Goal: Task Accomplishment & Management: Manage account settings

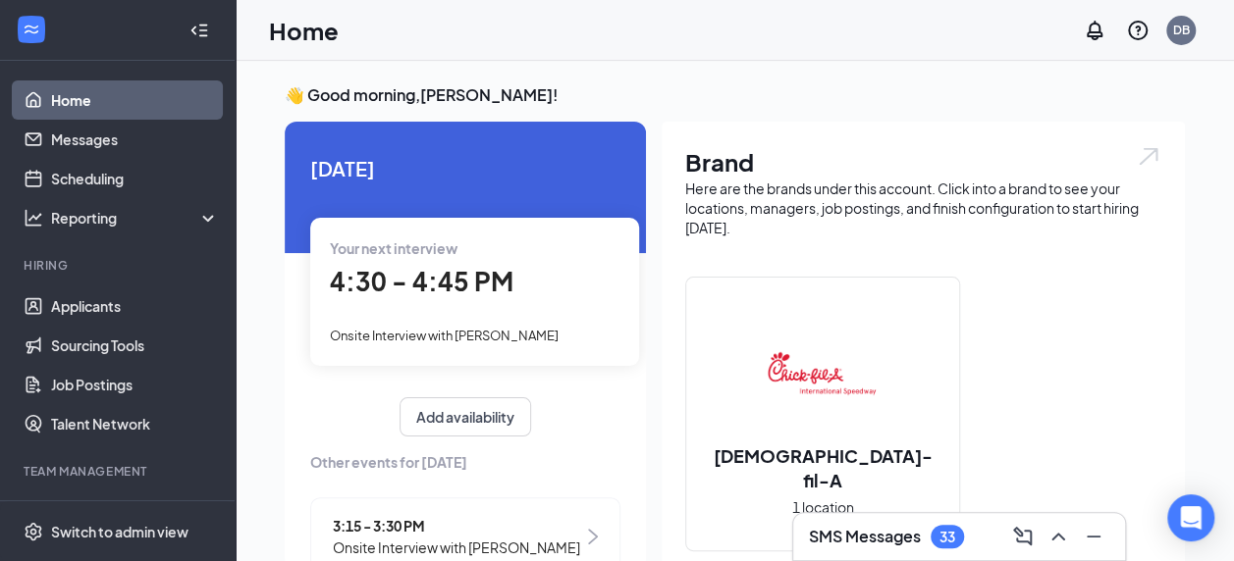
click at [439, 321] on div "Your next interview 4:30 - 4:45 PM Onsite Interview with [PERSON_NAME]" at bounding box center [474, 291] width 329 height 147
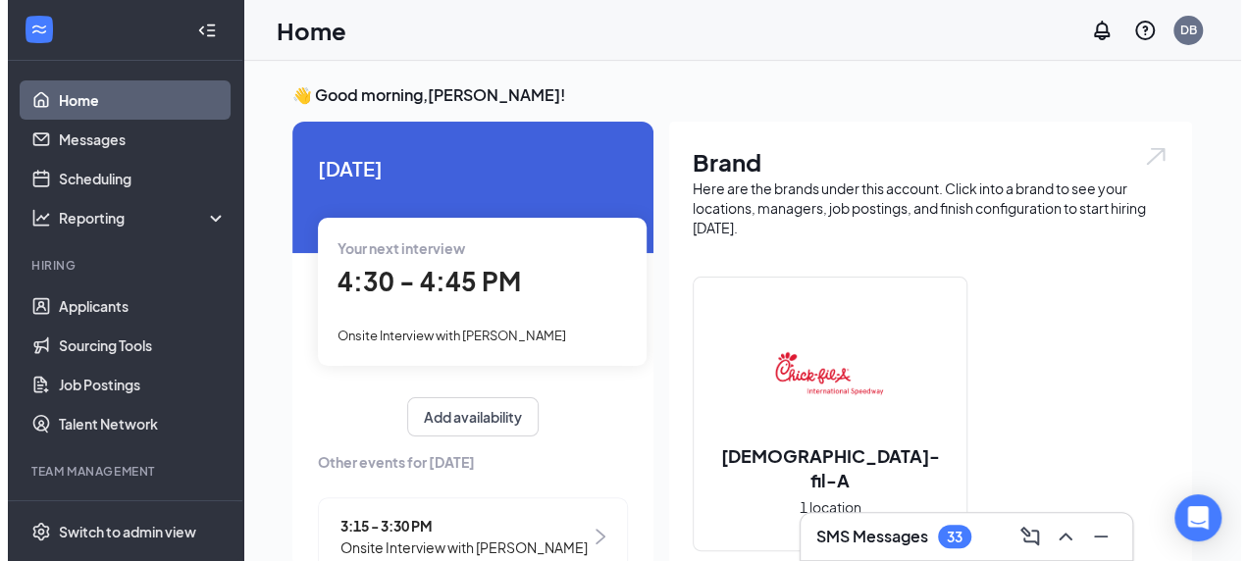
scroll to position [8, 0]
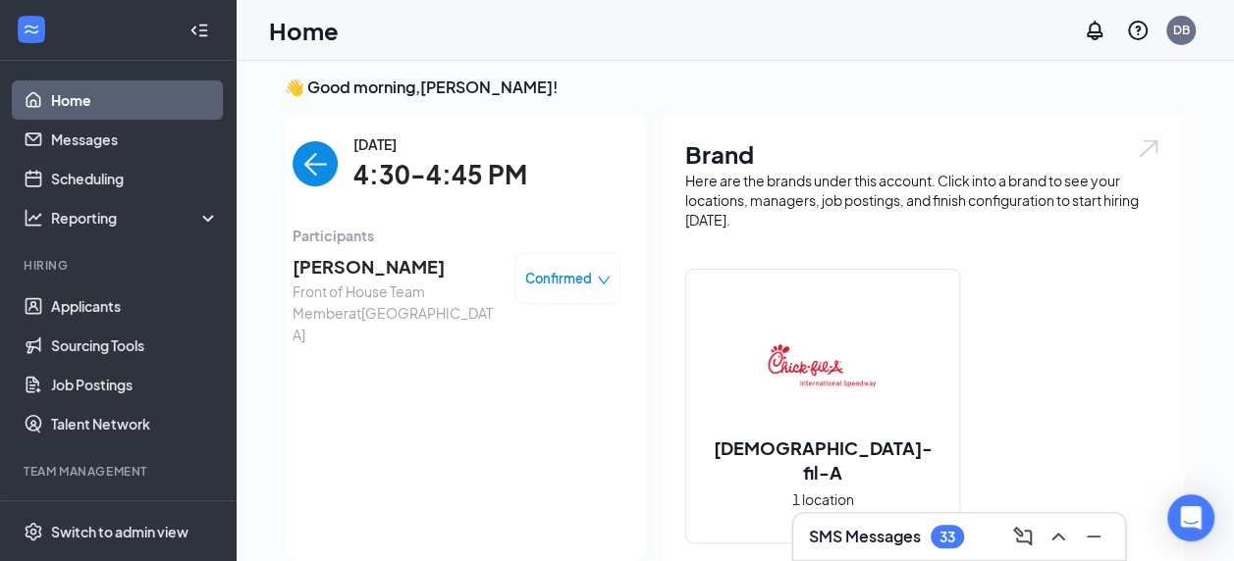
click at [353, 263] on span "[PERSON_NAME]" at bounding box center [395, 266] width 206 height 27
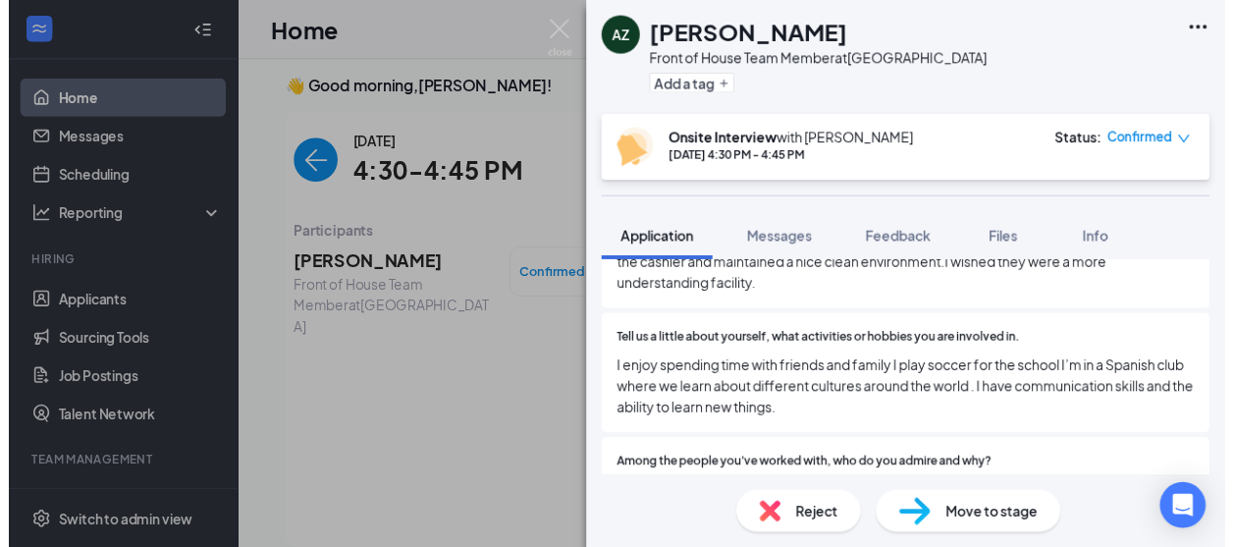
scroll to position [1148, 0]
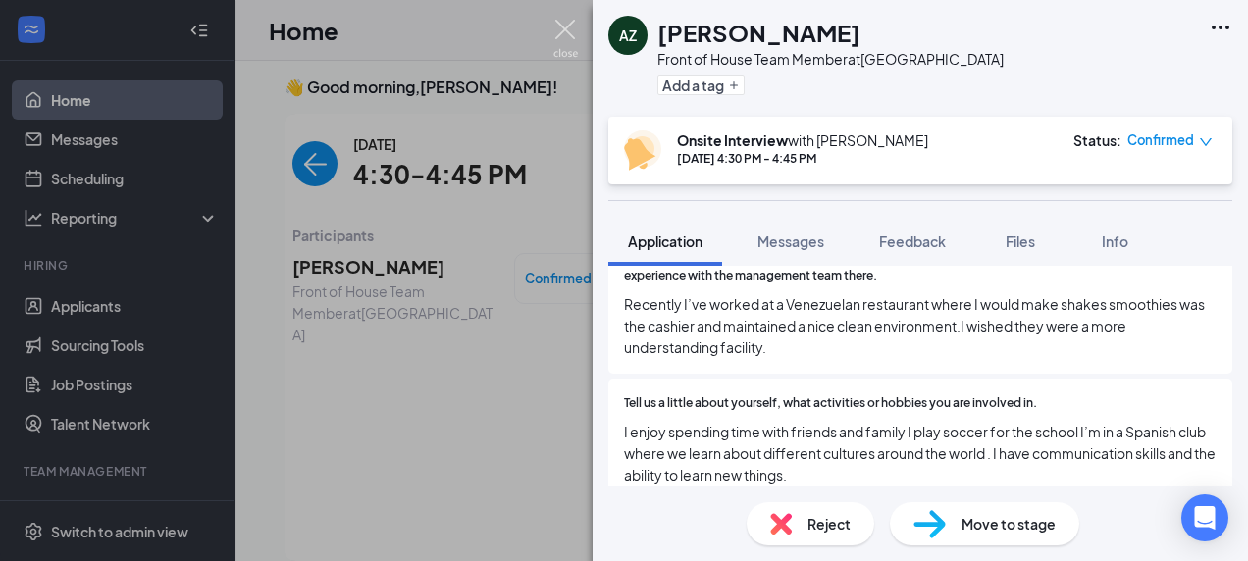
click at [556, 36] on img at bounding box center [566, 39] width 25 height 38
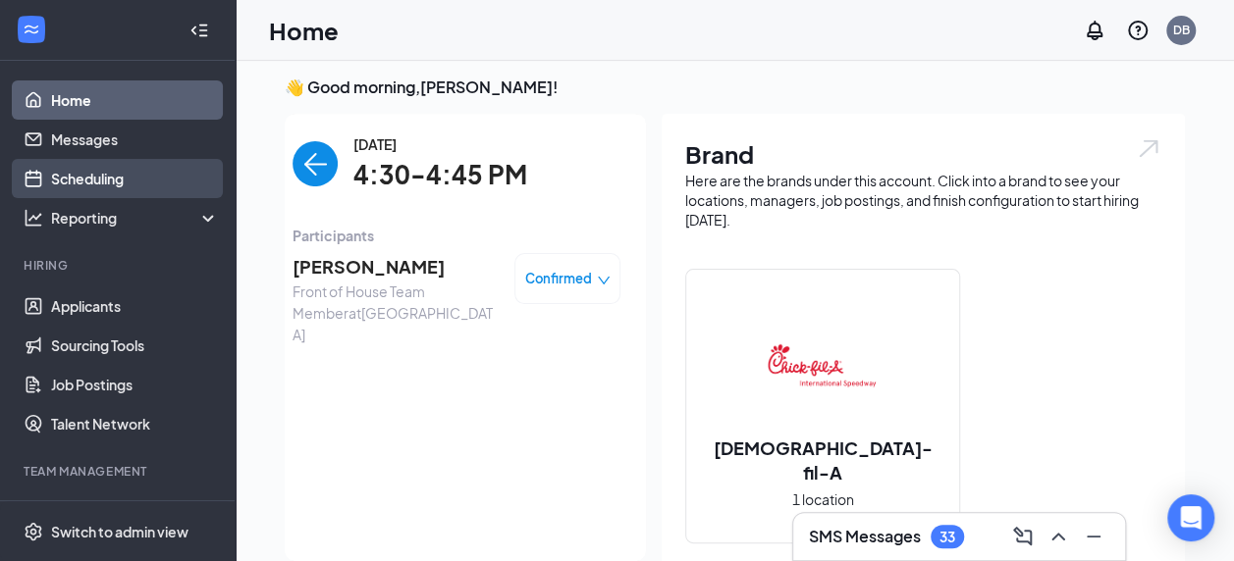
click at [74, 187] on link "Scheduling" at bounding box center [135, 178] width 168 height 39
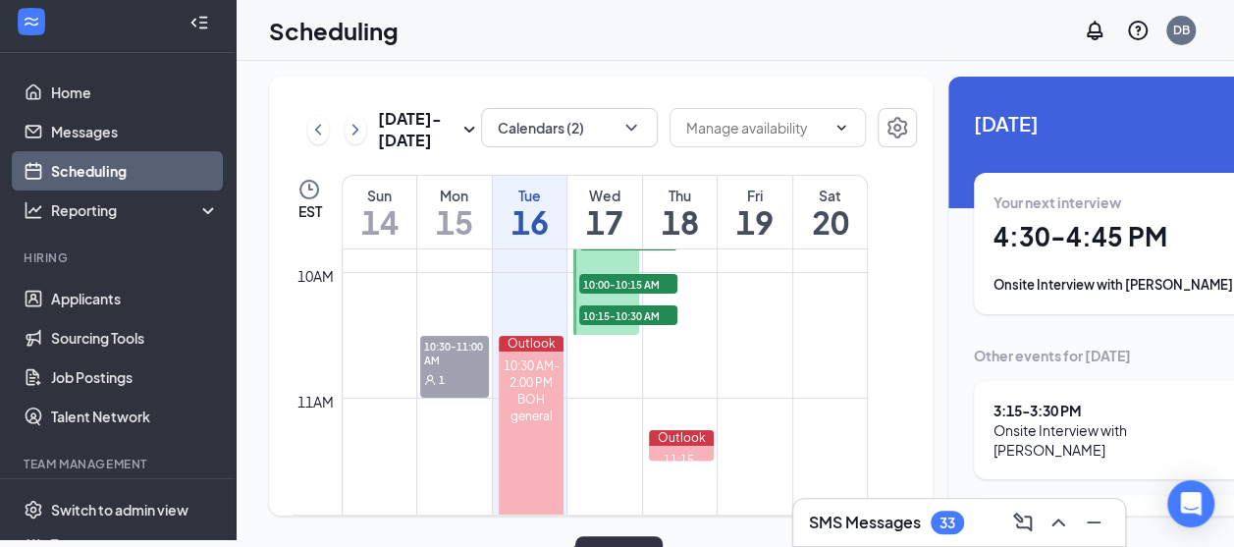
scroll to position [1495, 0]
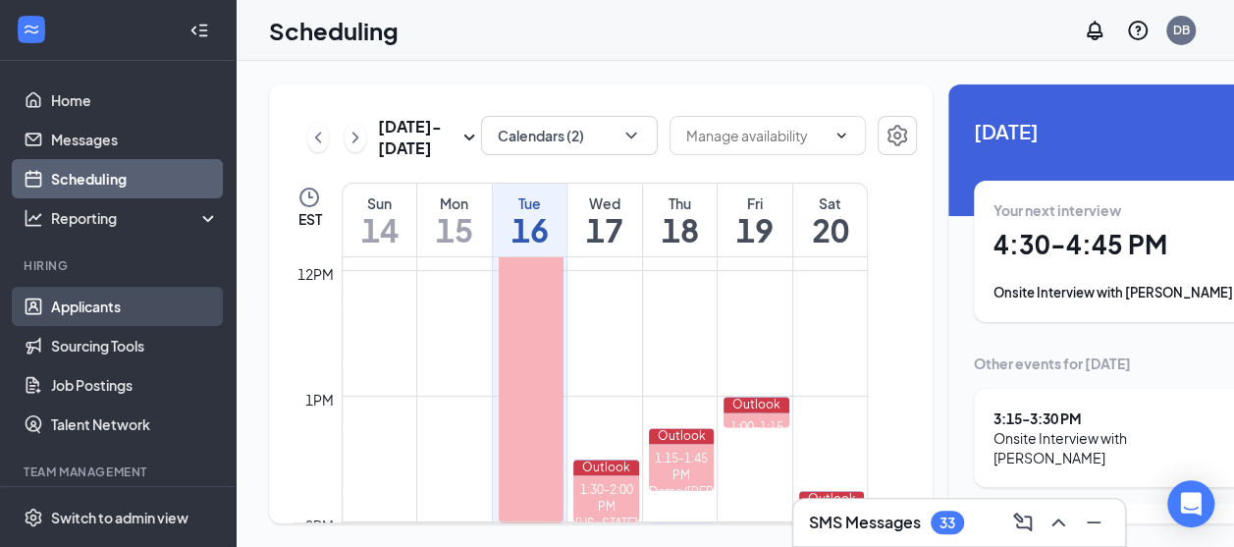
click at [86, 320] on link "Applicants" at bounding box center [135, 306] width 168 height 39
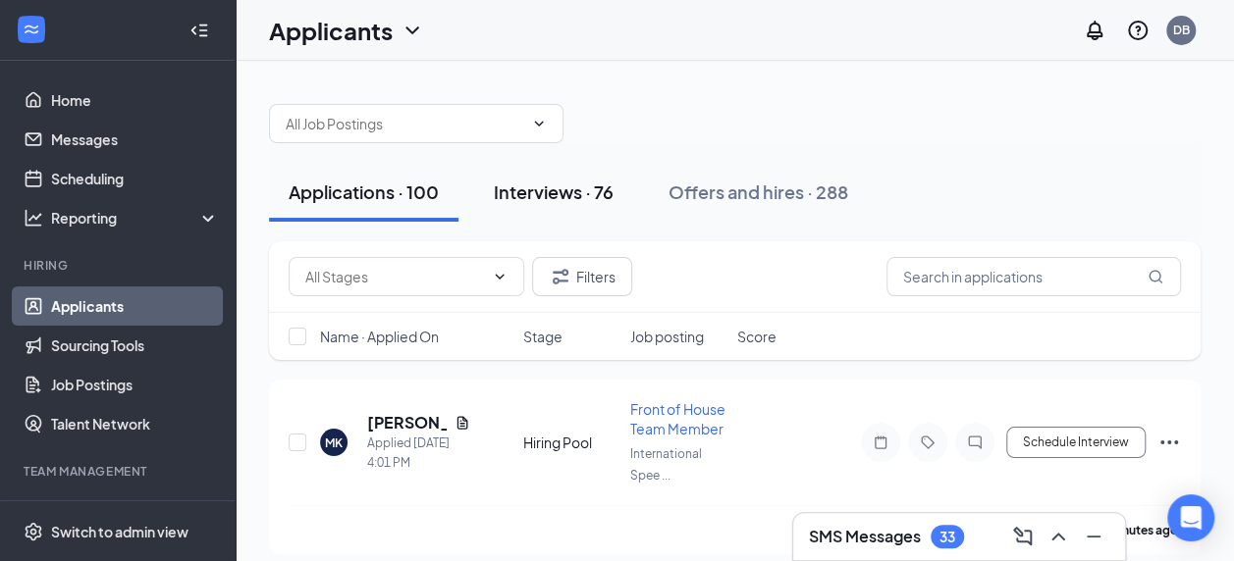
click at [554, 194] on div "Interviews · 76" at bounding box center [554, 192] width 120 height 25
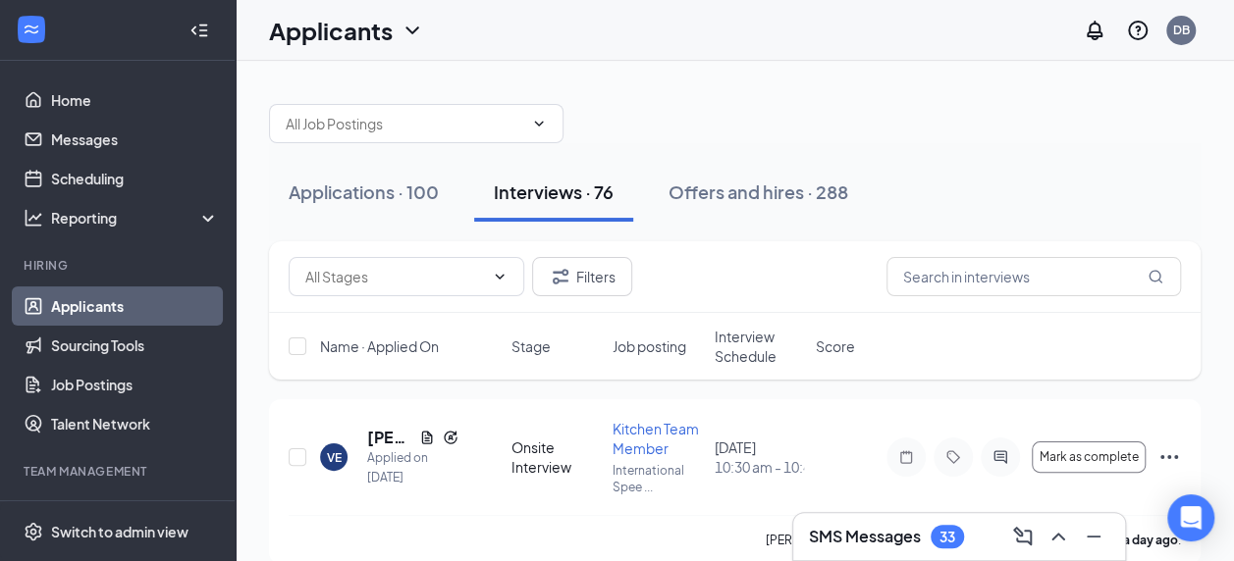
click at [726, 350] on span "Interview Schedule" at bounding box center [759, 346] width 89 height 39
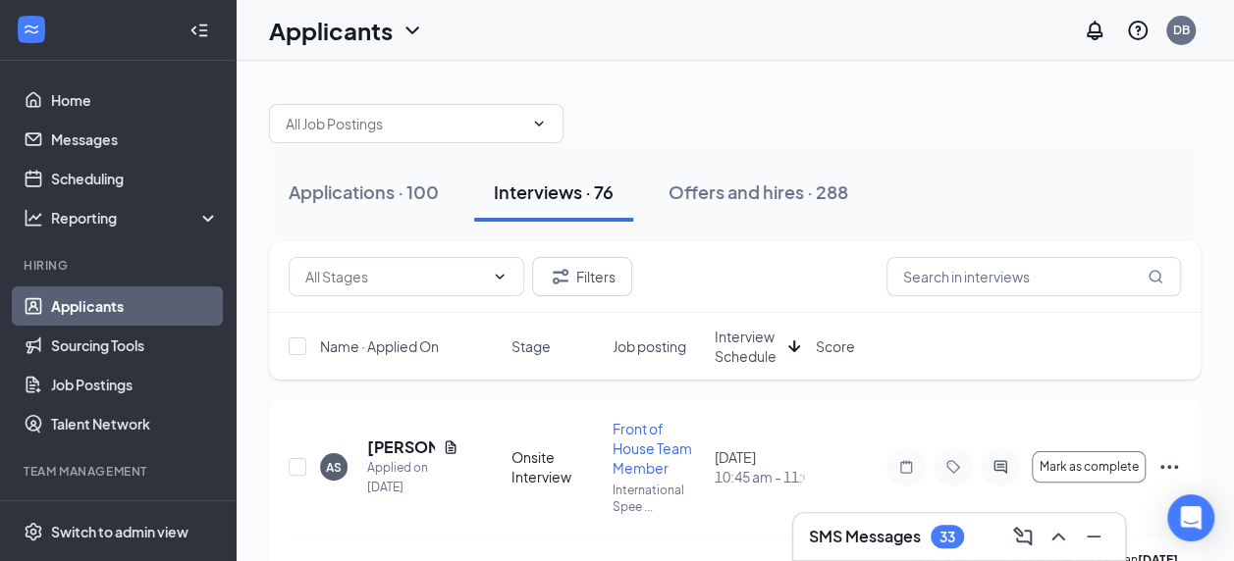
click at [727, 352] on span "Interview Schedule" at bounding box center [748, 346] width 66 height 39
click at [414, 442] on h5 "[PERSON_NAME]" at bounding box center [401, 448] width 68 height 22
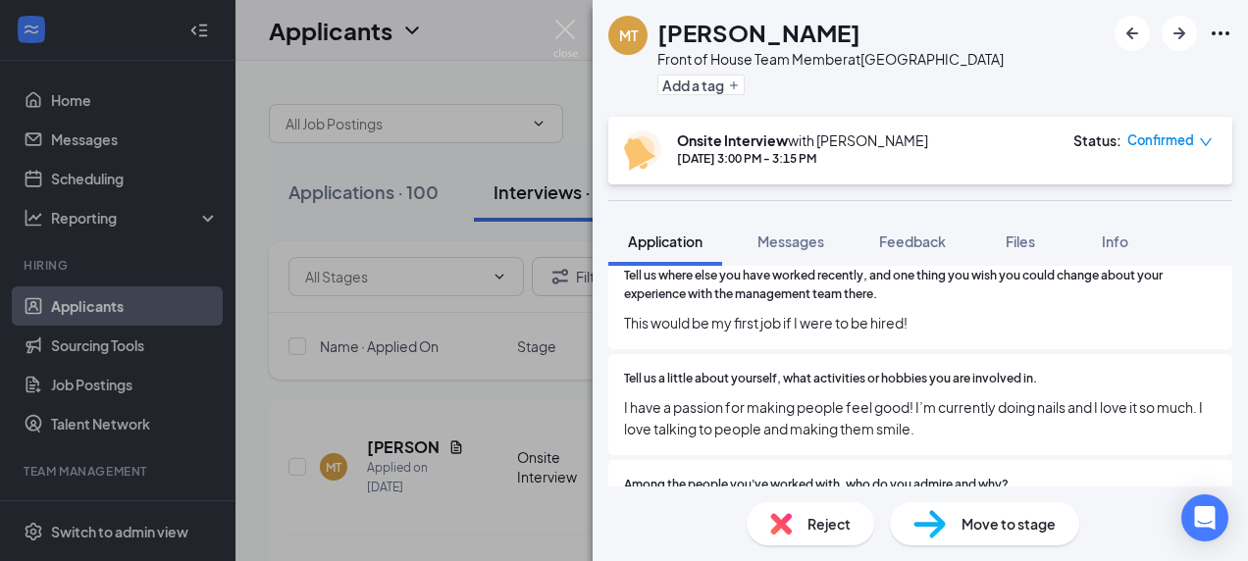
scroll to position [1076, 0]
click at [785, 524] on img at bounding box center [781, 524] width 22 height 22
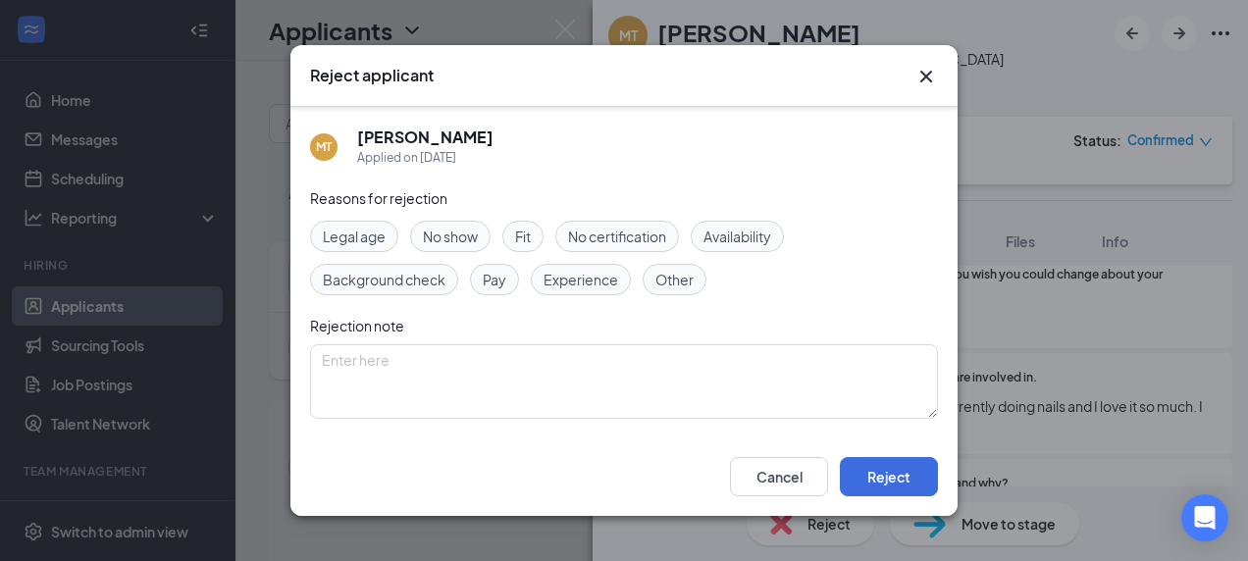
scroll to position [142, 0]
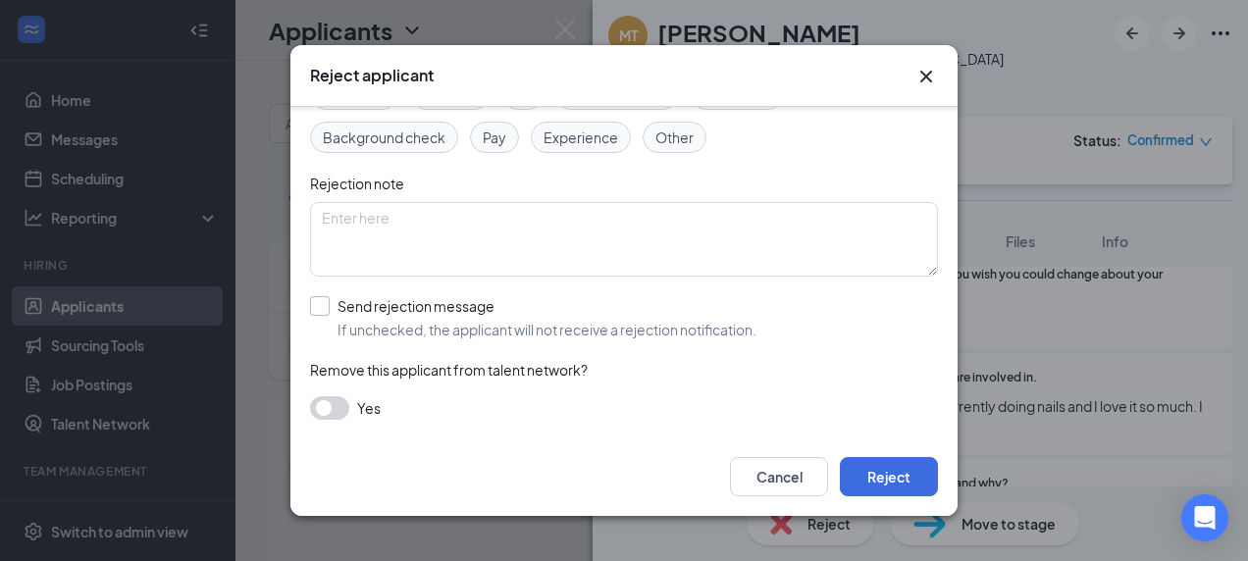
click at [347, 312] on input "Send rejection message If unchecked, the applicant will not receive a rejection…" at bounding box center [533, 317] width 447 height 43
checkbox input "true"
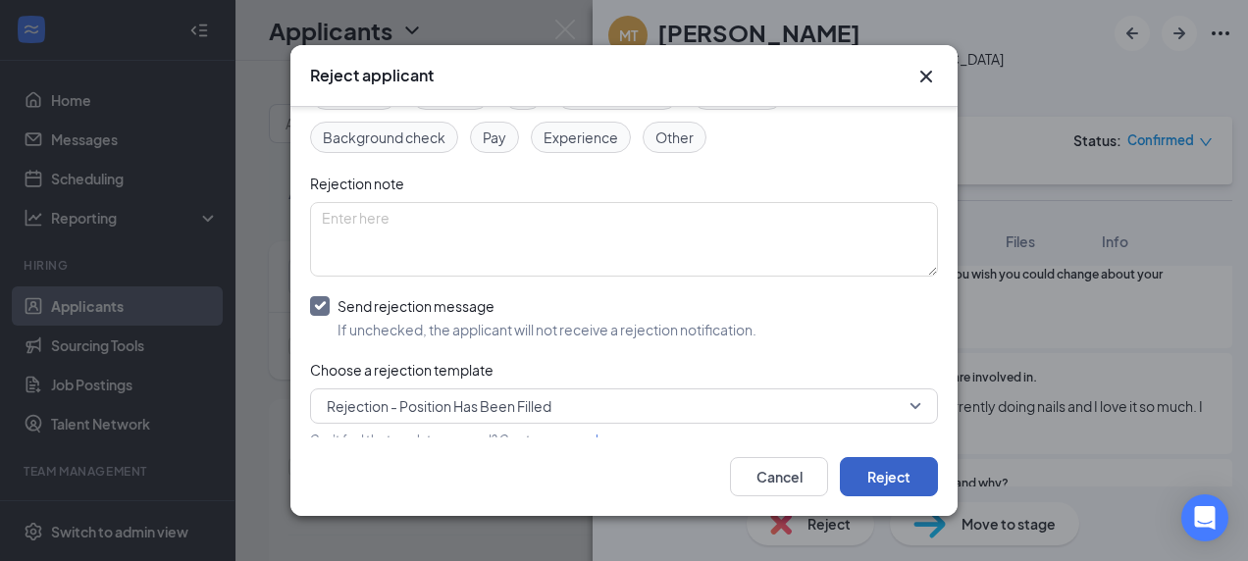
click at [901, 474] on button "Reject" at bounding box center [889, 476] width 98 height 39
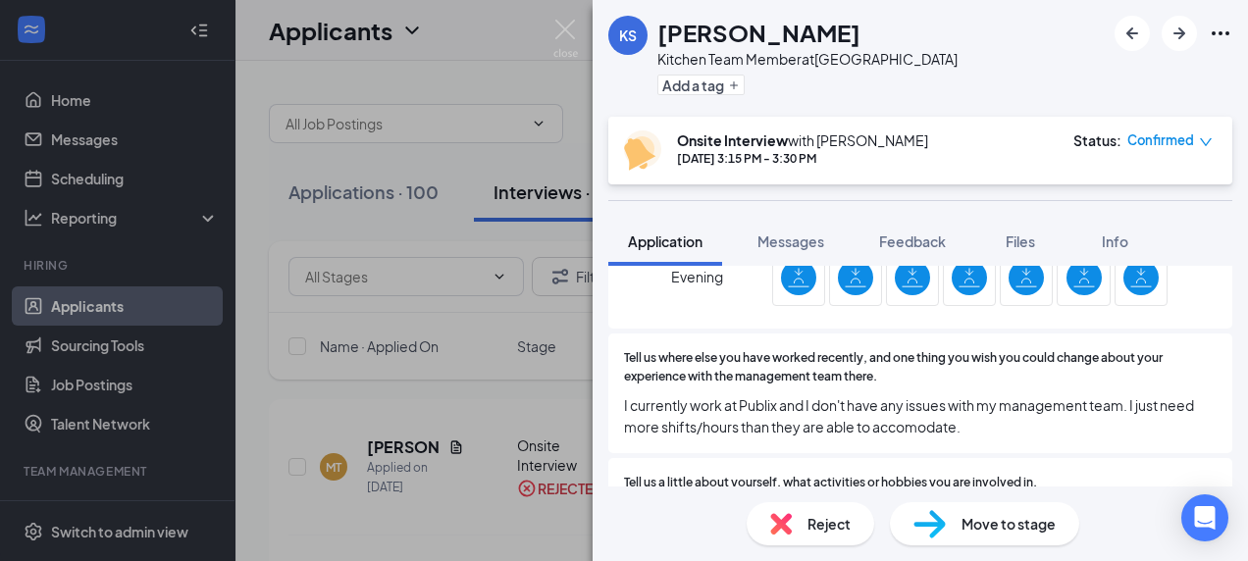
scroll to position [993, 0]
click at [847, 529] on span "Reject" at bounding box center [829, 524] width 43 height 22
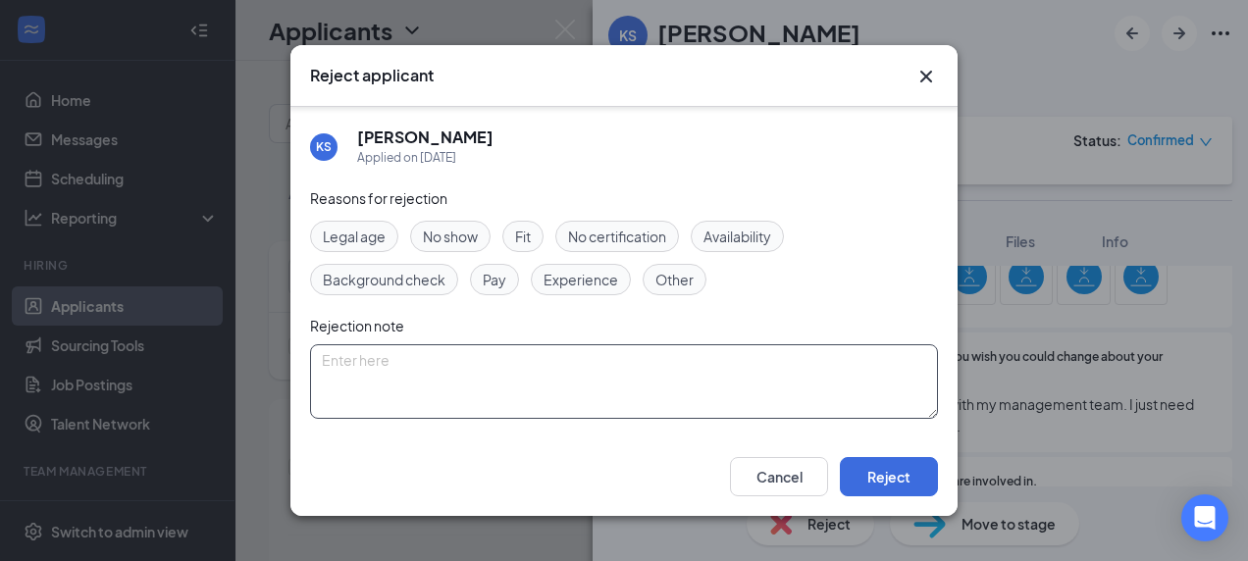
scroll to position [142, 0]
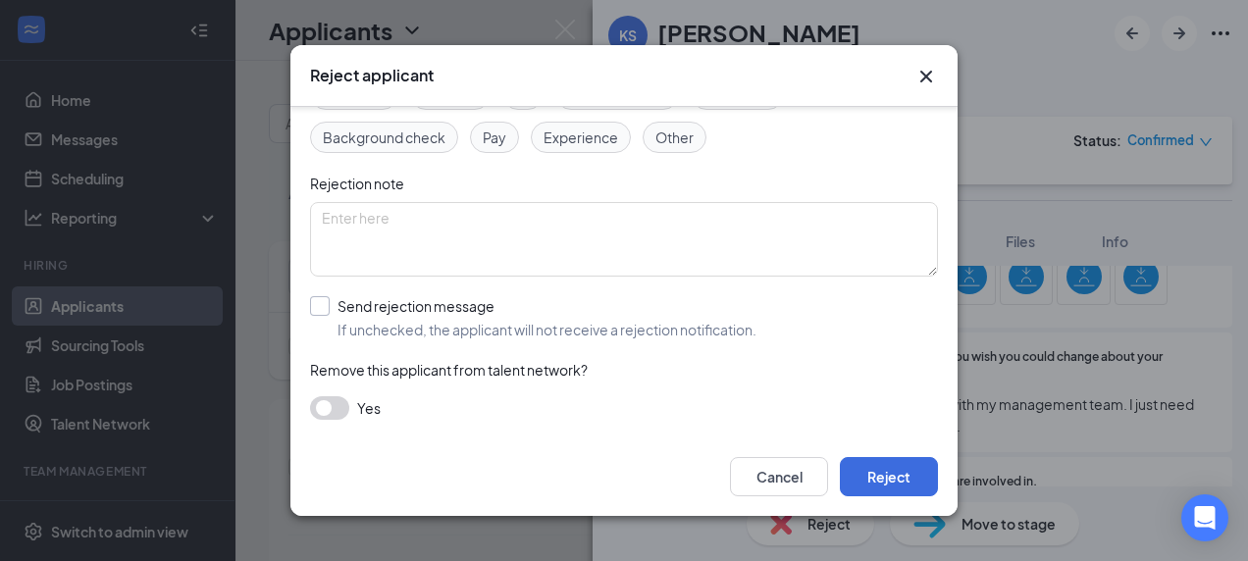
click at [417, 325] on input "Send rejection message If unchecked, the applicant will not receive a rejection…" at bounding box center [533, 317] width 447 height 43
checkbox input "true"
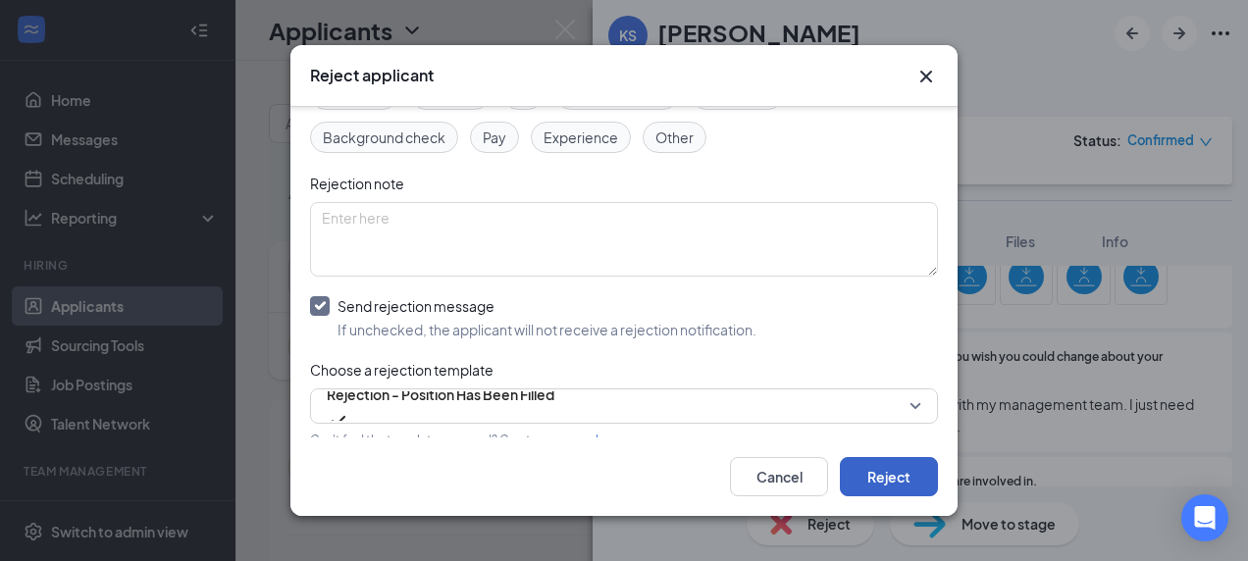
click at [907, 486] on button "Reject" at bounding box center [889, 476] width 98 height 39
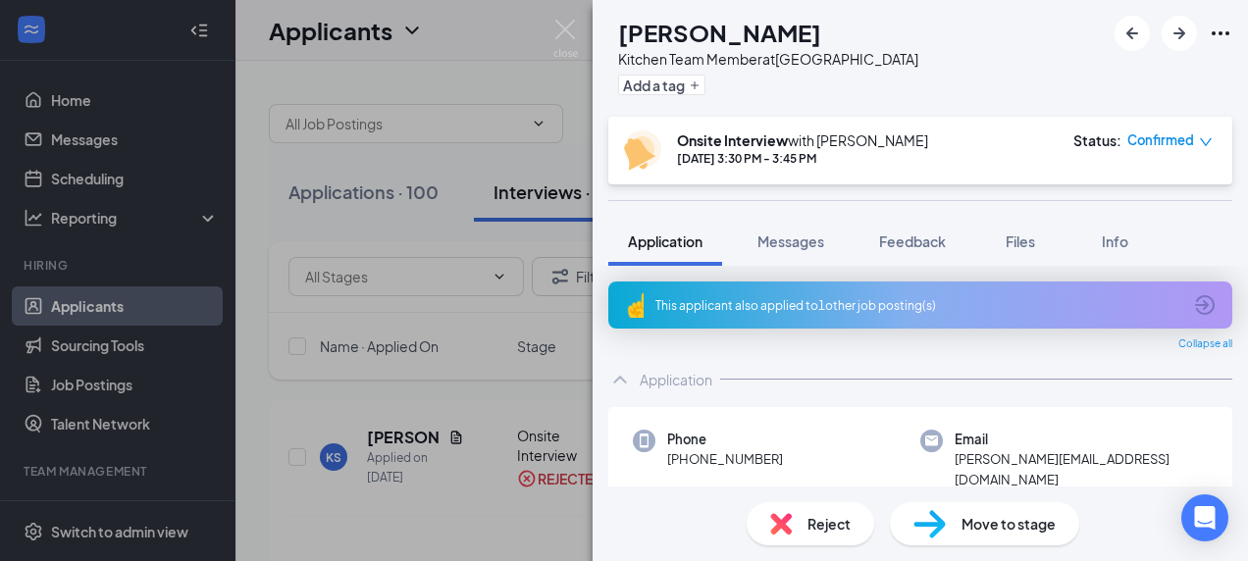
click at [813, 524] on span "Reject" at bounding box center [829, 524] width 43 height 22
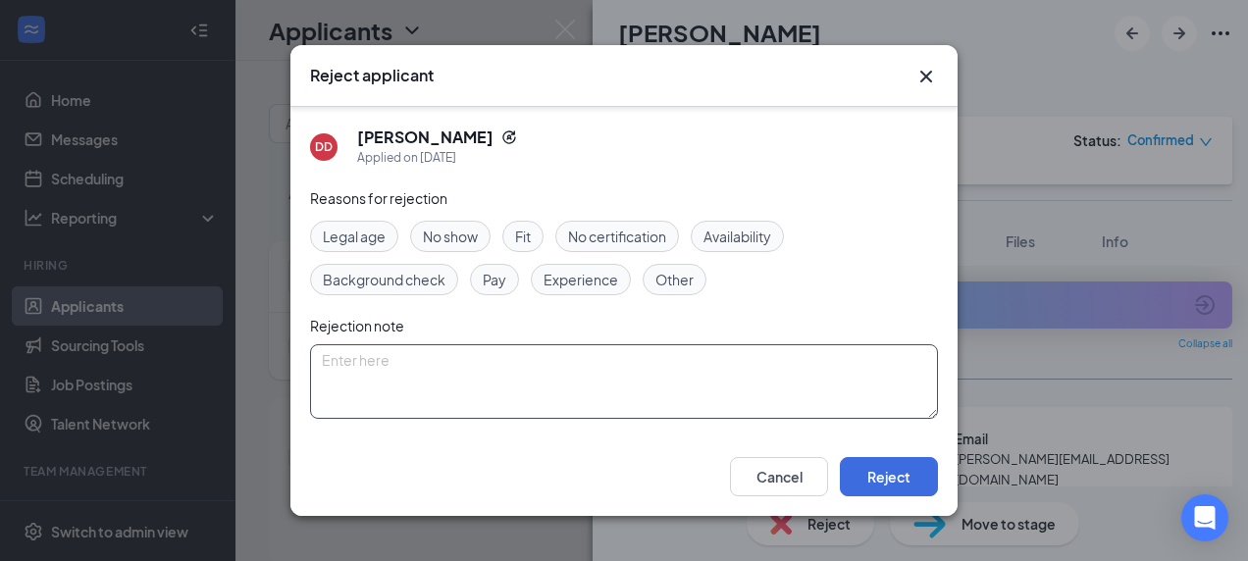
scroll to position [142, 0]
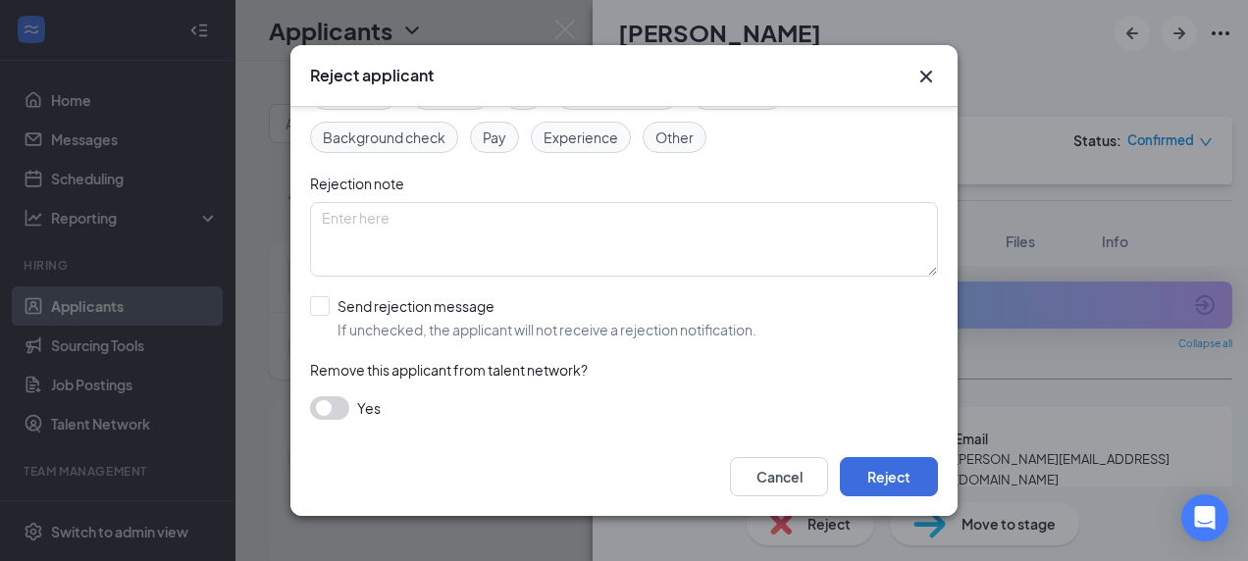
click at [448, 291] on div "Reasons for rejection Legal age No show Fit No certification Availability Backg…" at bounding box center [624, 242] width 628 height 395
click at [394, 315] on input "Send rejection message If unchecked, the applicant will not receive a rejection…" at bounding box center [533, 317] width 447 height 43
checkbox input "true"
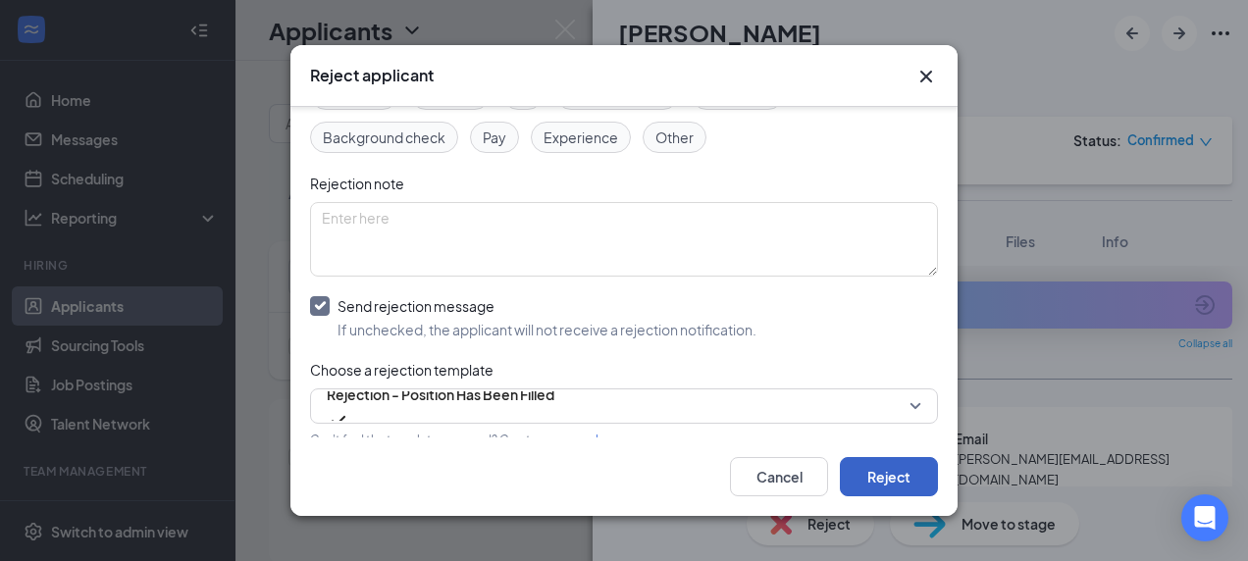
click at [889, 467] on button "Reject" at bounding box center [889, 476] width 98 height 39
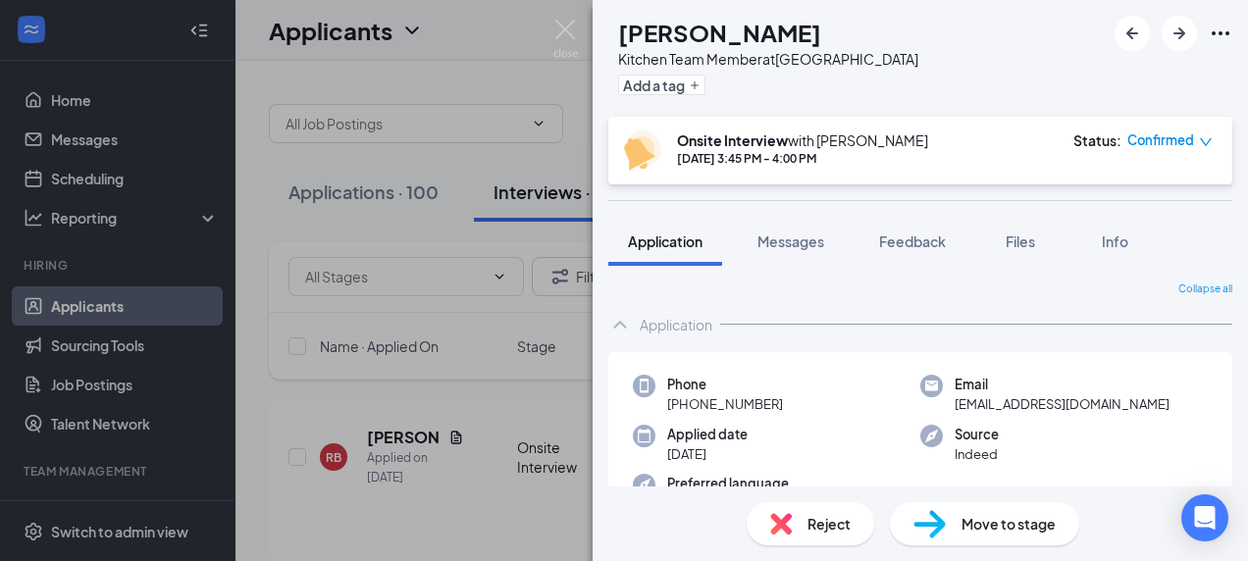
click at [840, 513] on span "Reject" at bounding box center [829, 524] width 43 height 22
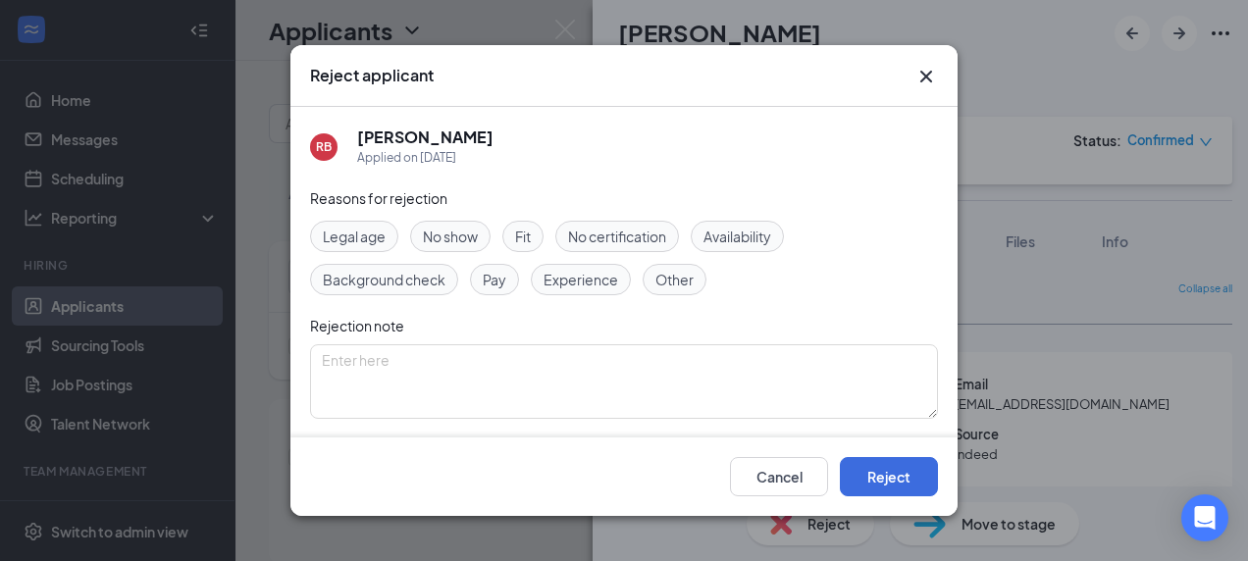
scroll to position [142, 0]
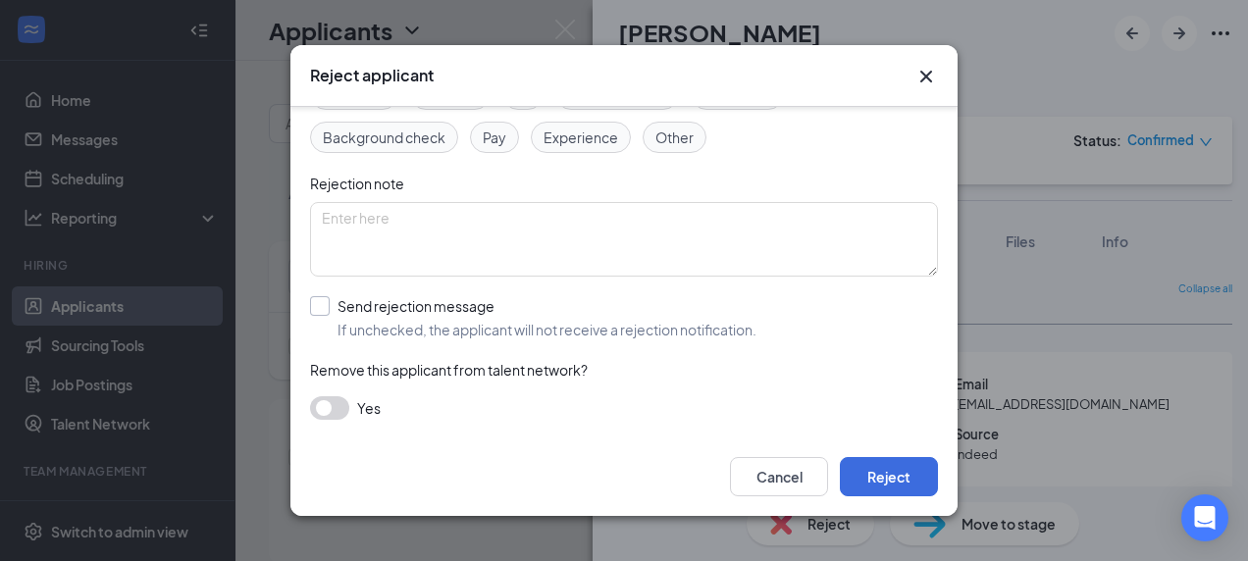
click at [422, 296] on input "Send rejection message If unchecked, the applicant will not receive a rejection…" at bounding box center [533, 317] width 447 height 43
checkbox input "true"
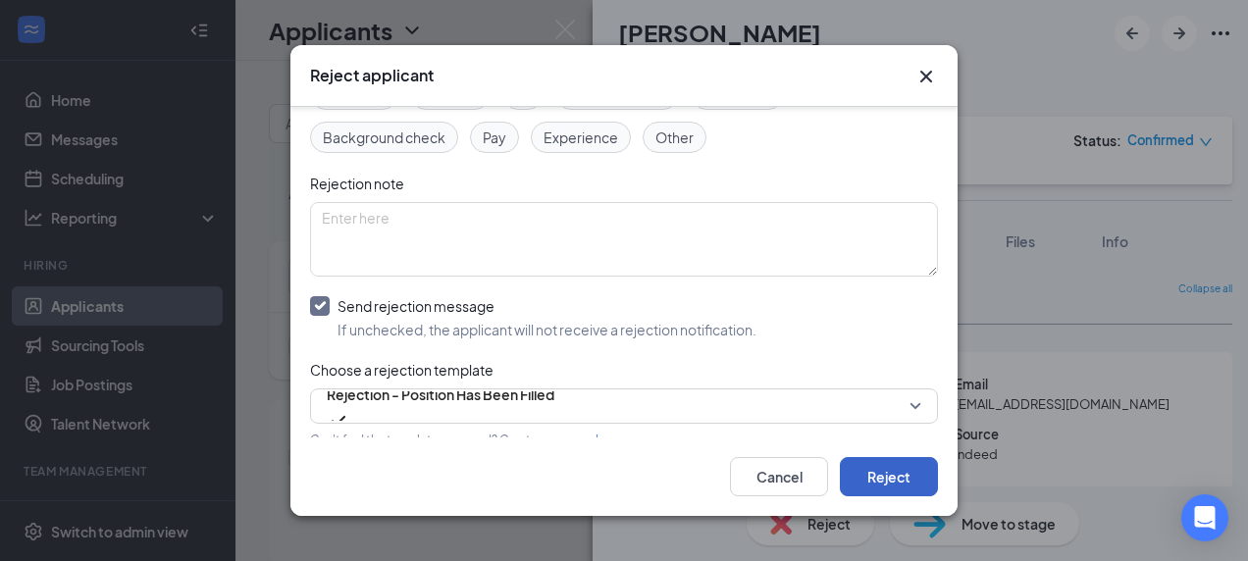
click at [931, 485] on button "Reject" at bounding box center [889, 476] width 98 height 39
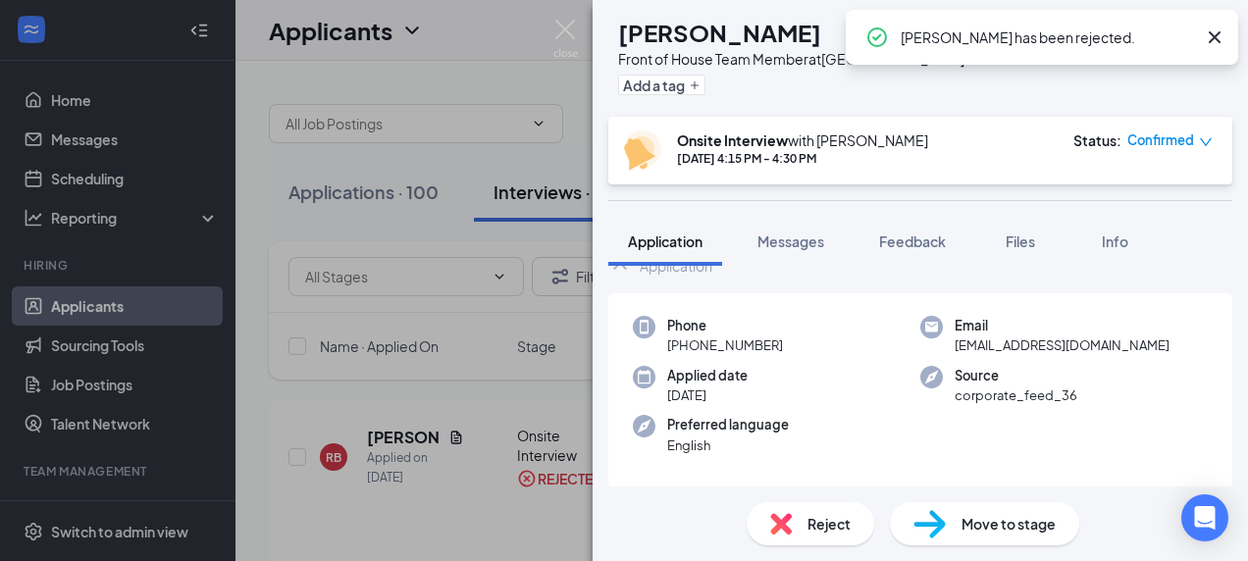
scroll to position [60, 0]
click at [802, 523] on div "Reject" at bounding box center [811, 524] width 128 height 43
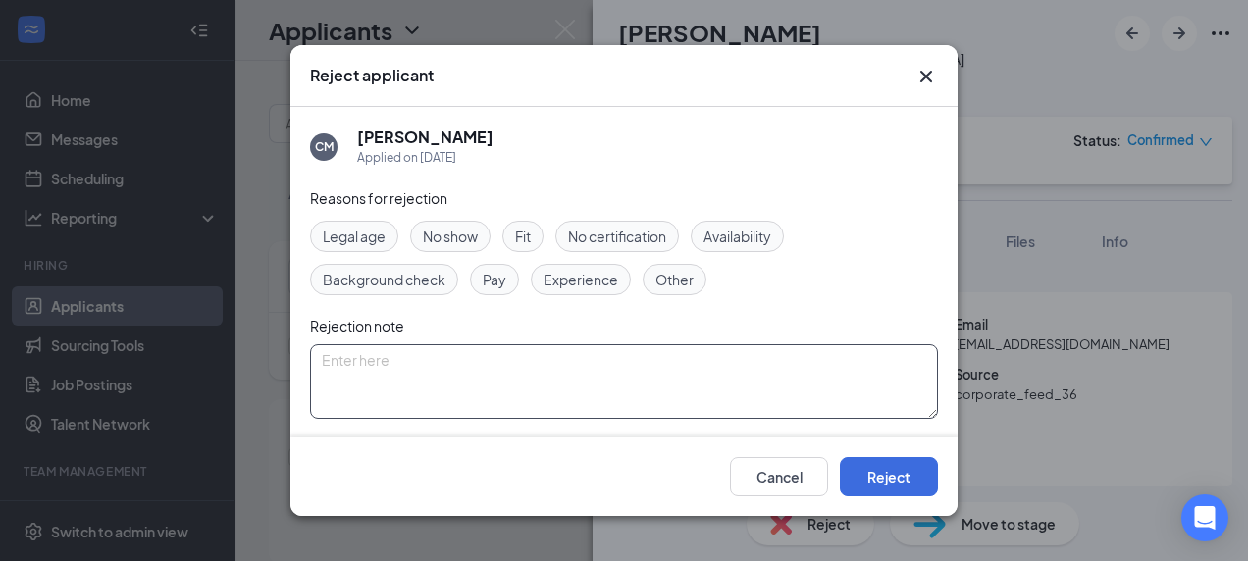
scroll to position [142, 0]
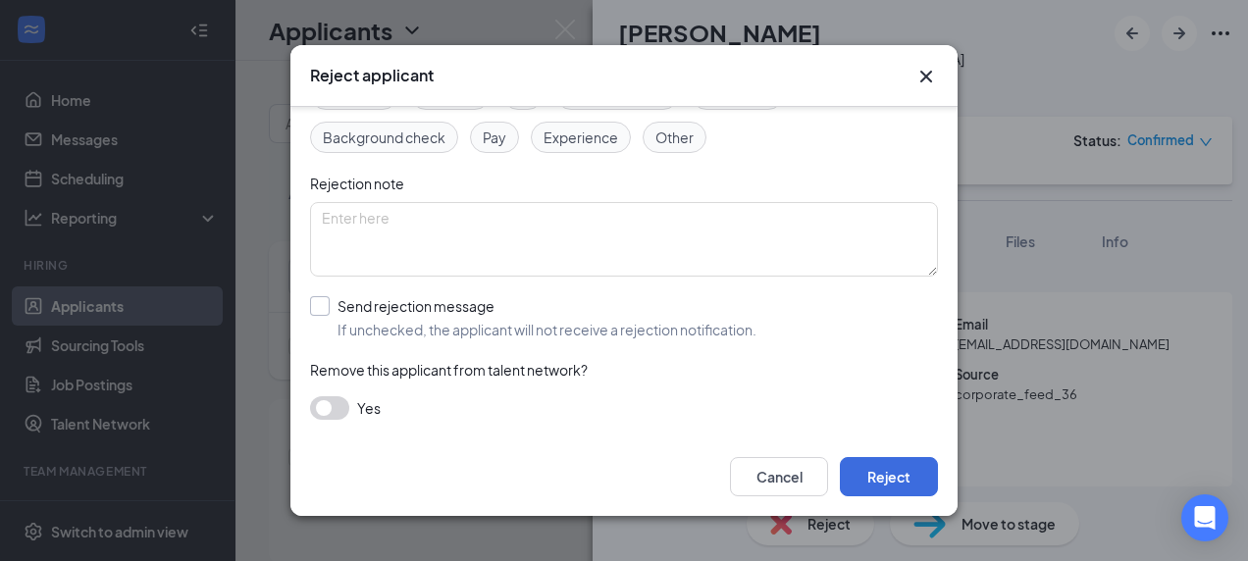
click at [339, 318] on input "Send rejection message If unchecked, the applicant will not receive a rejection…" at bounding box center [533, 317] width 447 height 43
checkbox input "true"
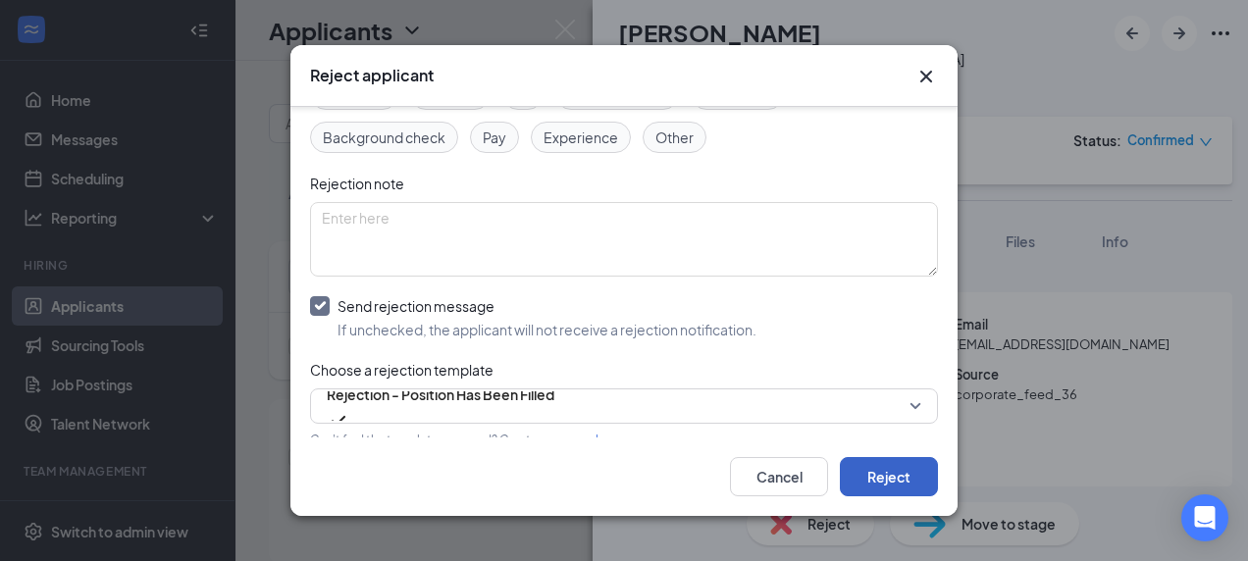
click at [885, 493] on button "Reject" at bounding box center [889, 476] width 98 height 39
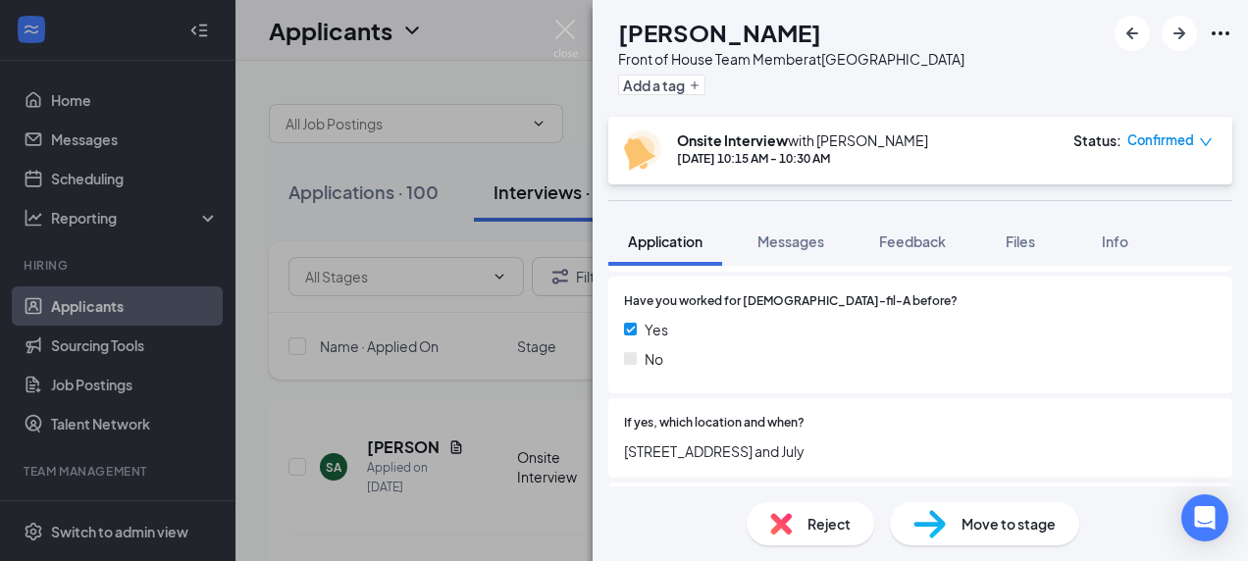
scroll to position [430, 0]
click at [810, 522] on span "Reject" at bounding box center [829, 524] width 43 height 22
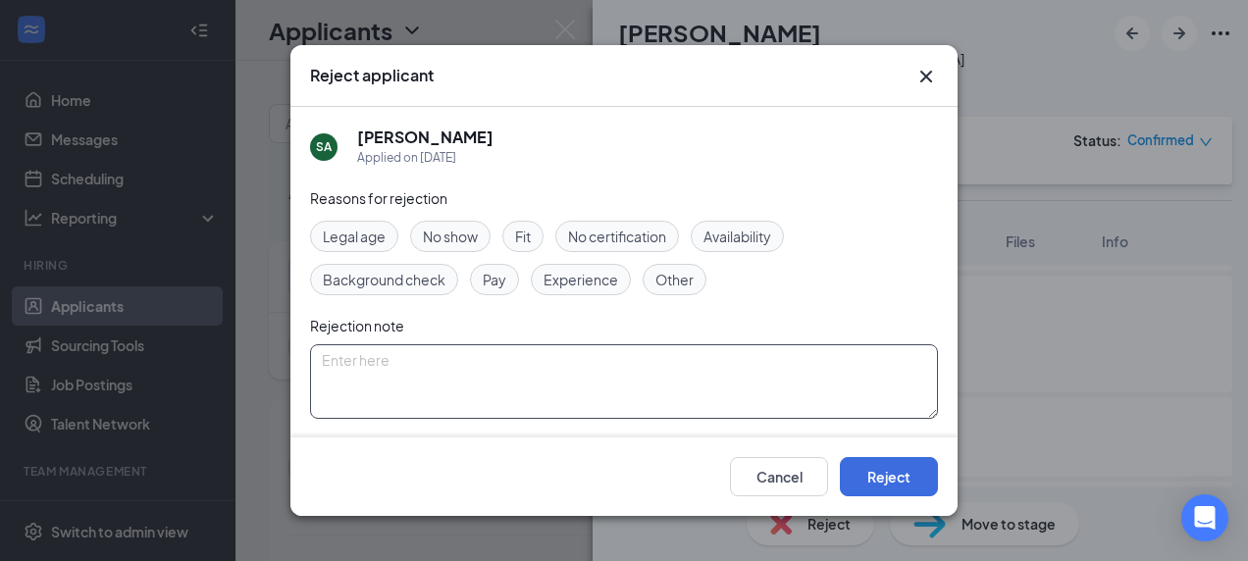
scroll to position [142, 0]
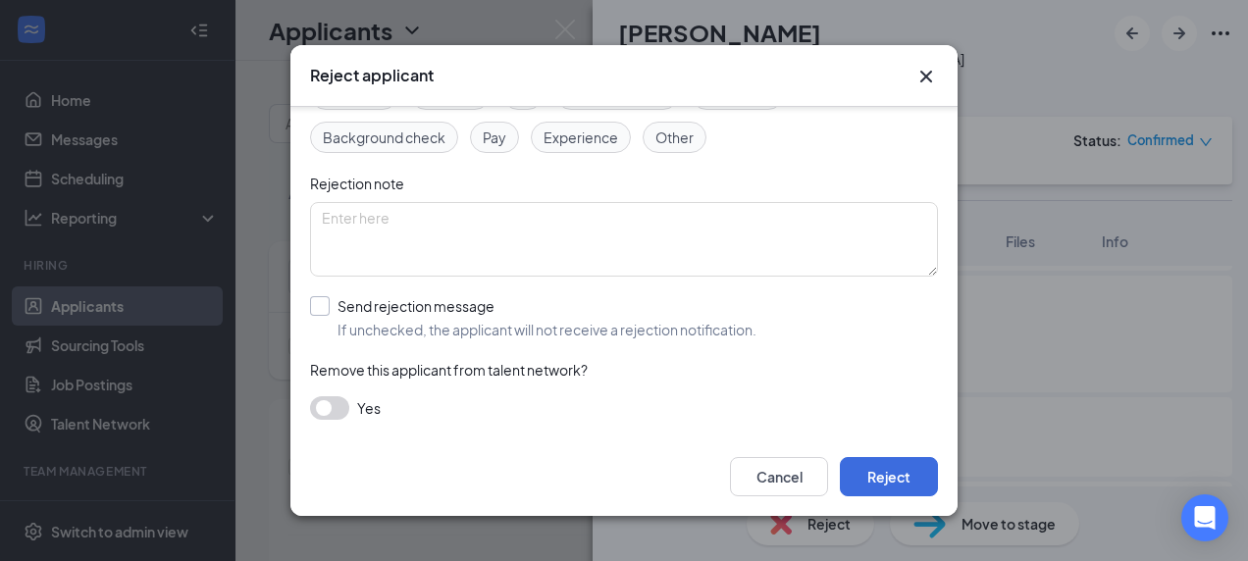
click at [389, 336] on input "Send rejection message If unchecked, the applicant will not receive a rejection…" at bounding box center [533, 317] width 447 height 43
checkbox input "true"
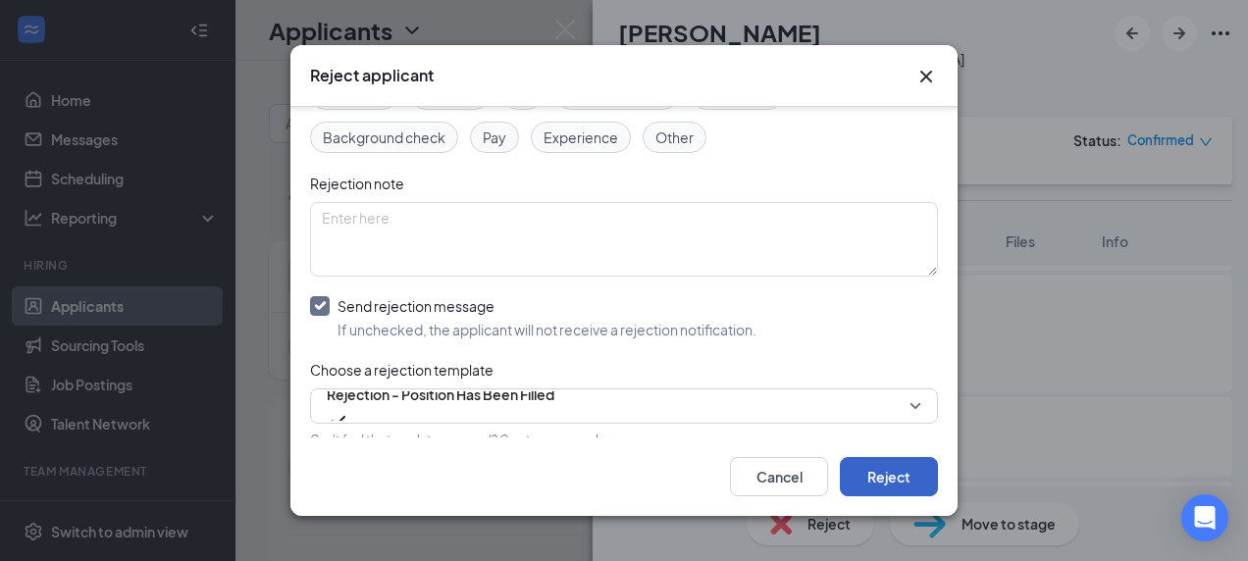
click at [871, 477] on button "Reject" at bounding box center [889, 476] width 98 height 39
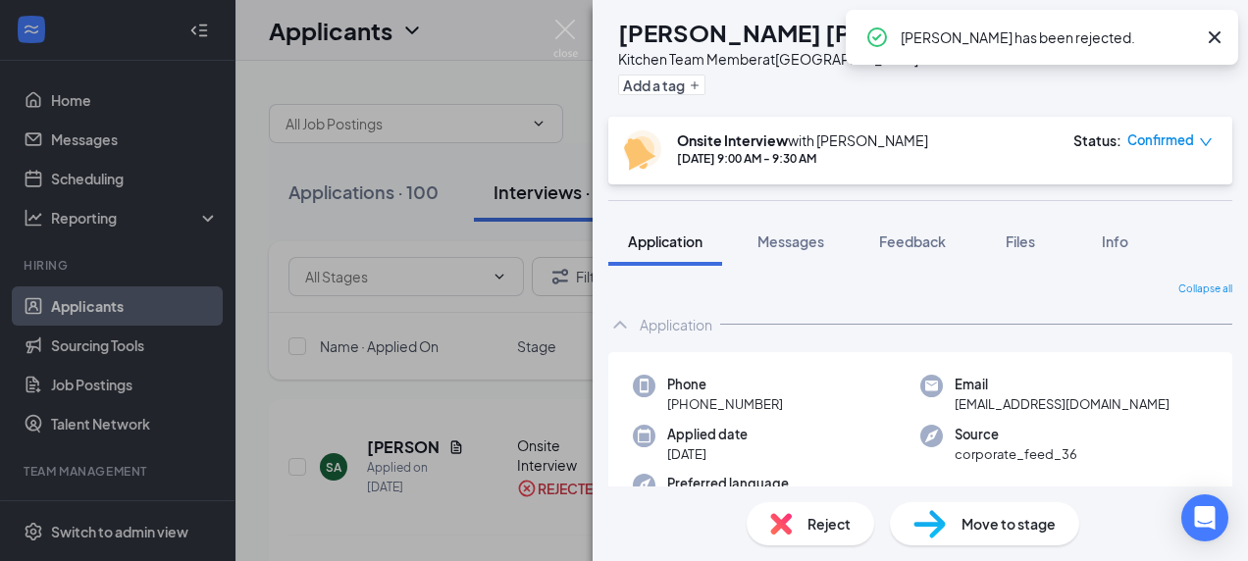
click at [831, 534] on span "Reject" at bounding box center [829, 524] width 43 height 22
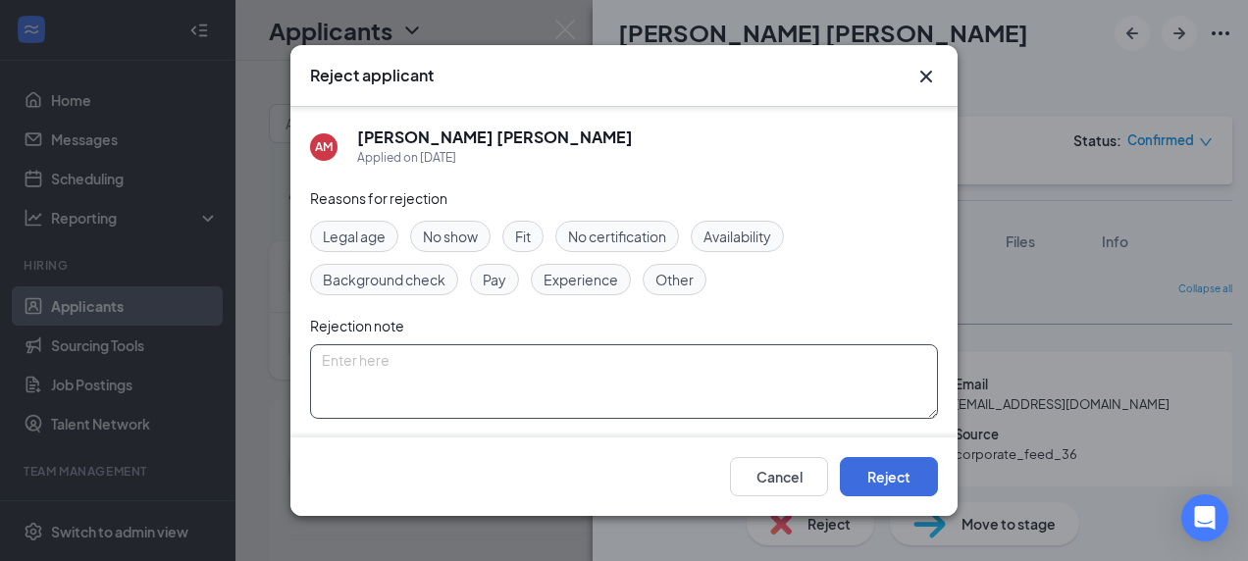
scroll to position [142, 0]
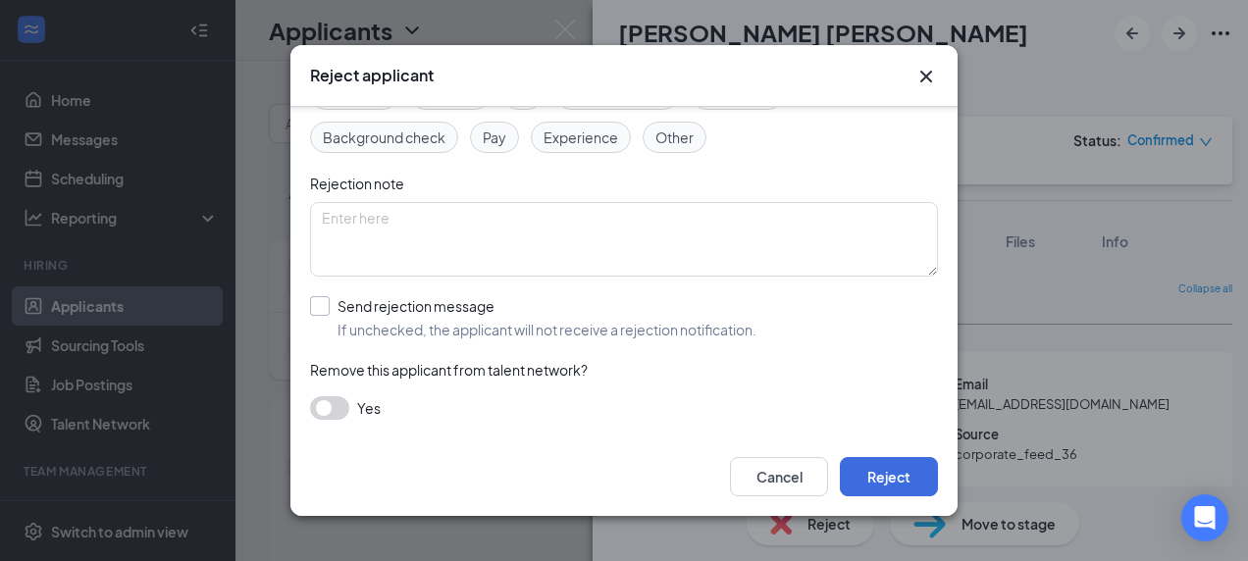
click at [417, 330] on input "Send rejection message If unchecked, the applicant will not receive a rejection…" at bounding box center [533, 317] width 447 height 43
checkbox input "true"
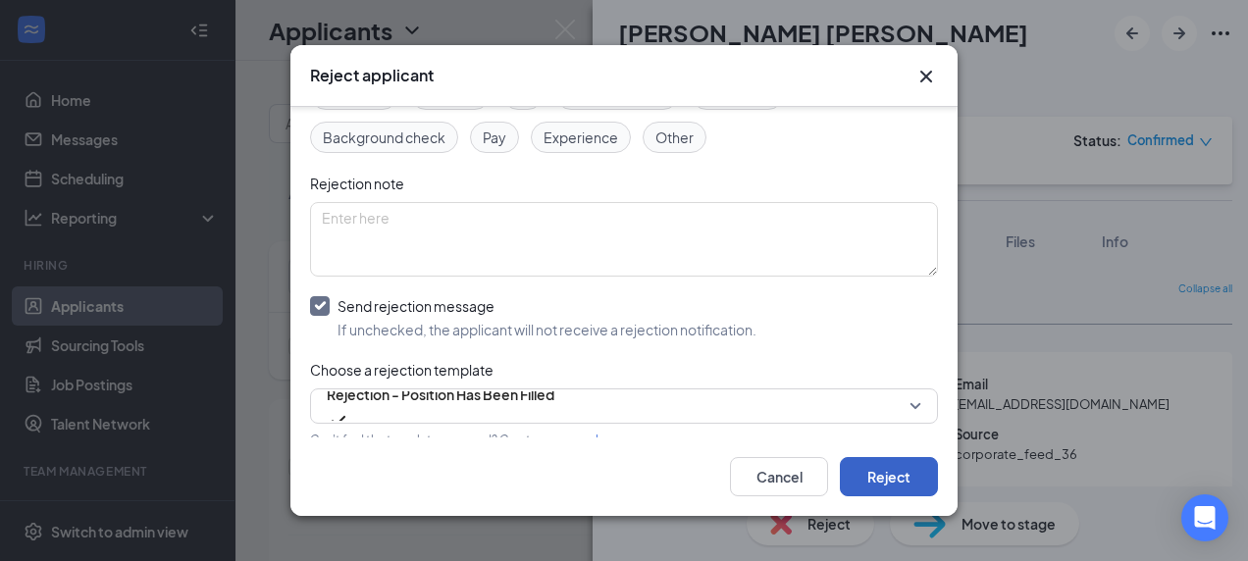
click at [863, 481] on button "Reject" at bounding box center [889, 476] width 98 height 39
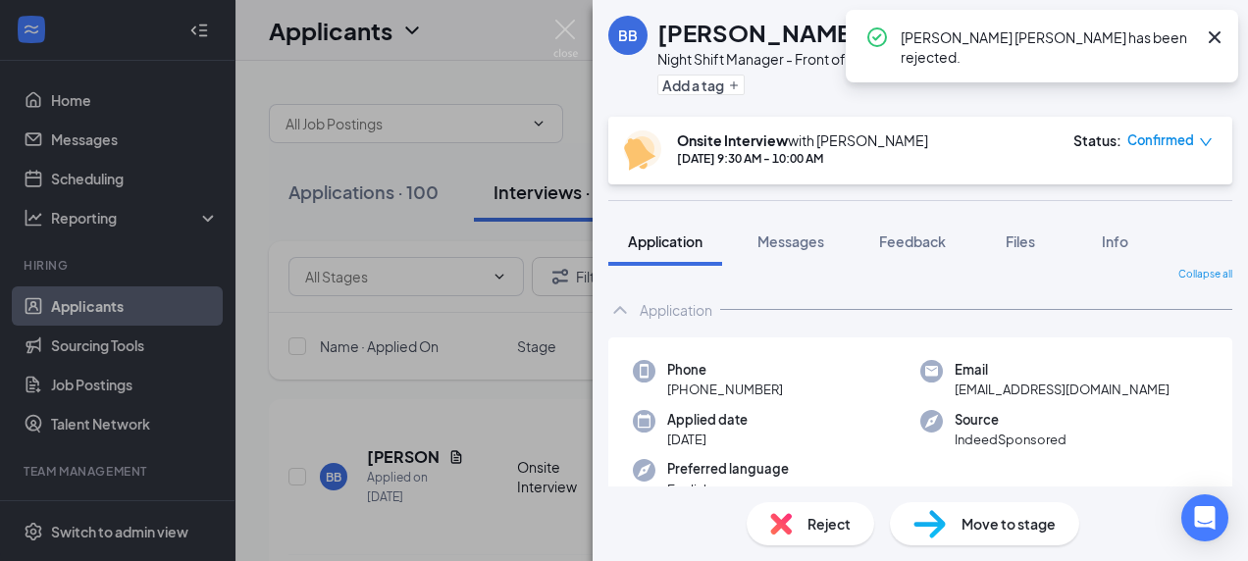
scroll to position [49, 0]
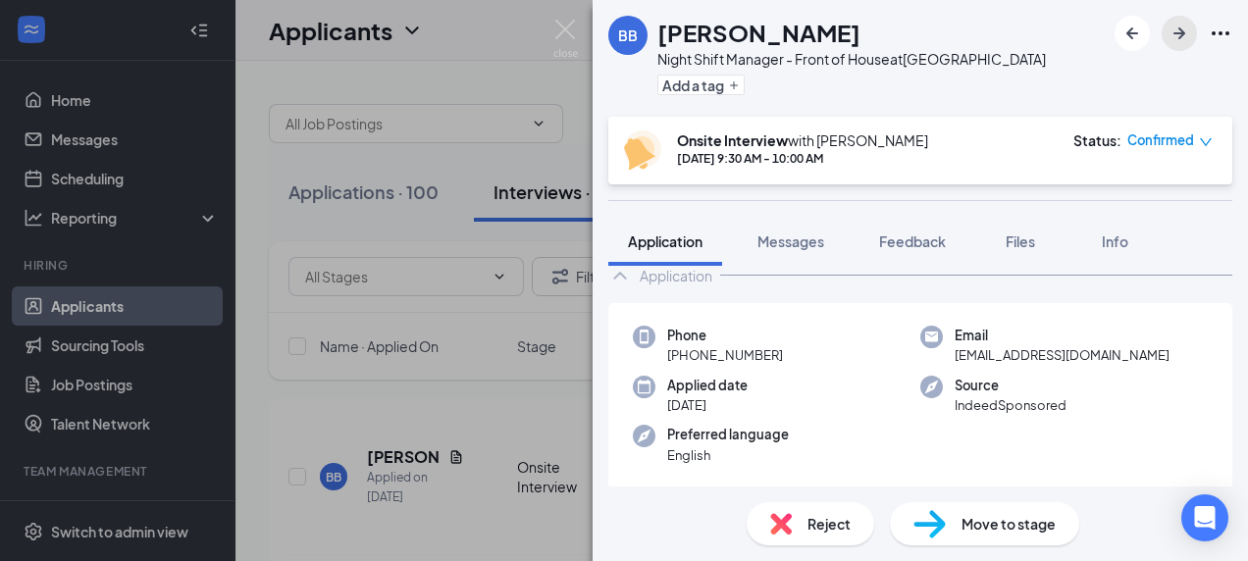
click at [1188, 27] on icon "ArrowRight" at bounding box center [1180, 34] width 24 height 24
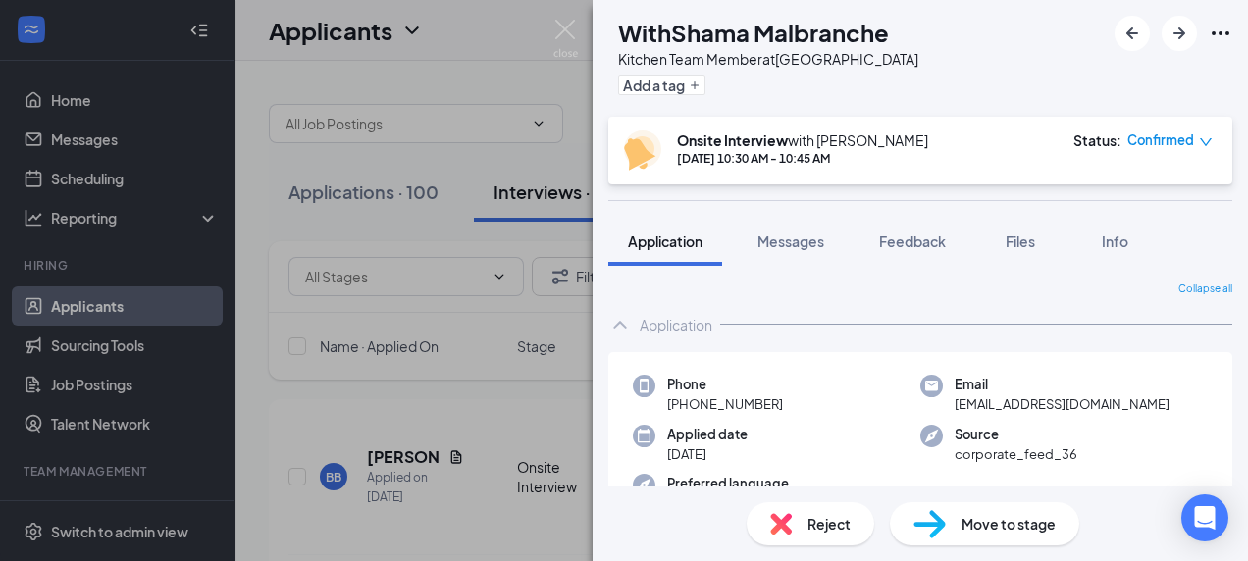
click at [803, 512] on div "Reject" at bounding box center [811, 524] width 128 height 43
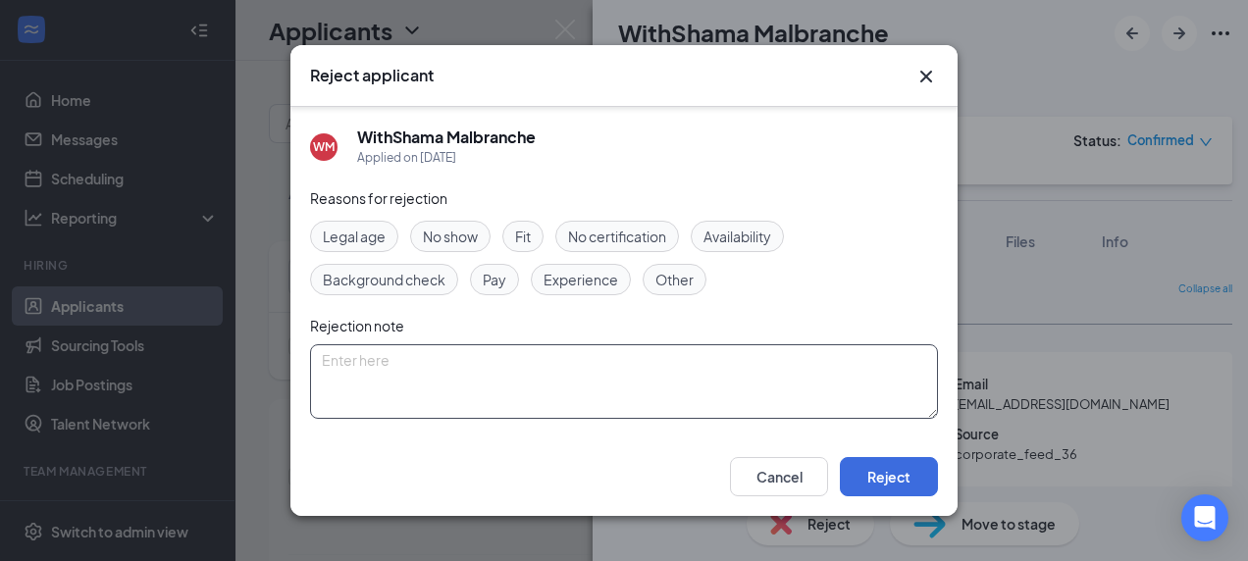
scroll to position [142, 0]
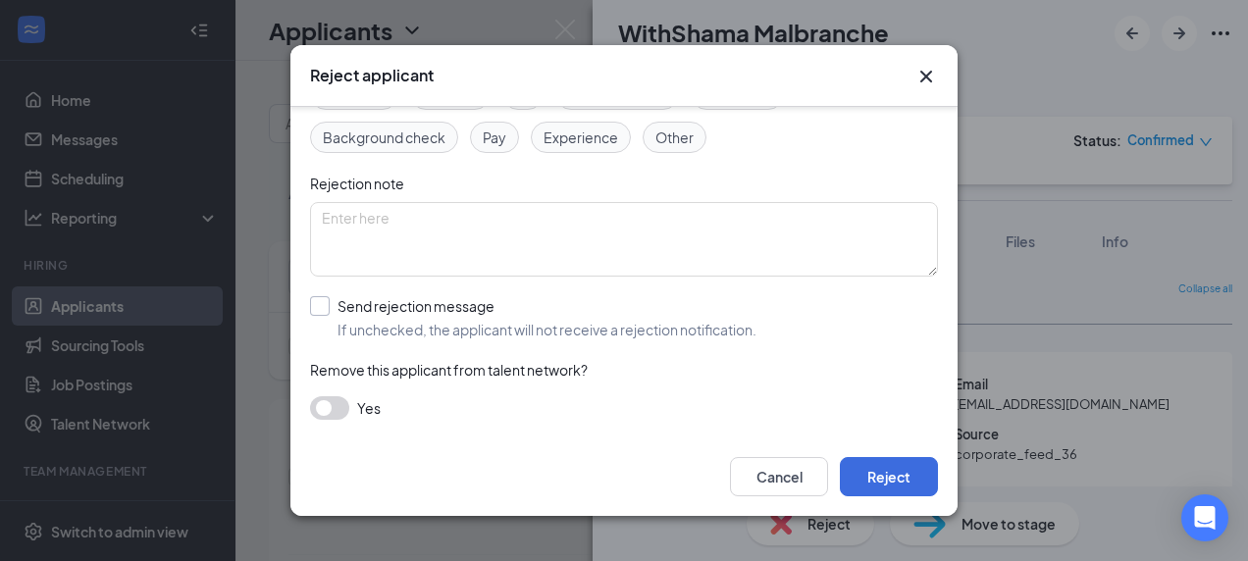
click at [420, 337] on input "Send rejection message If unchecked, the applicant will not receive a rejection…" at bounding box center [533, 317] width 447 height 43
checkbox input "true"
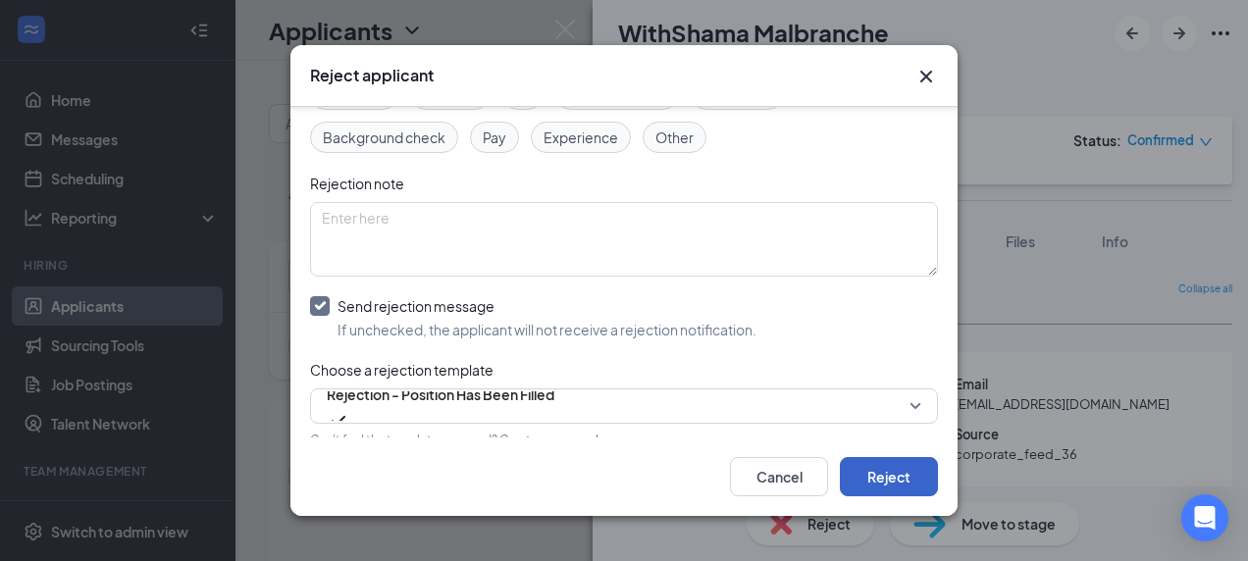
click at [870, 479] on button "Reject" at bounding box center [889, 476] width 98 height 39
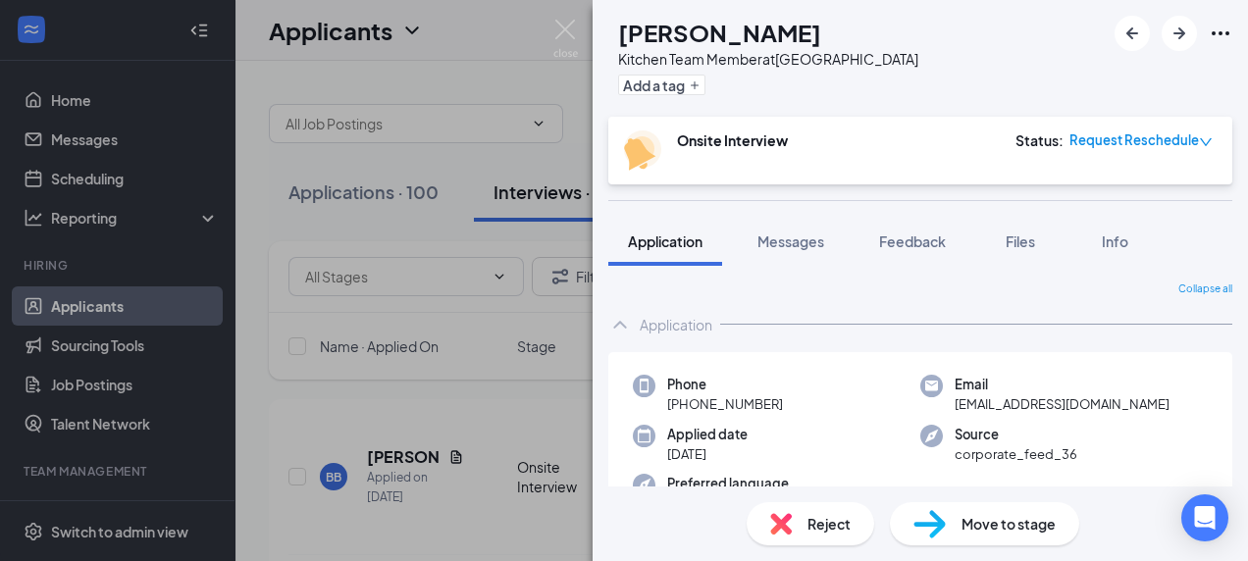
click at [781, 514] on img at bounding box center [781, 524] width 22 height 22
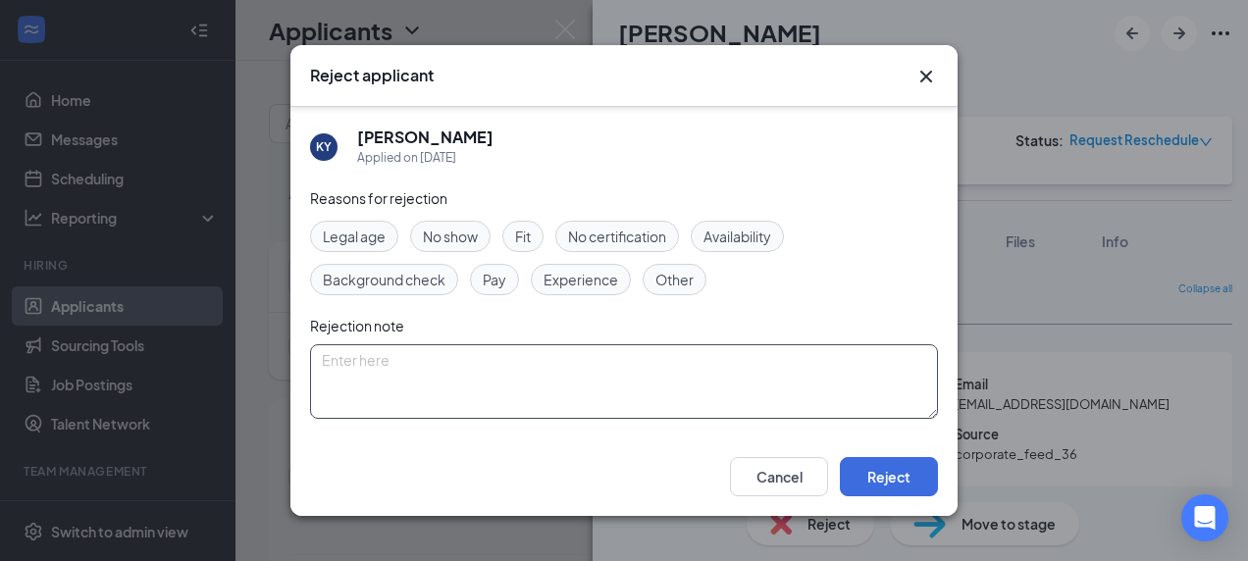
scroll to position [142, 0]
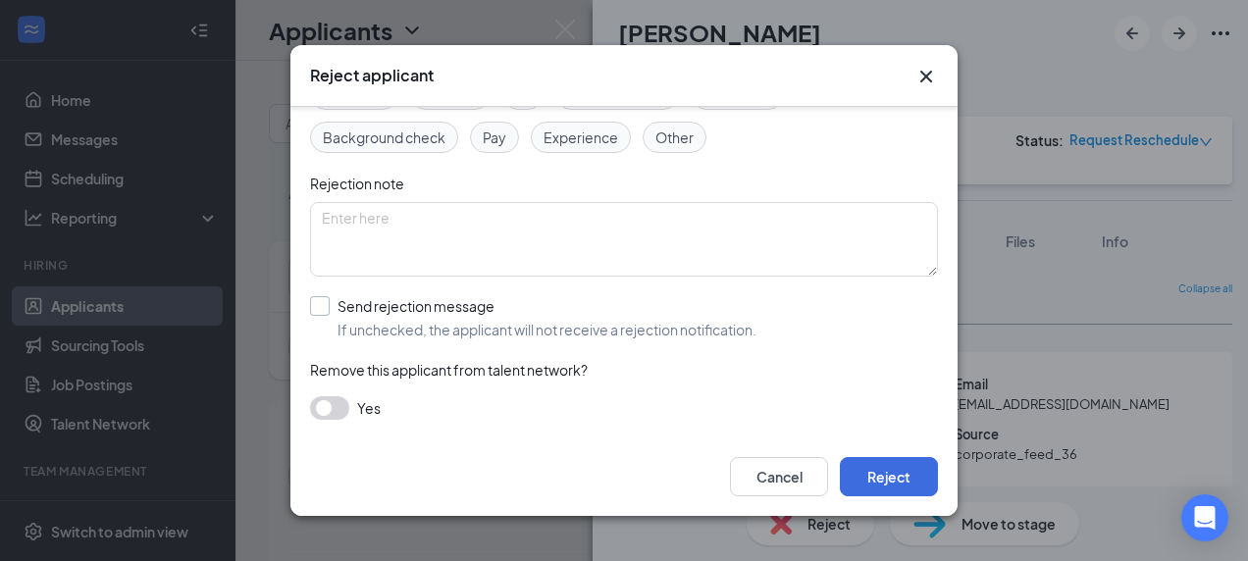
click at [322, 308] on input "Send rejection message If unchecked, the applicant will not receive a rejection…" at bounding box center [533, 317] width 447 height 43
checkbox input "true"
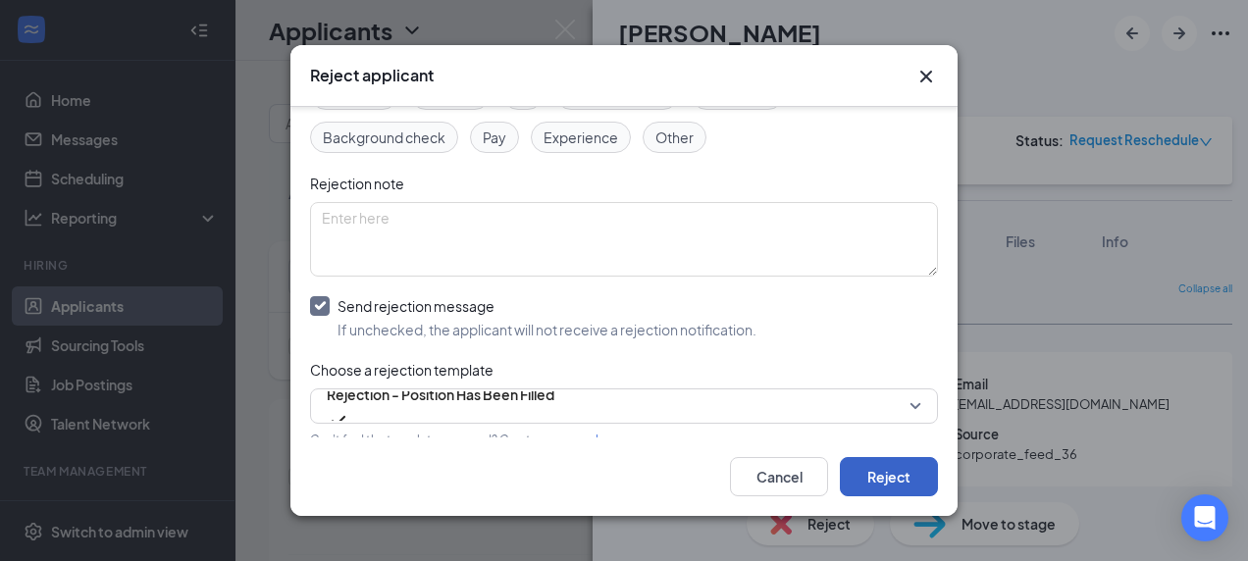
click at [895, 487] on button "Reject" at bounding box center [889, 476] width 98 height 39
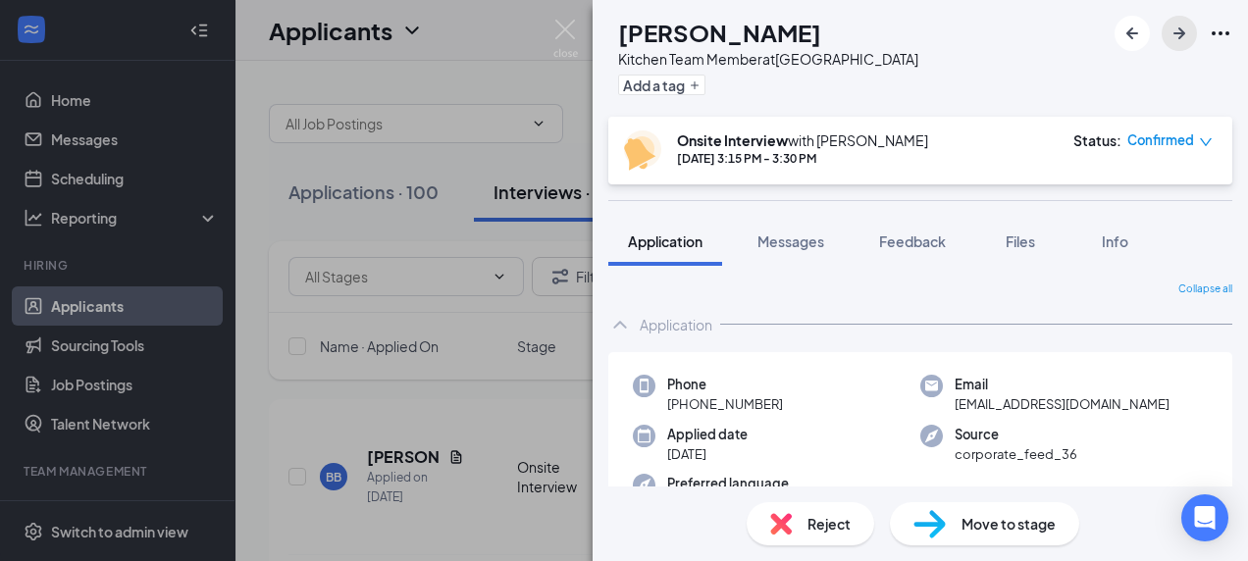
click at [1184, 39] on icon "ArrowRight" at bounding box center [1180, 34] width 24 height 24
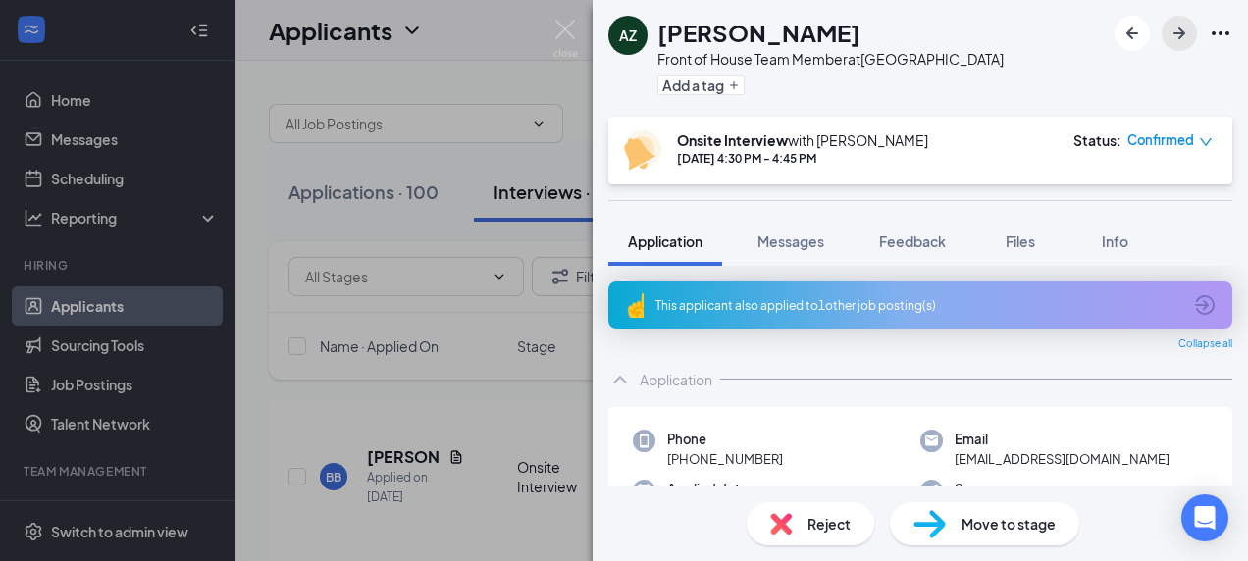
click at [1184, 39] on icon "ArrowRight" at bounding box center [1180, 34] width 24 height 24
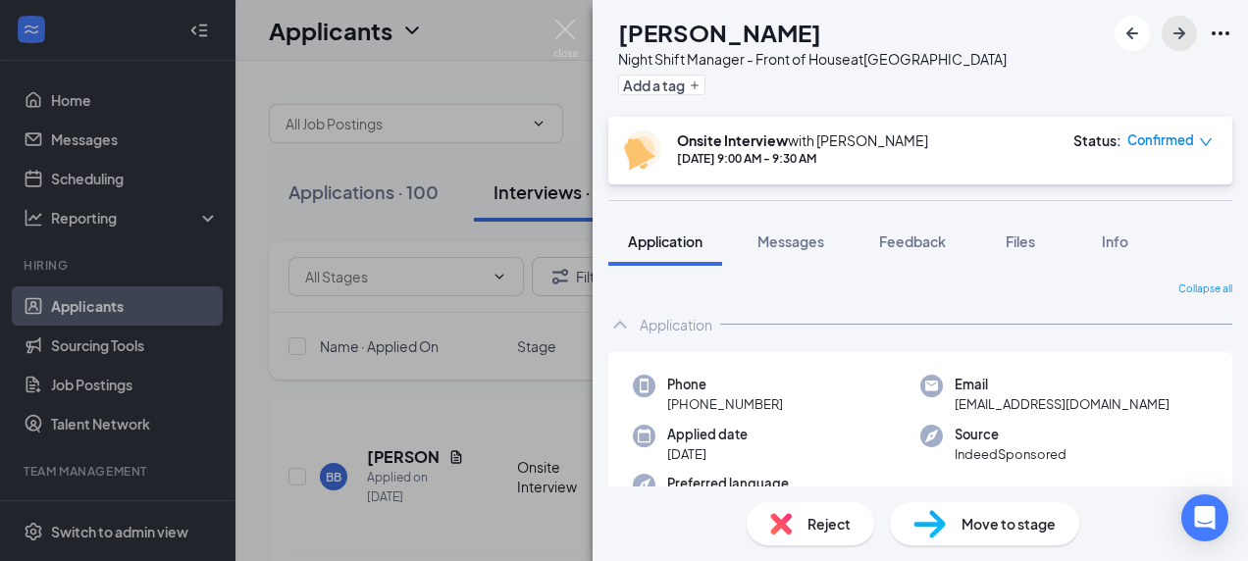
click at [1184, 39] on icon "ArrowRight" at bounding box center [1180, 34] width 24 height 24
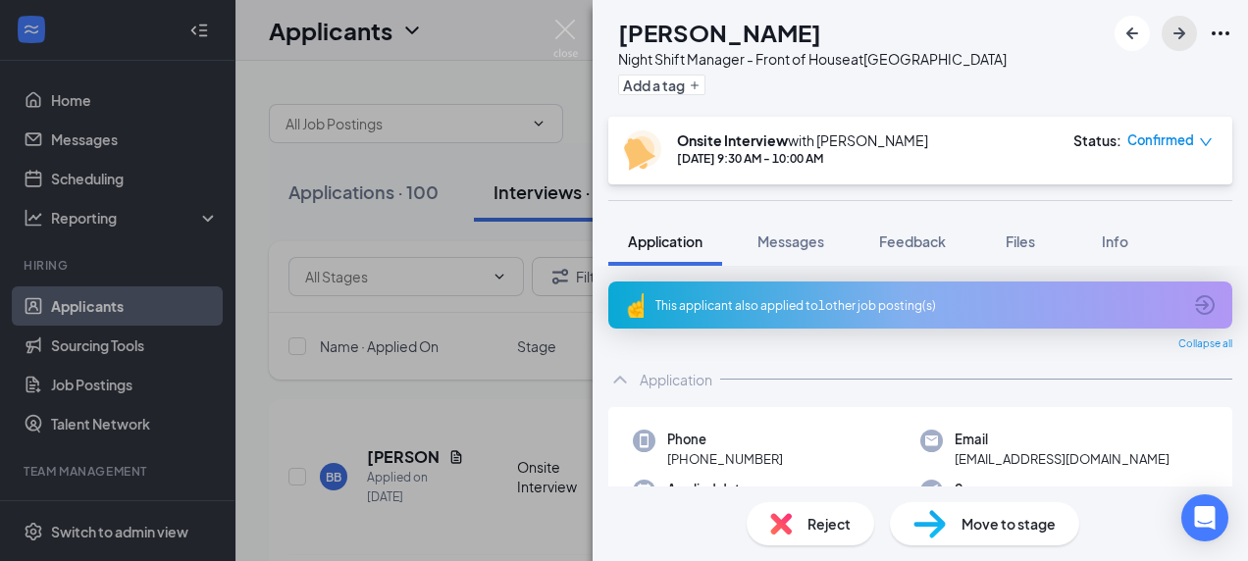
click at [1184, 39] on icon "ArrowRight" at bounding box center [1180, 34] width 24 height 24
click at [828, 509] on div "Reject" at bounding box center [811, 524] width 128 height 43
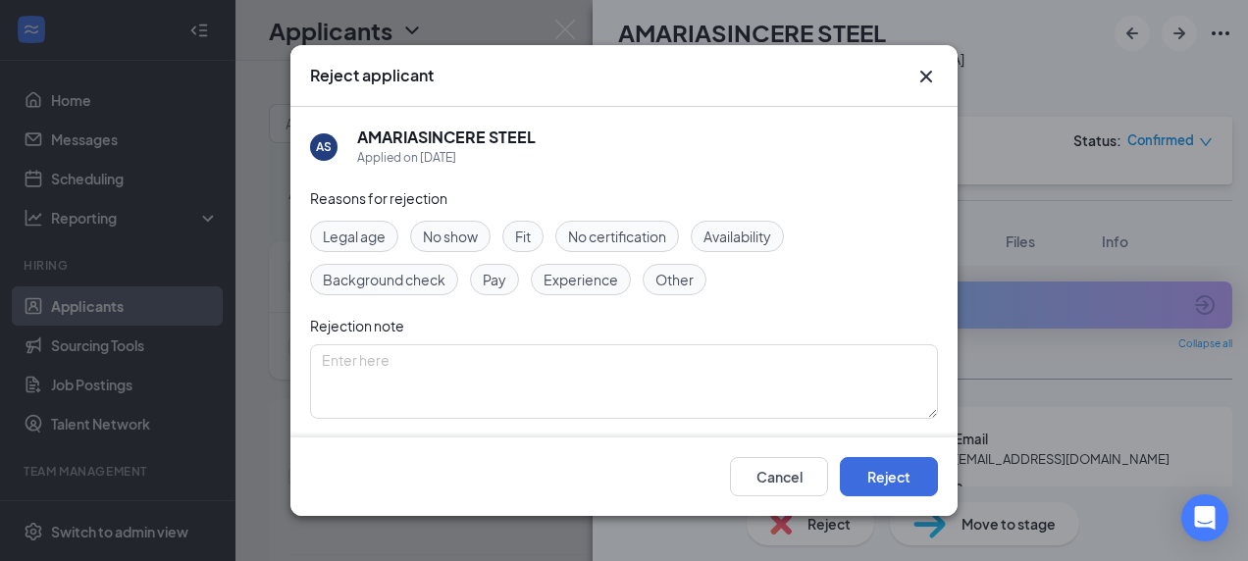
scroll to position [142, 0]
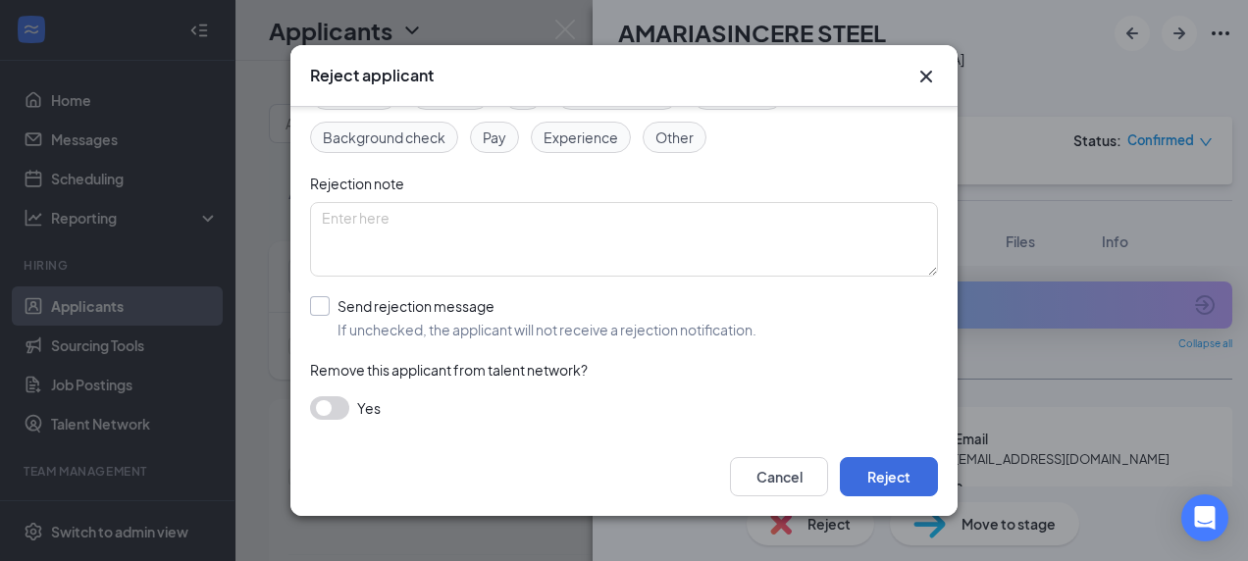
click at [452, 303] on input "Send rejection message If unchecked, the applicant will not receive a rejection…" at bounding box center [533, 317] width 447 height 43
checkbox input "true"
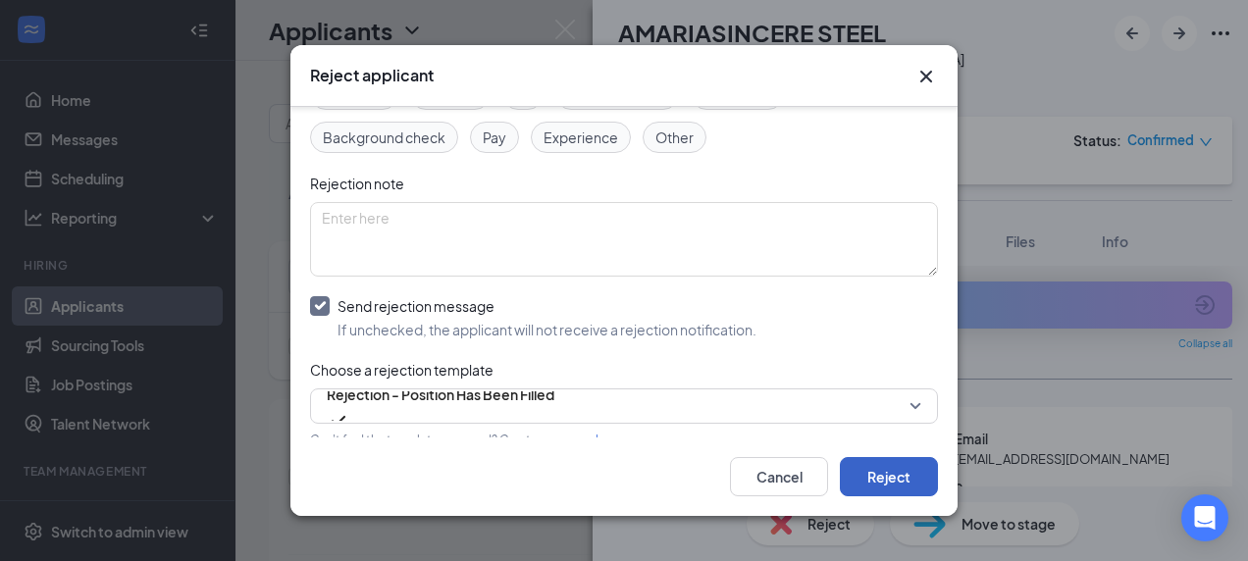
click at [900, 489] on button "Reject" at bounding box center [889, 476] width 98 height 39
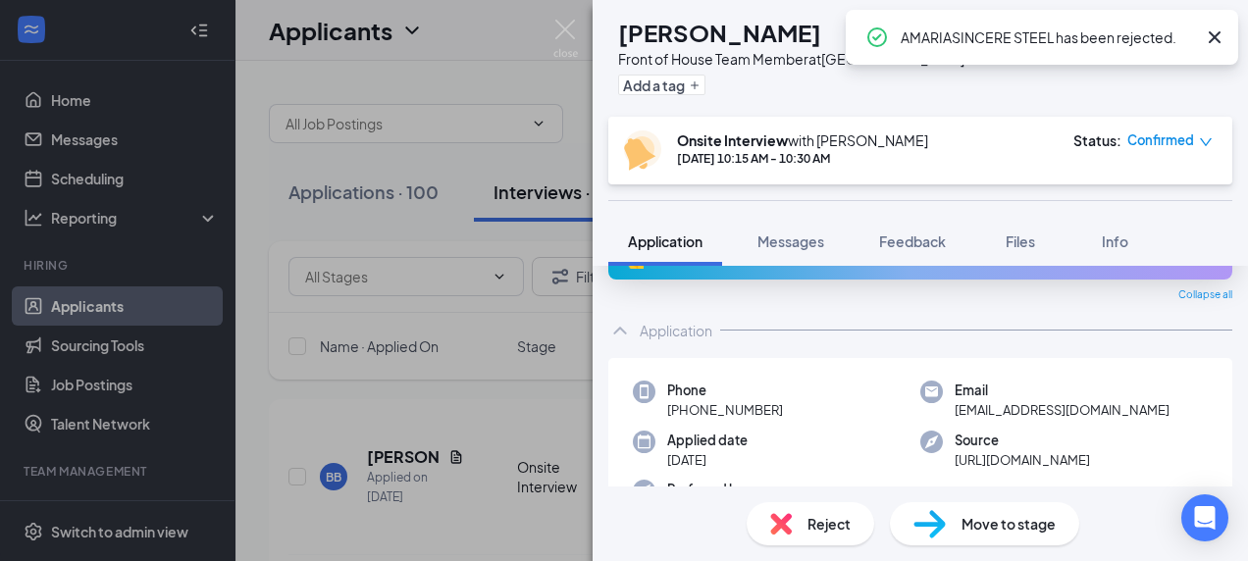
scroll to position [49, 0]
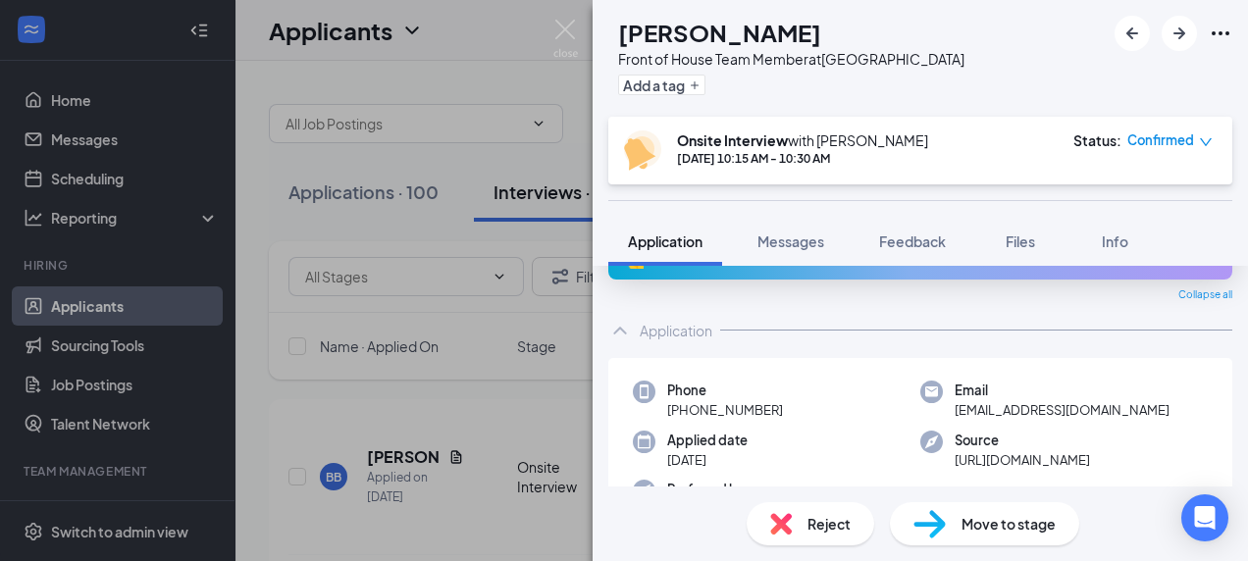
click at [799, 521] on div "Reject" at bounding box center [811, 524] width 128 height 43
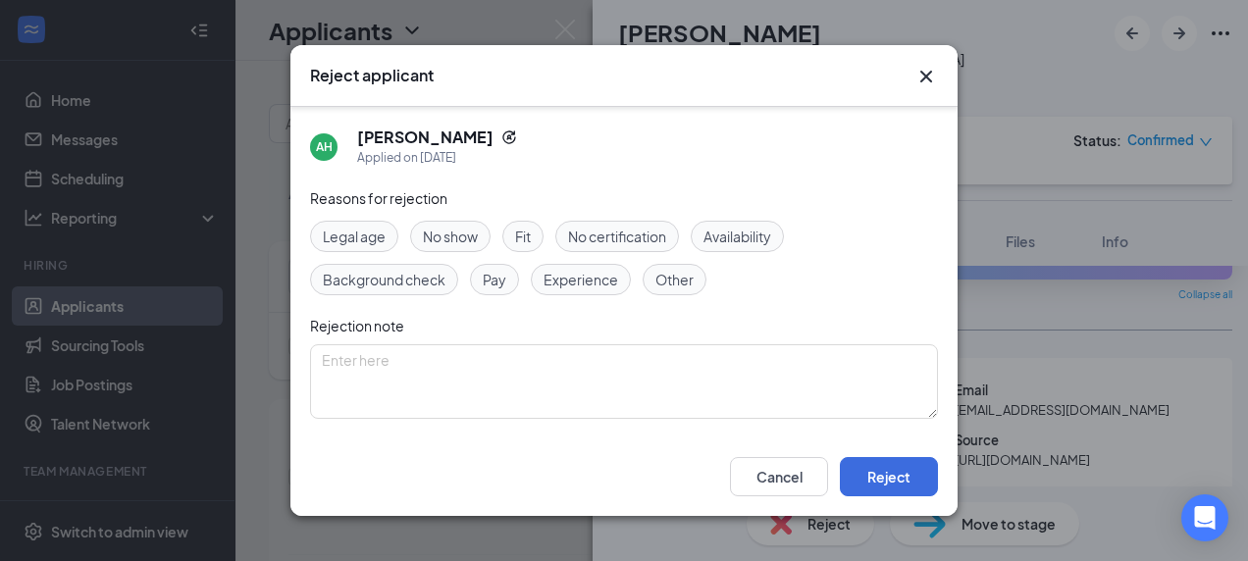
scroll to position [142, 0]
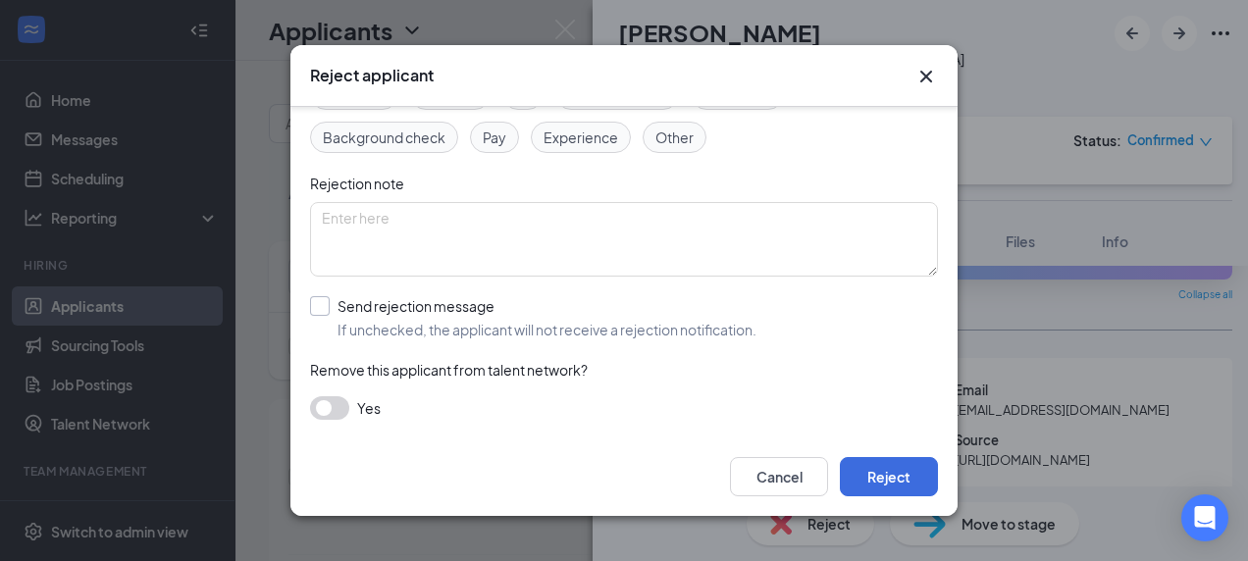
click at [428, 328] on input "Send rejection message If unchecked, the applicant will not receive a rejection…" at bounding box center [533, 317] width 447 height 43
checkbox input "true"
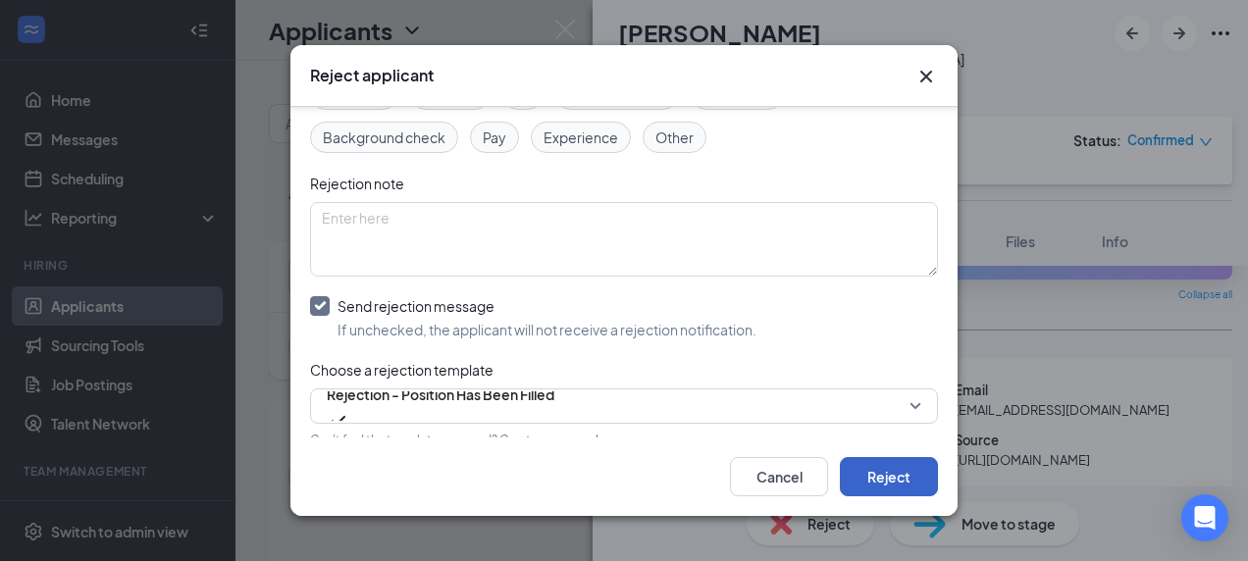
click at [879, 472] on button "Reject" at bounding box center [889, 476] width 98 height 39
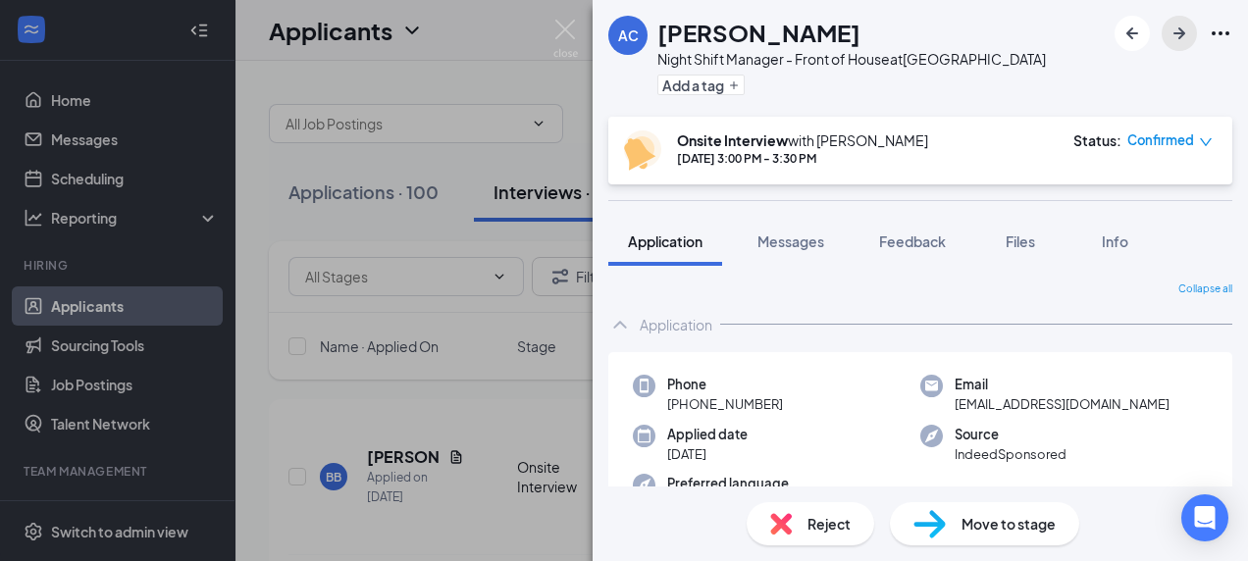
click at [1180, 38] on icon "ArrowRight" at bounding box center [1180, 33] width 12 height 12
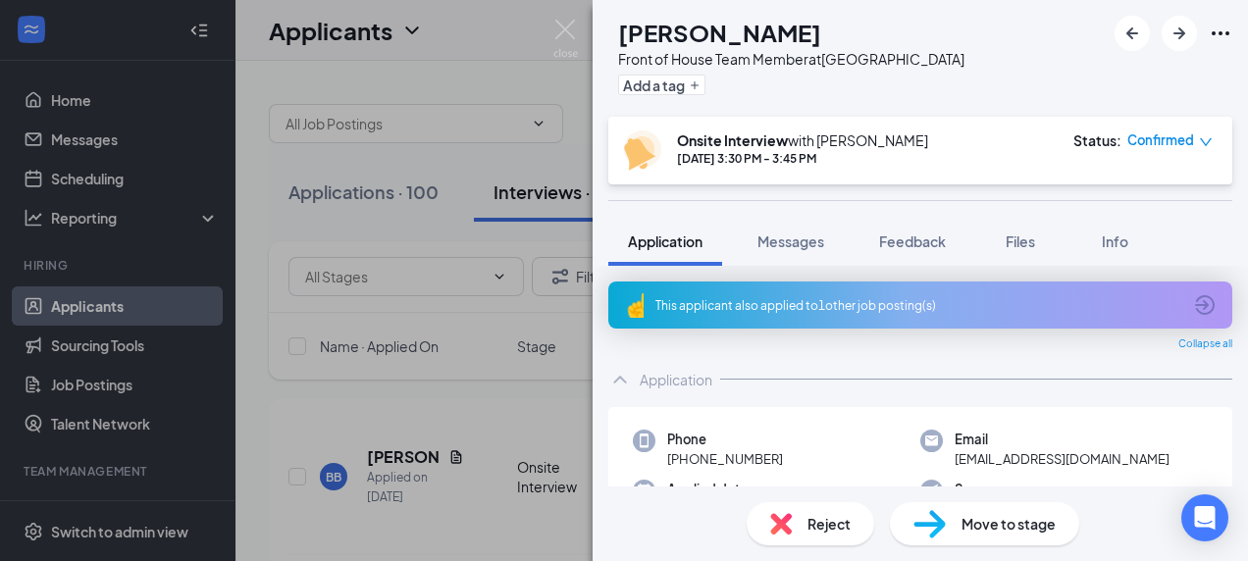
click at [810, 516] on span "Reject" at bounding box center [829, 524] width 43 height 22
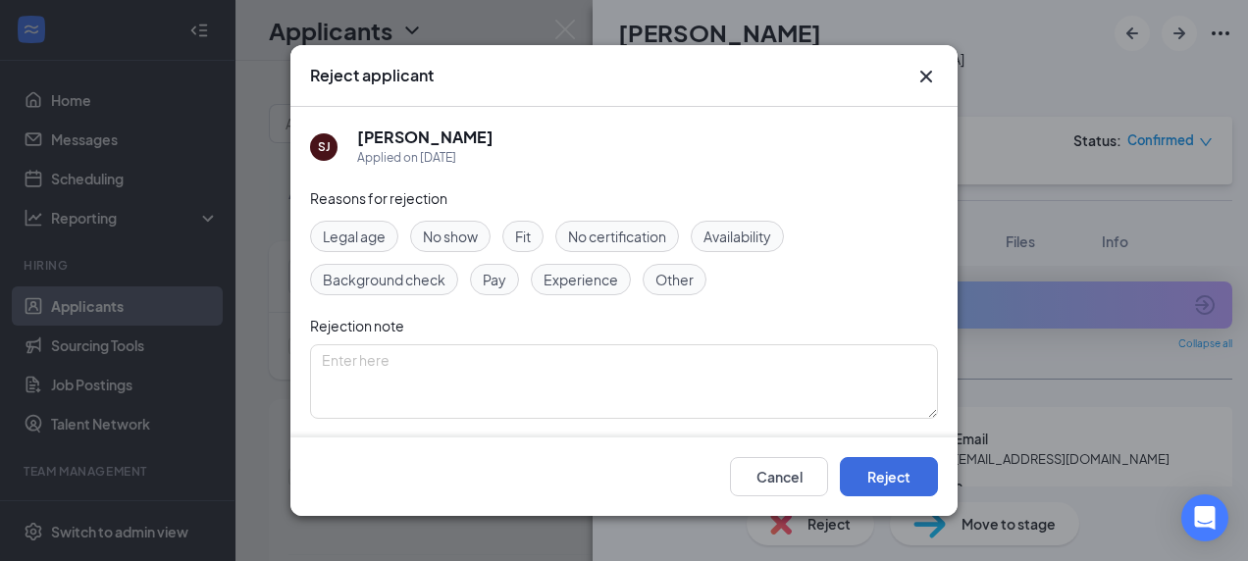
scroll to position [142, 0]
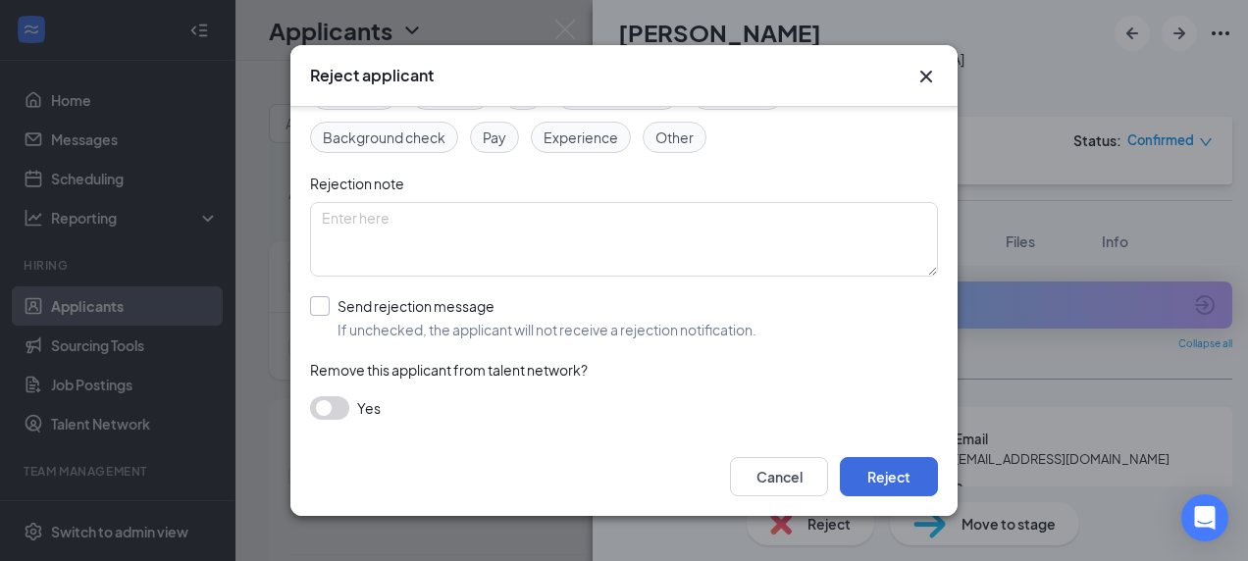
click at [414, 307] on input "Send rejection message If unchecked, the applicant will not receive a rejection…" at bounding box center [533, 317] width 447 height 43
checkbox input "true"
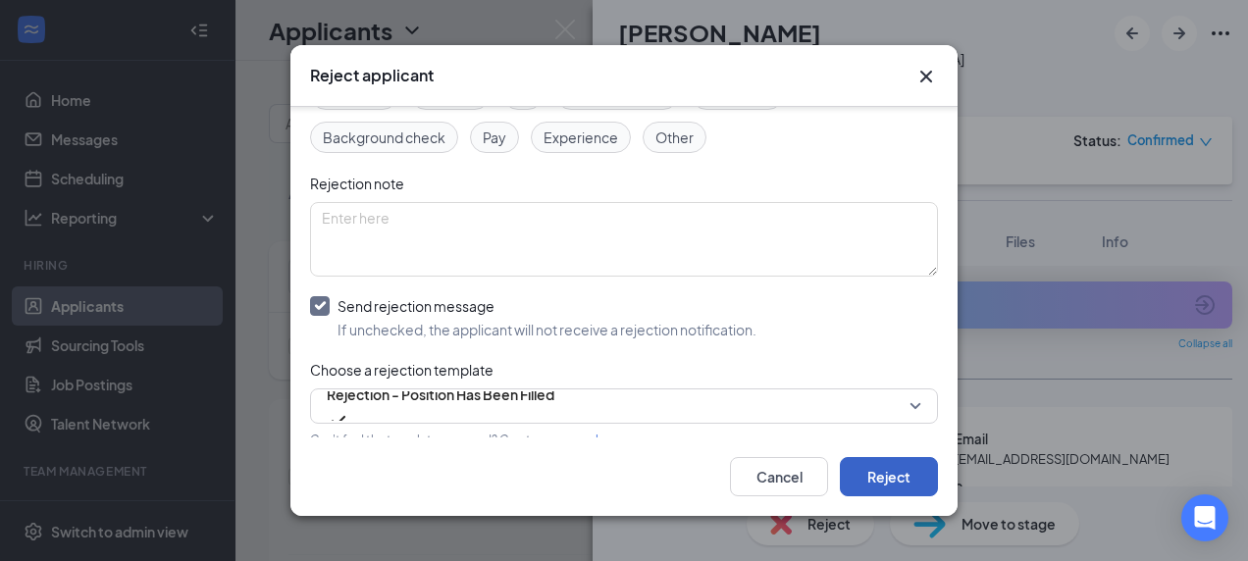
click at [895, 463] on button "Reject" at bounding box center [889, 476] width 98 height 39
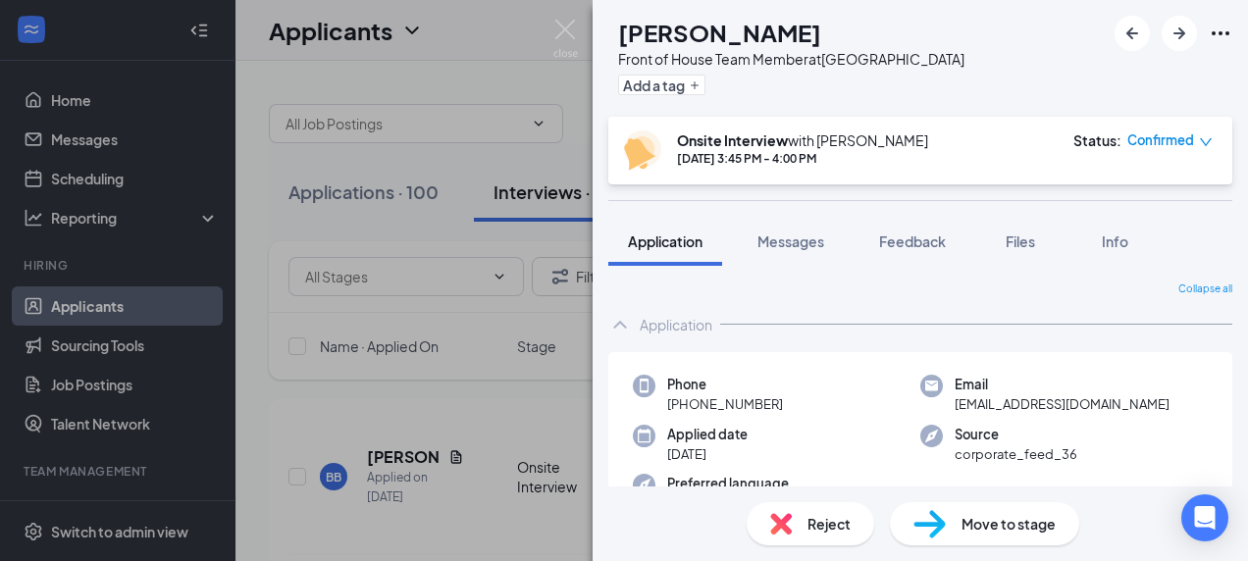
click at [829, 535] on div "Reject" at bounding box center [811, 524] width 128 height 43
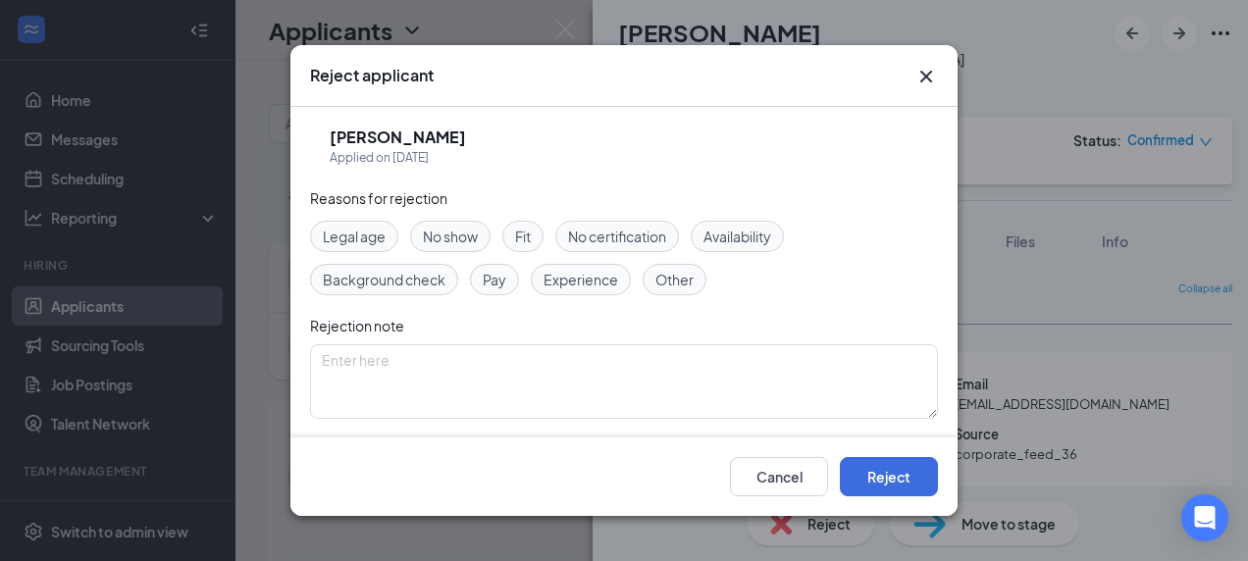
scroll to position [142, 0]
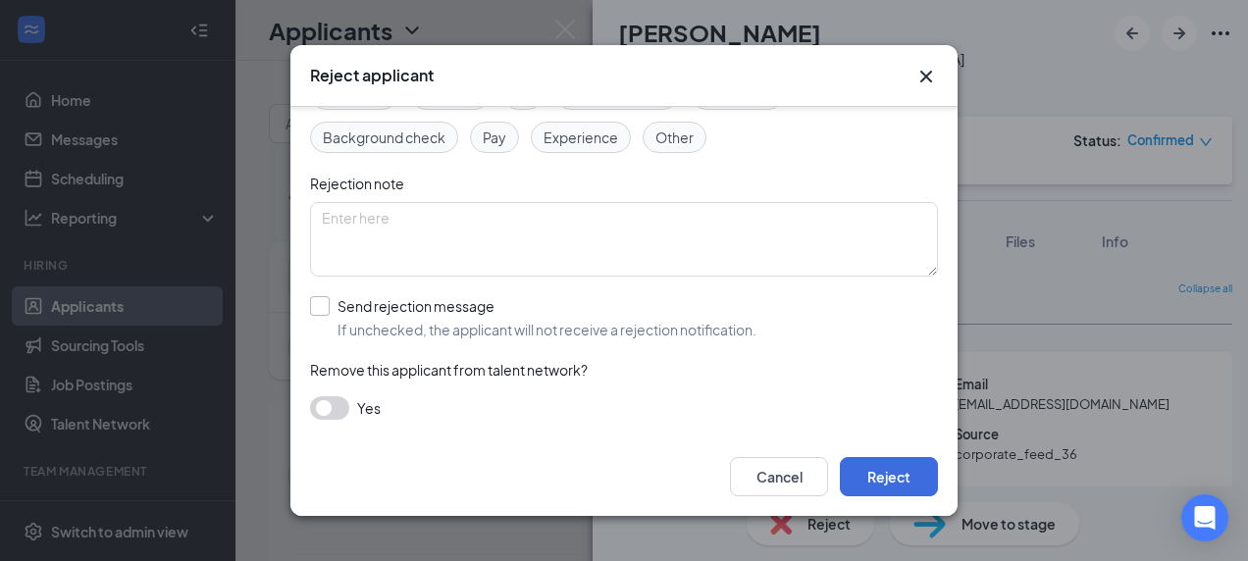
click at [408, 319] on input "Send rejection message If unchecked, the applicant will not receive a rejection…" at bounding box center [533, 317] width 447 height 43
checkbox input "true"
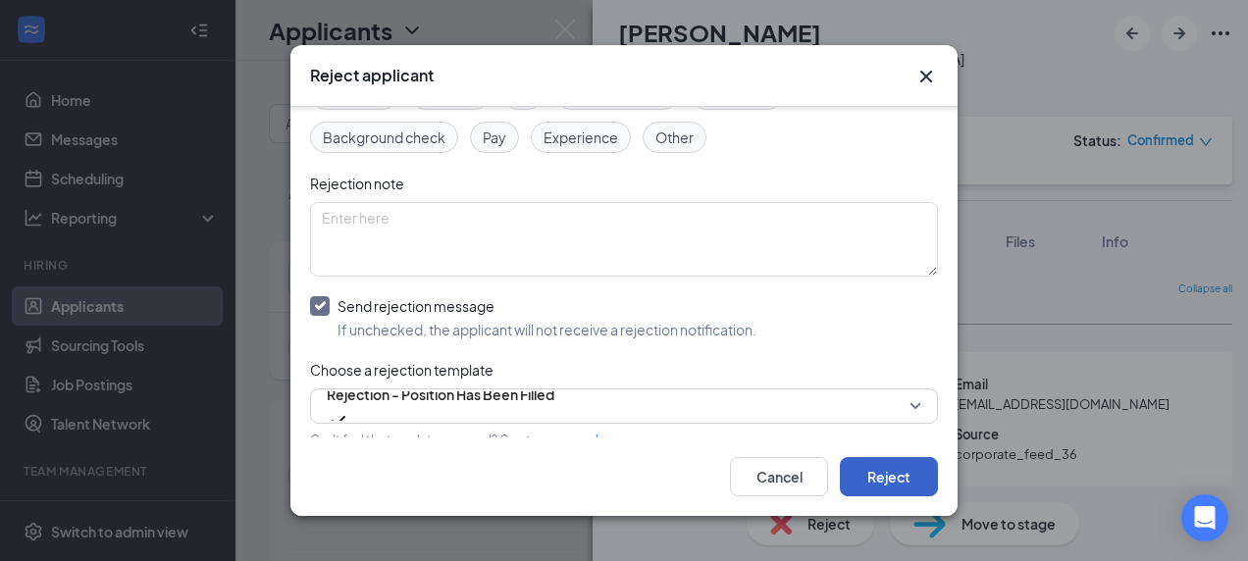
click at [891, 473] on button "Reject" at bounding box center [889, 476] width 98 height 39
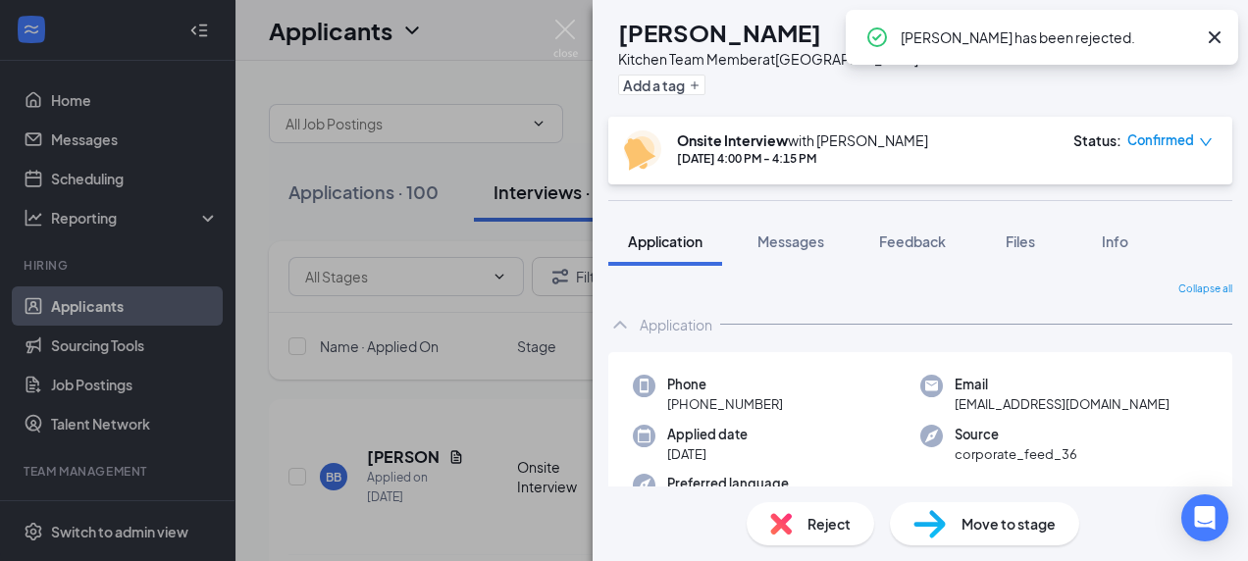
click at [837, 529] on span "Reject" at bounding box center [829, 524] width 43 height 22
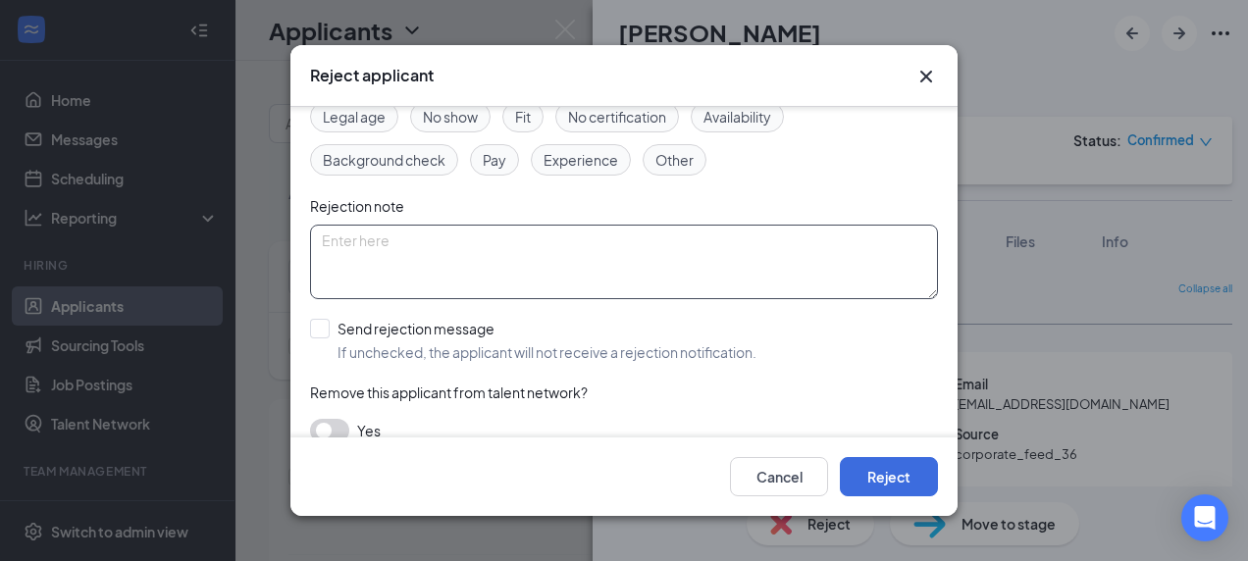
scroll to position [142, 0]
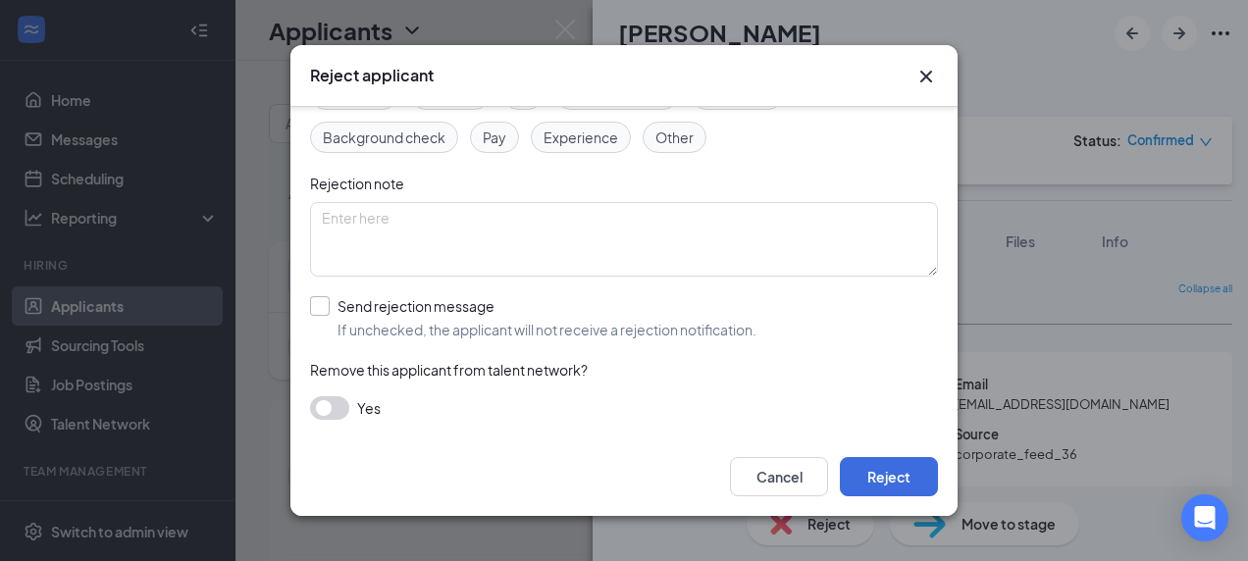
click at [353, 328] on input "Send rejection message If unchecked, the applicant will not receive a rejection…" at bounding box center [533, 317] width 447 height 43
checkbox input "true"
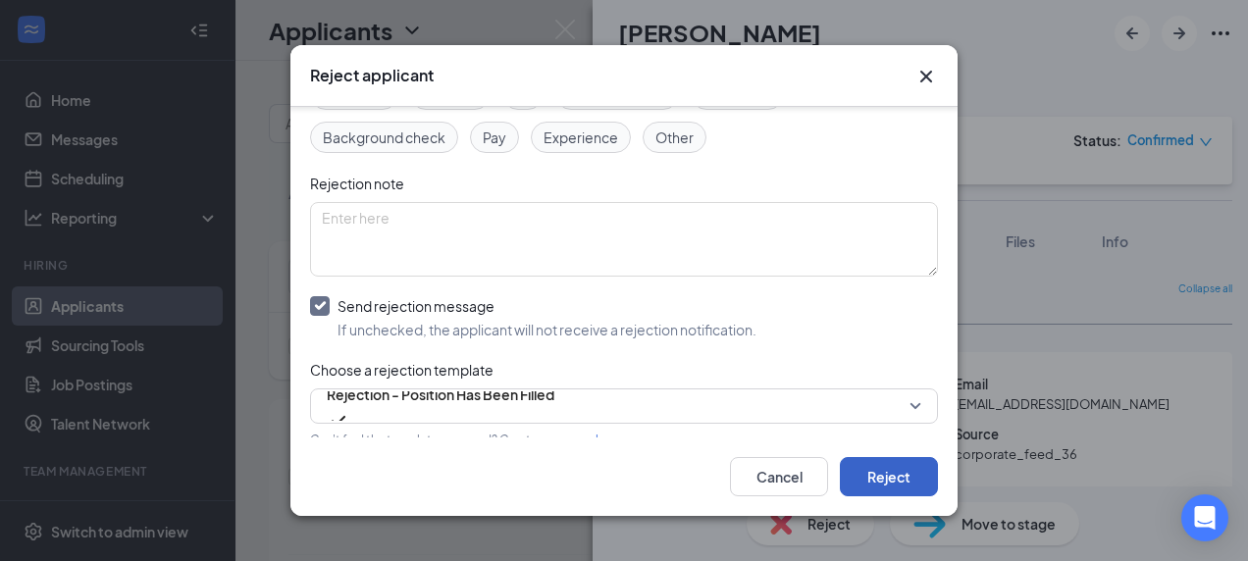
click at [887, 481] on button "Reject" at bounding box center [889, 476] width 98 height 39
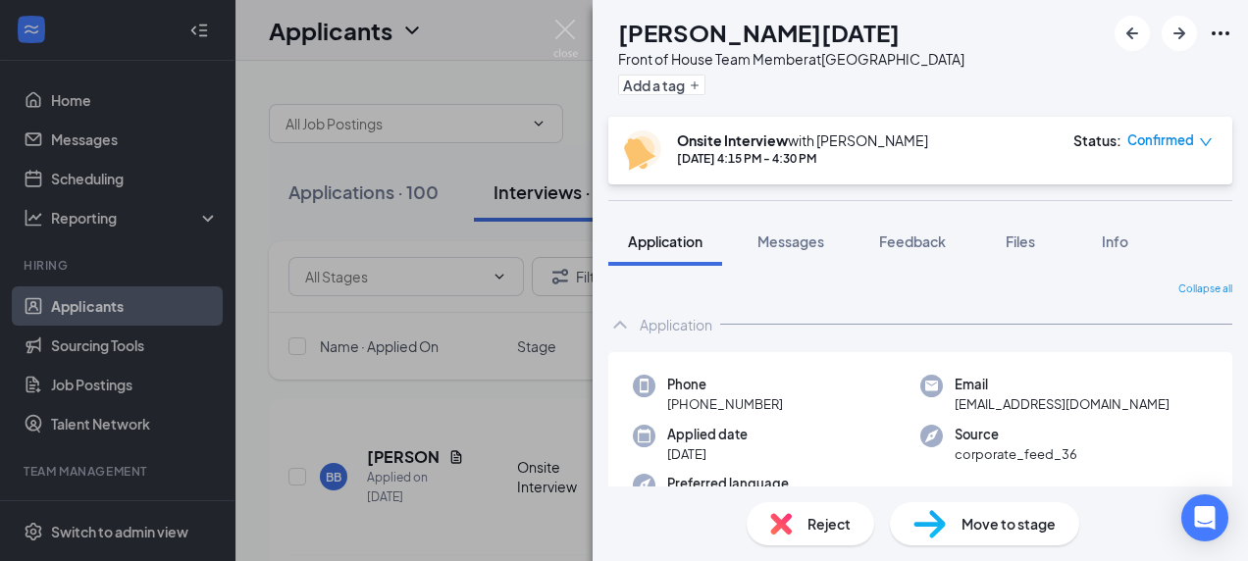
click at [815, 518] on span "Reject" at bounding box center [829, 524] width 43 height 22
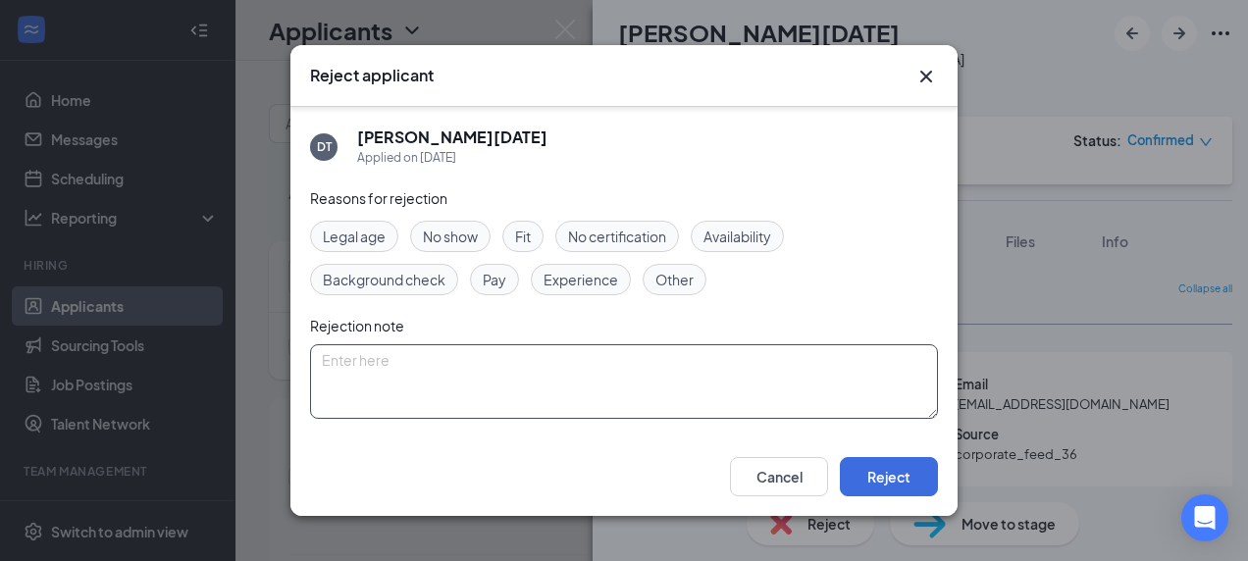
scroll to position [142, 0]
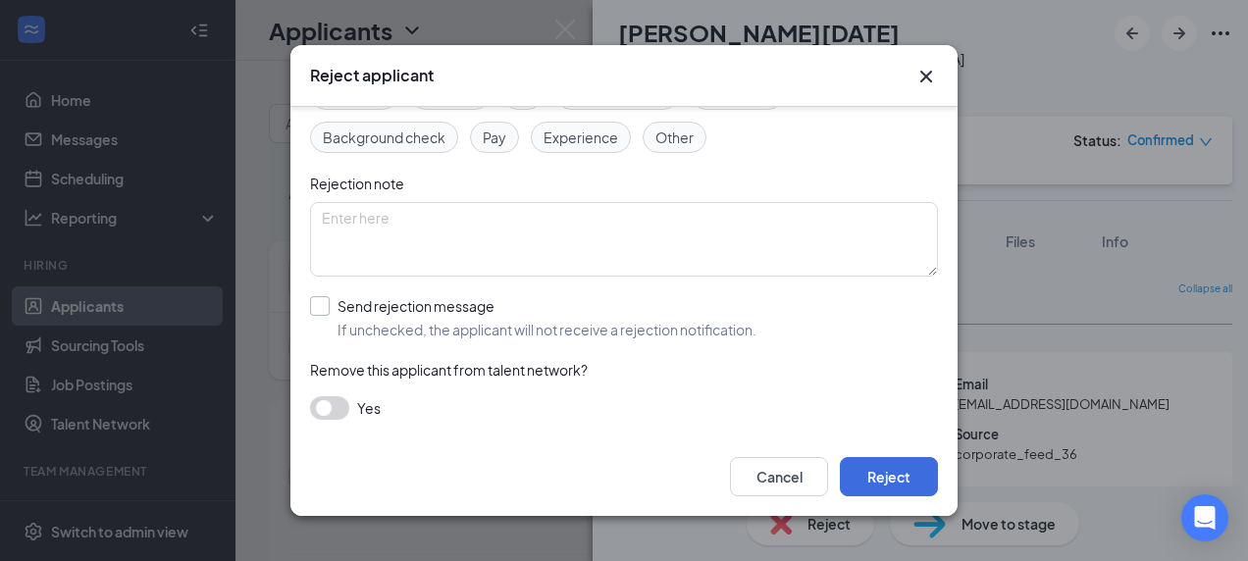
click at [463, 330] on input "Send rejection message If unchecked, the applicant will not receive a rejection…" at bounding box center [533, 317] width 447 height 43
checkbox input "true"
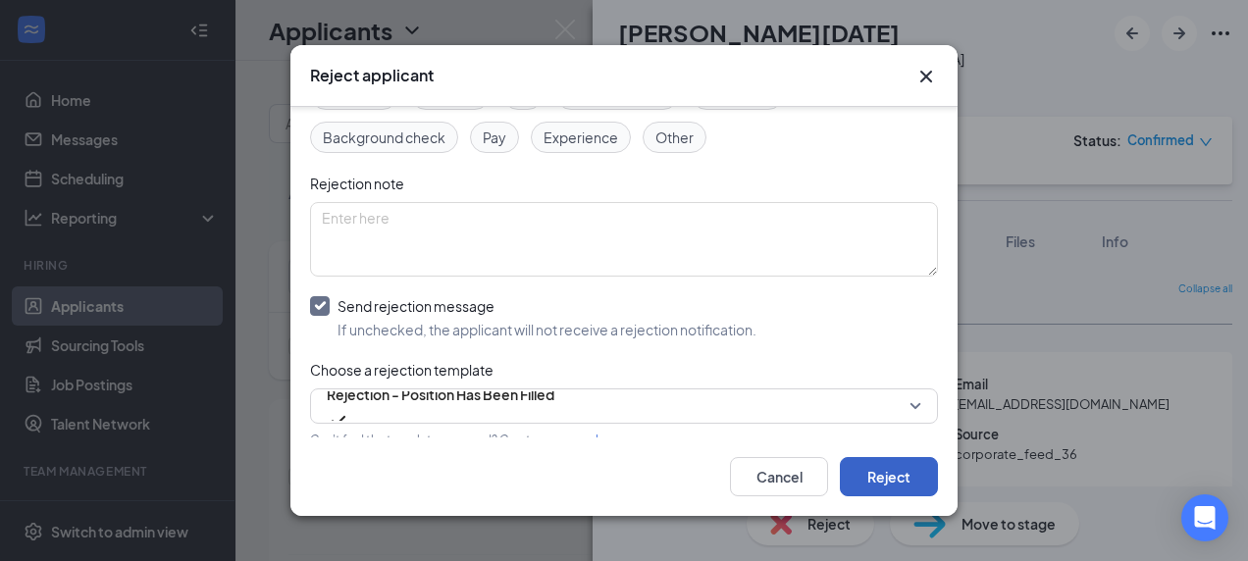
click at [887, 483] on button "Reject" at bounding box center [889, 476] width 98 height 39
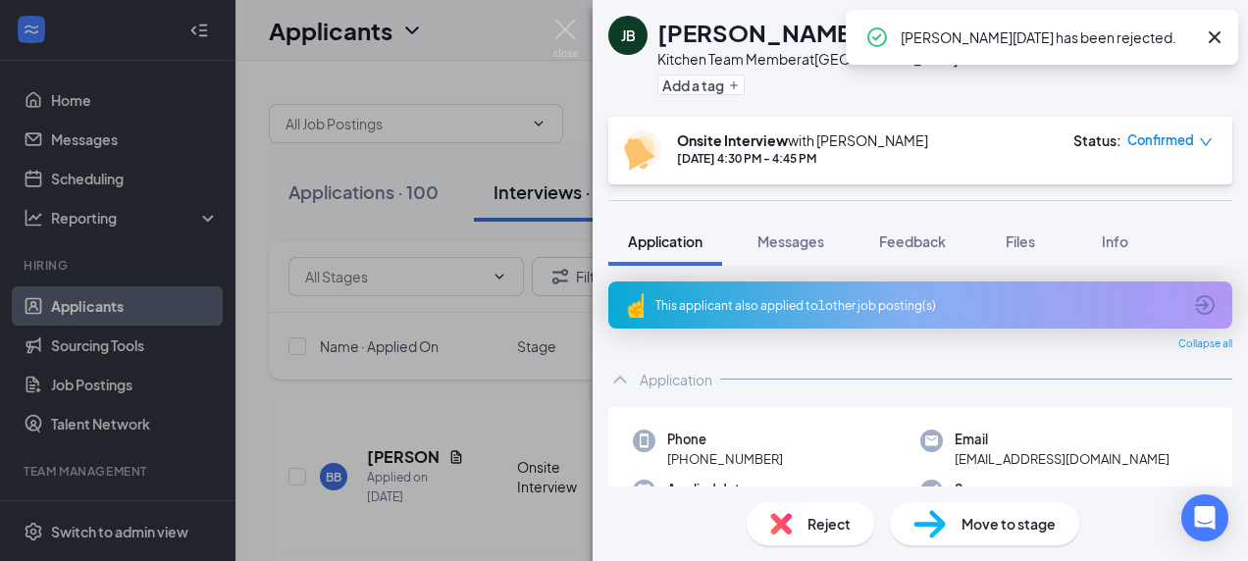
click at [812, 526] on span "Reject" at bounding box center [829, 524] width 43 height 22
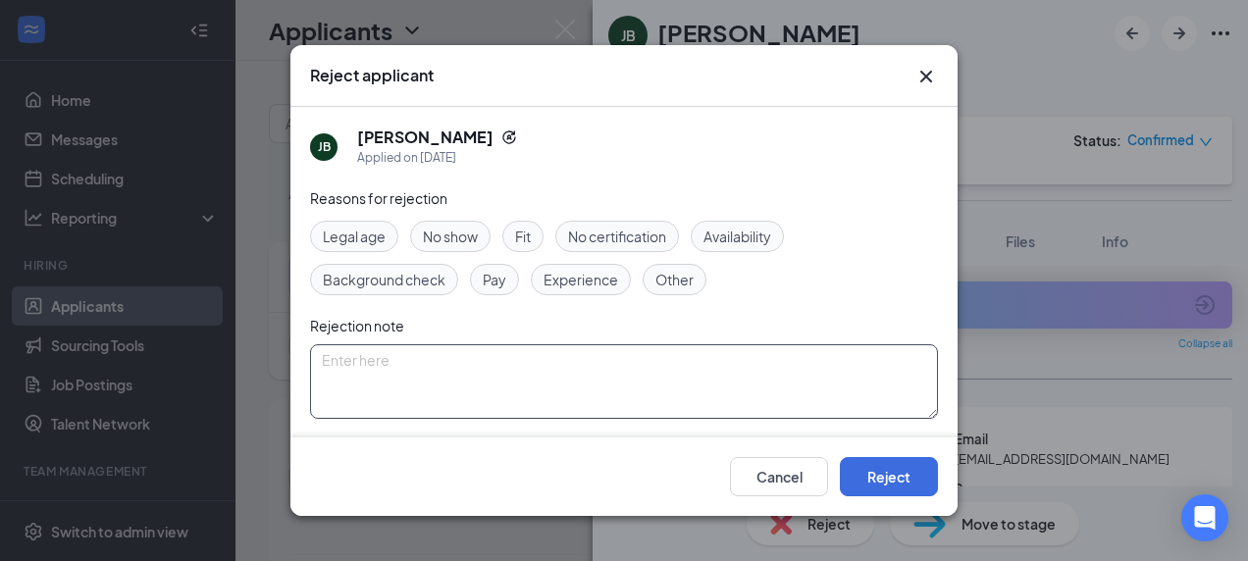
scroll to position [142, 0]
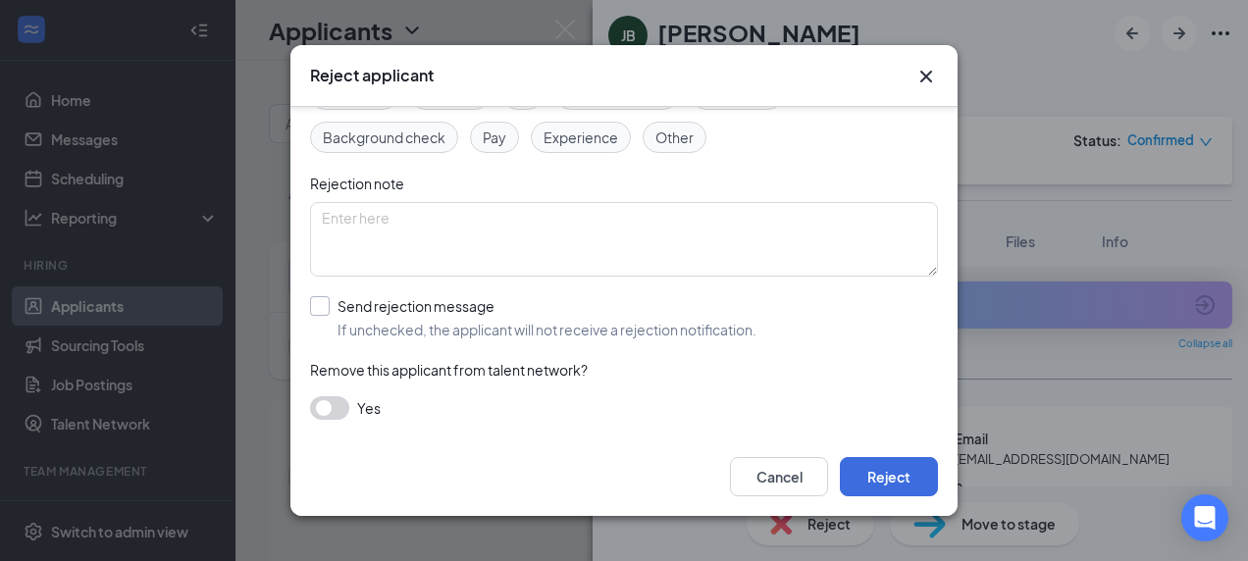
click at [443, 298] on input "Send rejection message If unchecked, the applicant will not receive a rejection…" at bounding box center [533, 317] width 447 height 43
checkbox input "true"
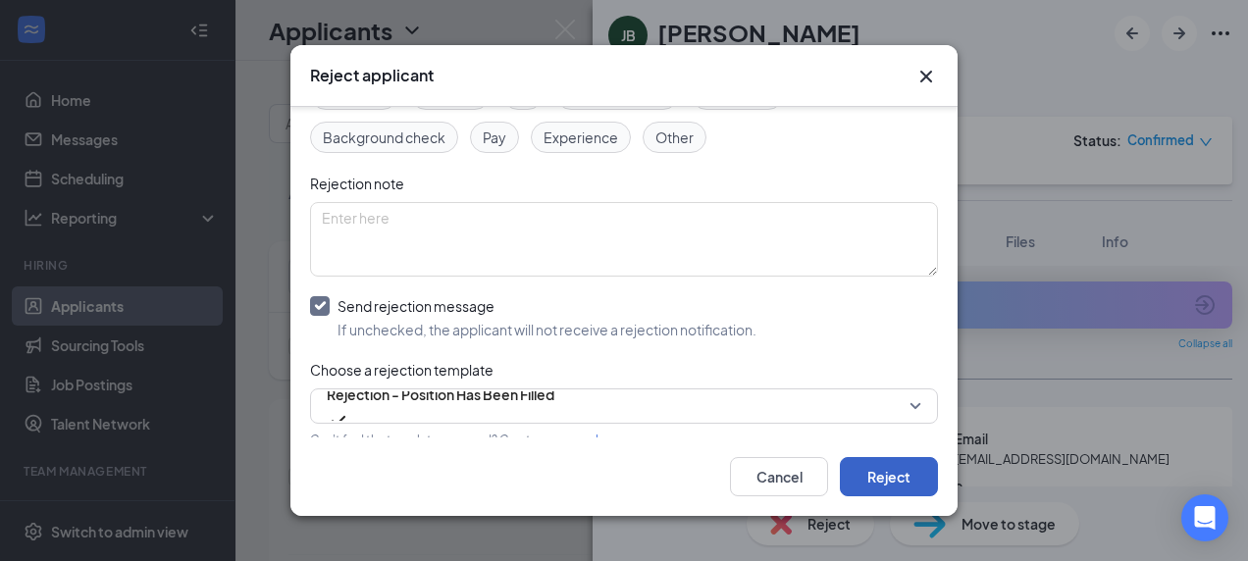
click at [872, 466] on button "Reject" at bounding box center [889, 476] width 98 height 39
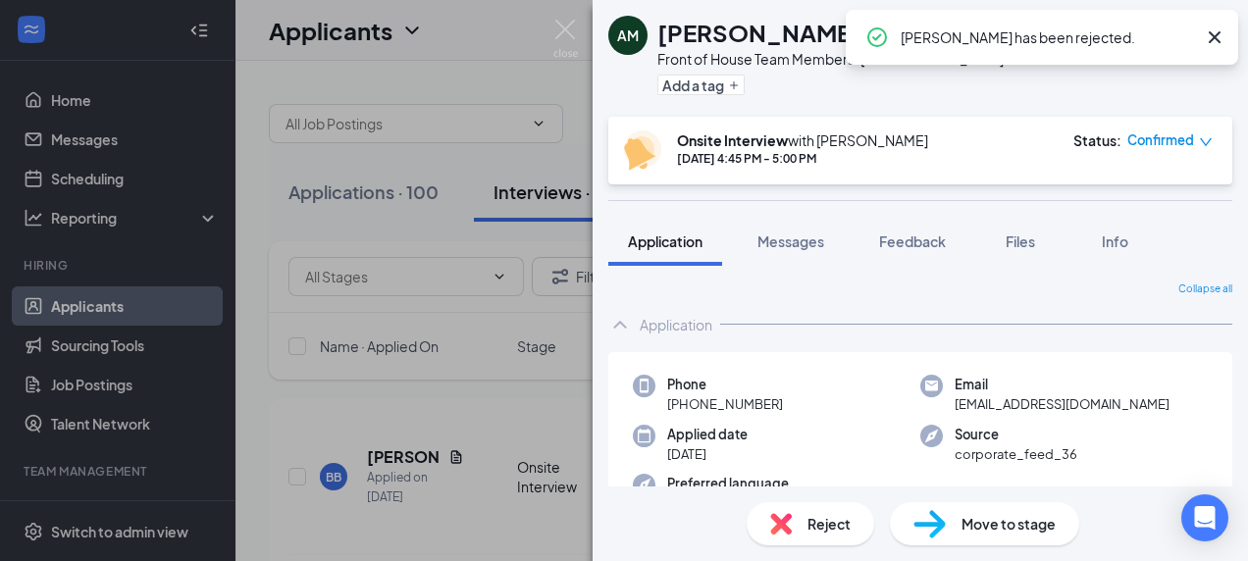
click at [822, 505] on div "Reject" at bounding box center [811, 524] width 128 height 43
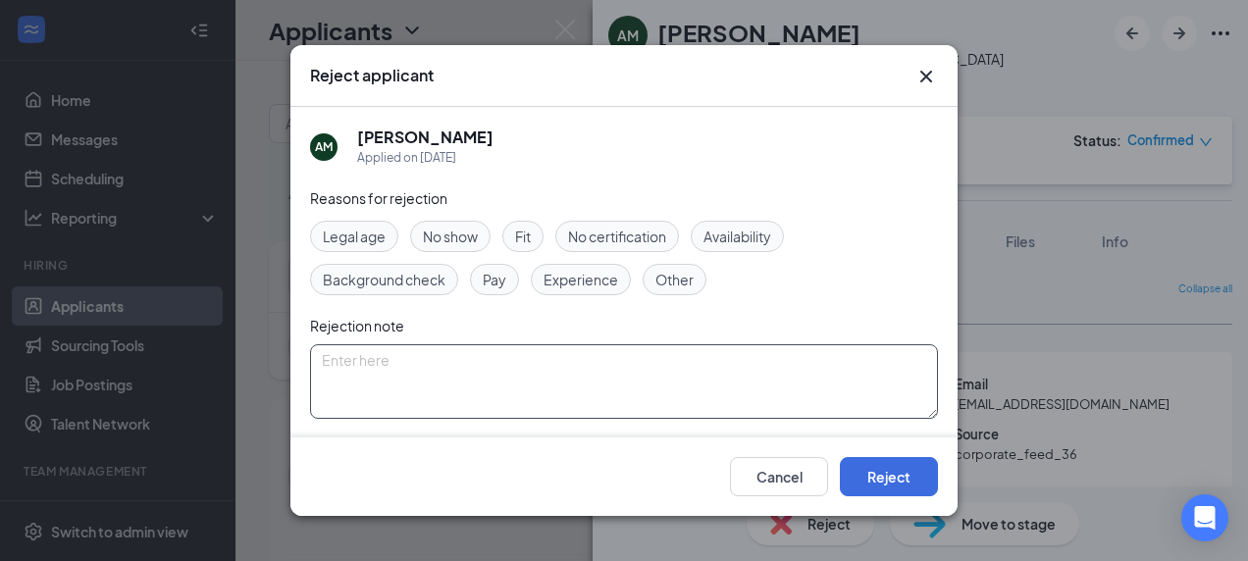
scroll to position [142, 0]
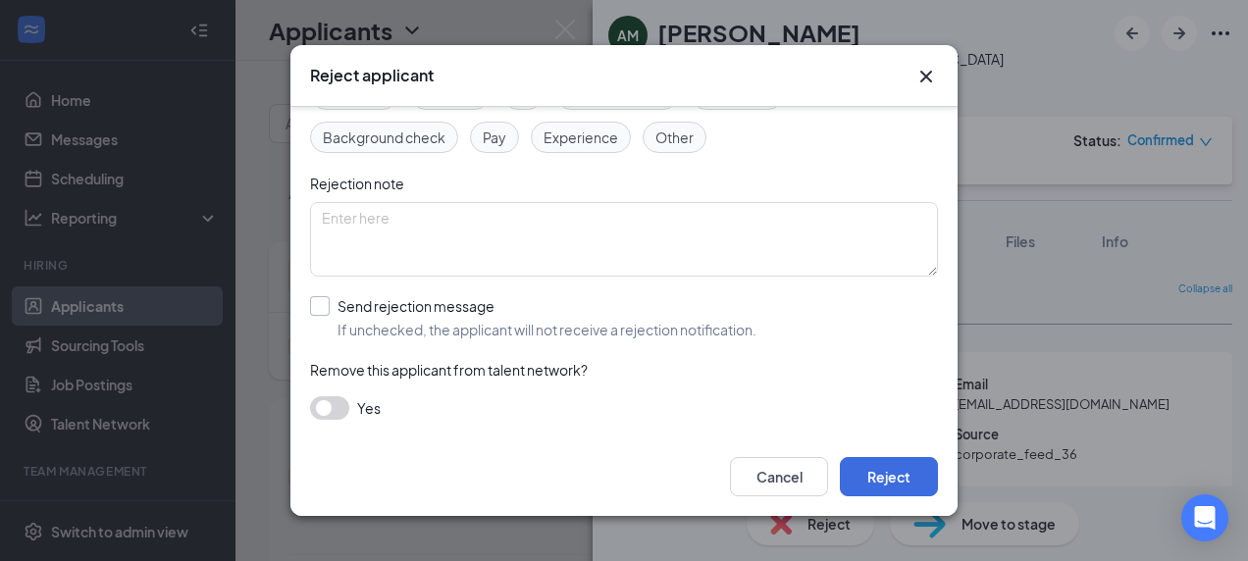
click at [383, 321] on input "Send rejection message If unchecked, the applicant will not receive a rejection…" at bounding box center [533, 317] width 447 height 43
checkbox input "true"
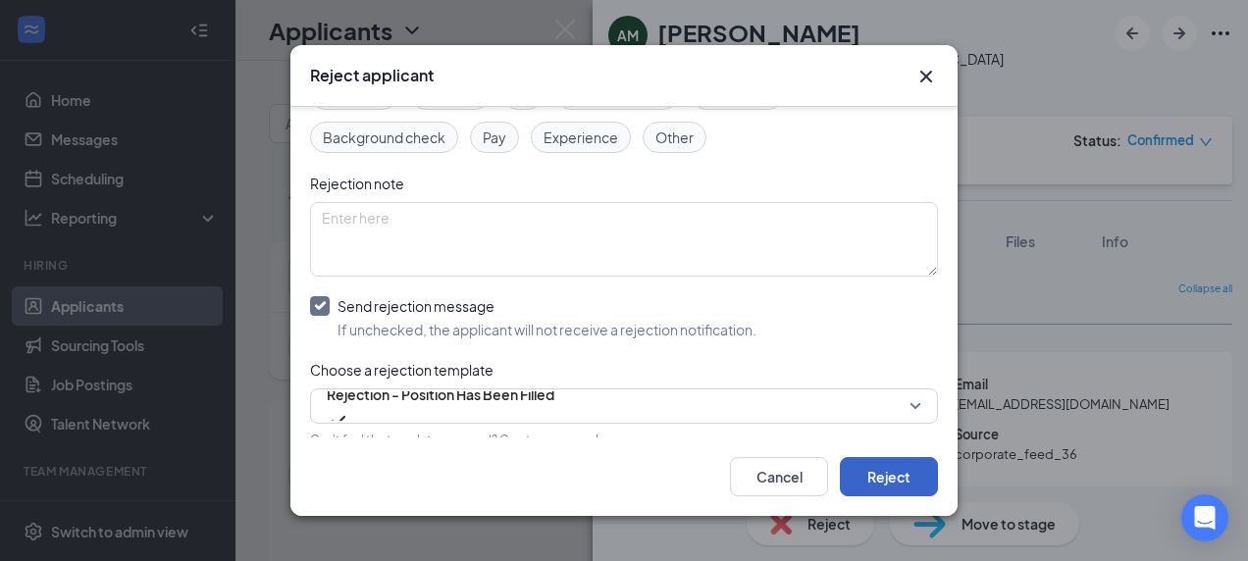
click at [871, 469] on button "Reject" at bounding box center [889, 476] width 98 height 39
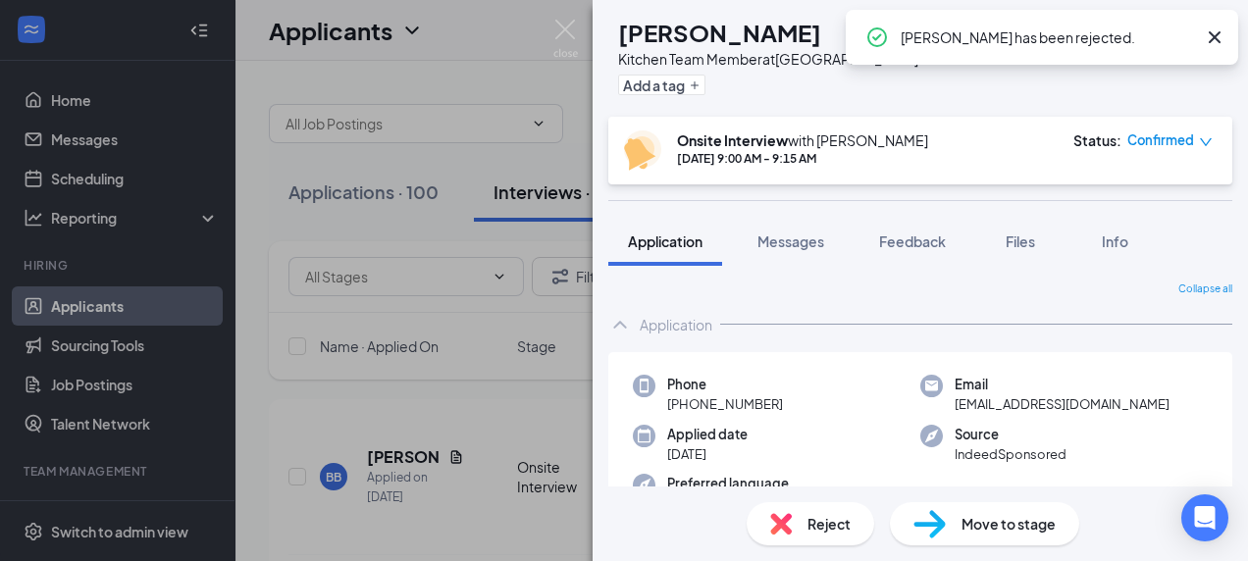
scroll to position [123, 0]
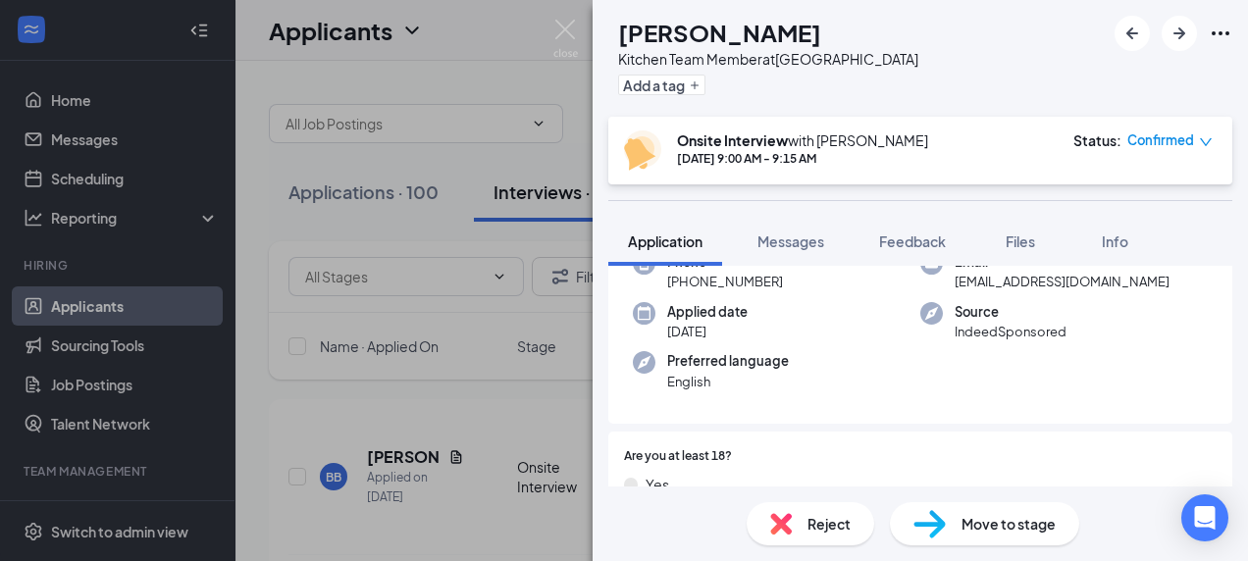
click at [814, 536] on div "Reject" at bounding box center [811, 524] width 128 height 43
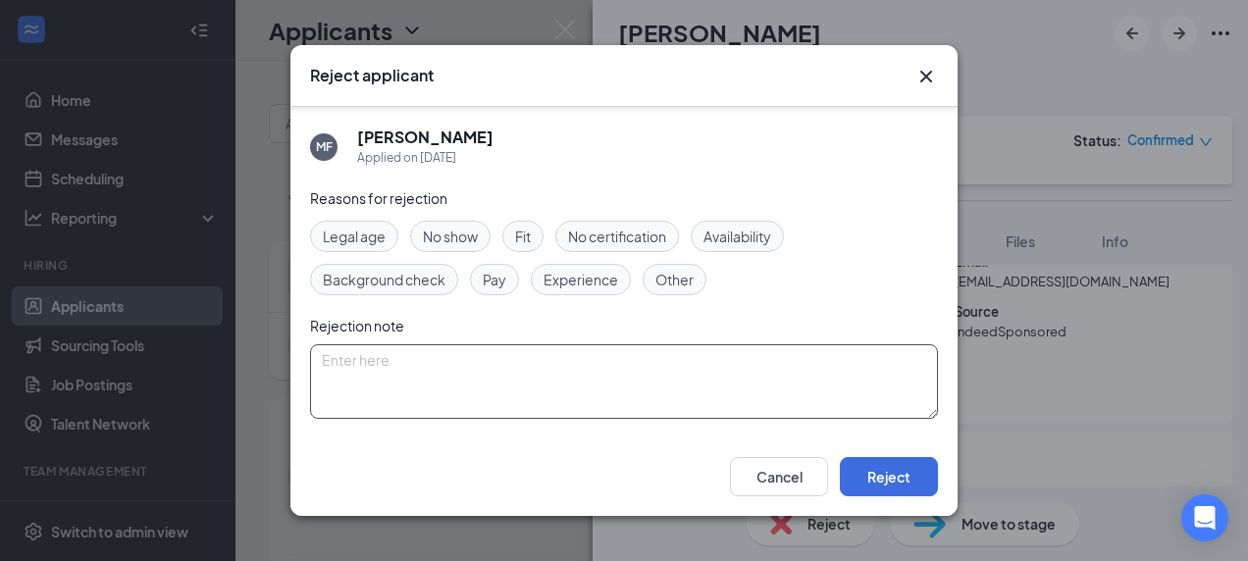
scroll to position [142, 0]
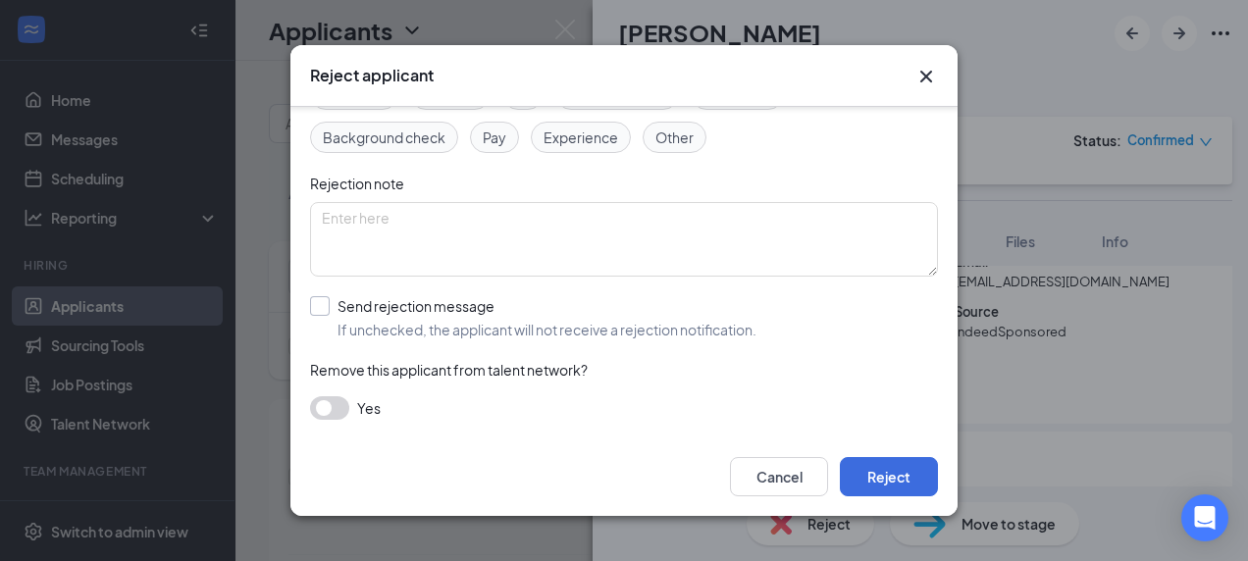
click at [466, 308] on input "Send rejection message If unchecked, the applicant will not receive a rejection…" at bounding box center [533, 317] width 447 height 43
checkbox input "true"
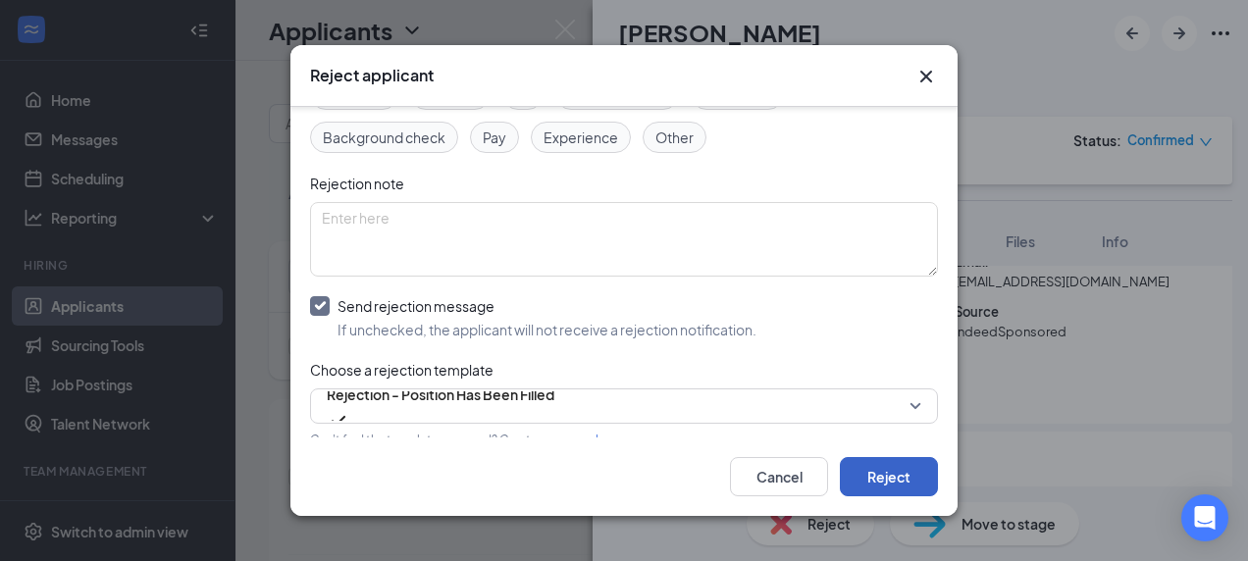
click at [877, 492] on button "Reject" at bounding box center [889, 476] width 98 height 39
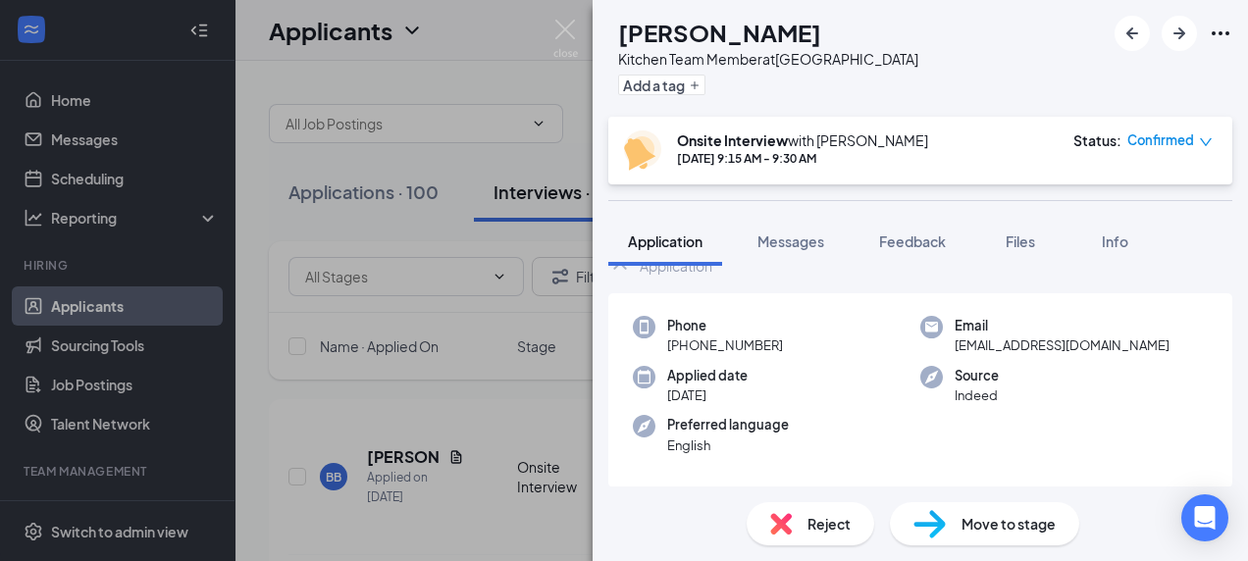
scroll to position [60, 0]
click at [787, 516] on img at bounding box center [781, 524] width 22 height 22
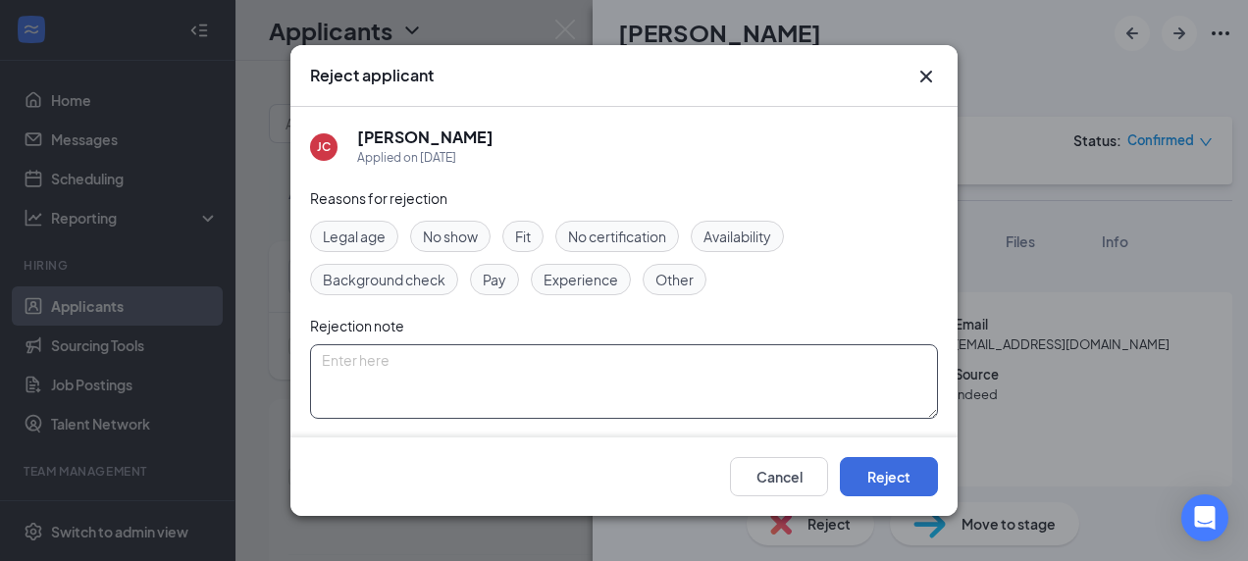
scroll to position [142, 0]
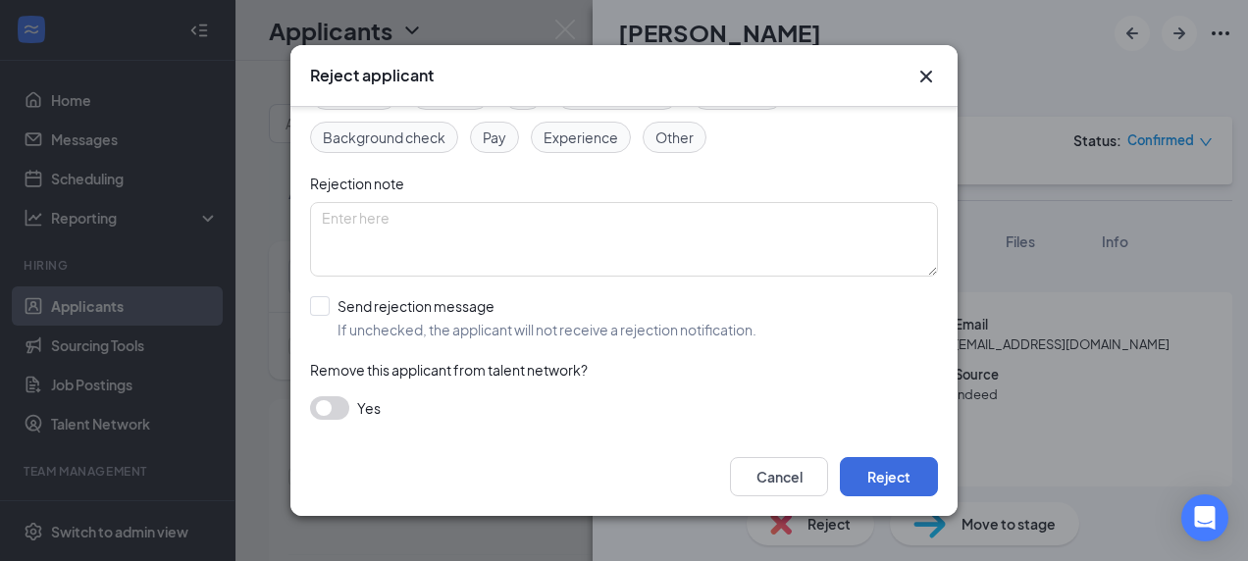
click at [469, 340] on div "Reasons for rejection Legal age No show Fit No certification Availability Backg…" at bounding box center [624, 242] width 628 height 395
click at [479, 334] on input "Send rejection message If unchecked, the applicant will not receive a rejection…" at bounding box center [533, 317] width 447 height 43
checkbox input "true"
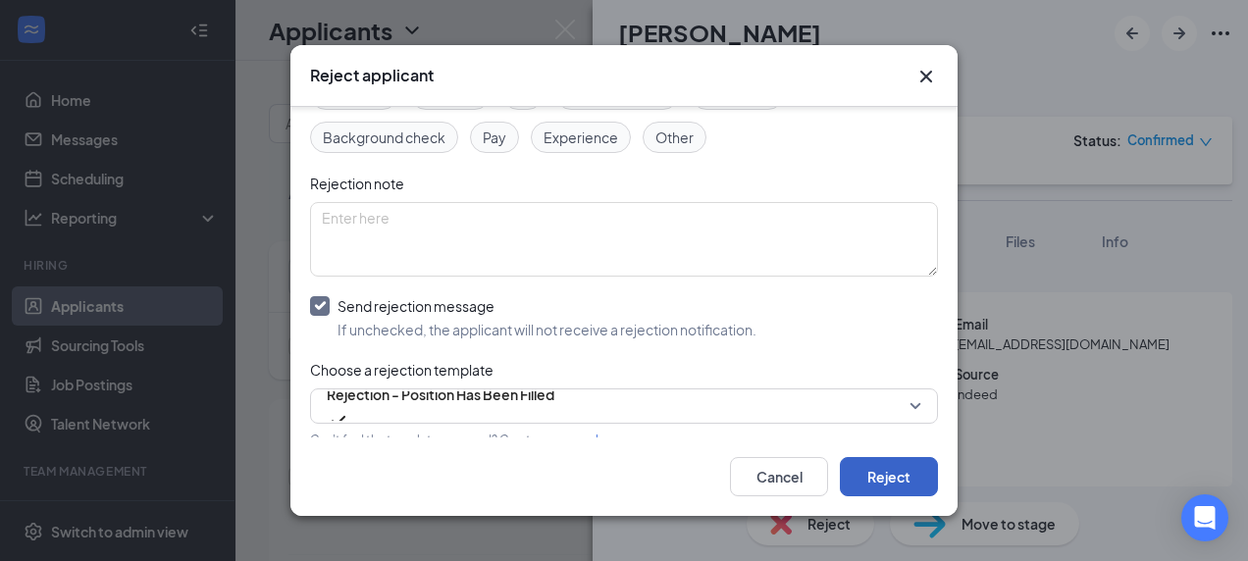
click at [903, 493] on button "Reject" at bounding box center [889, 476] width 98 height 39
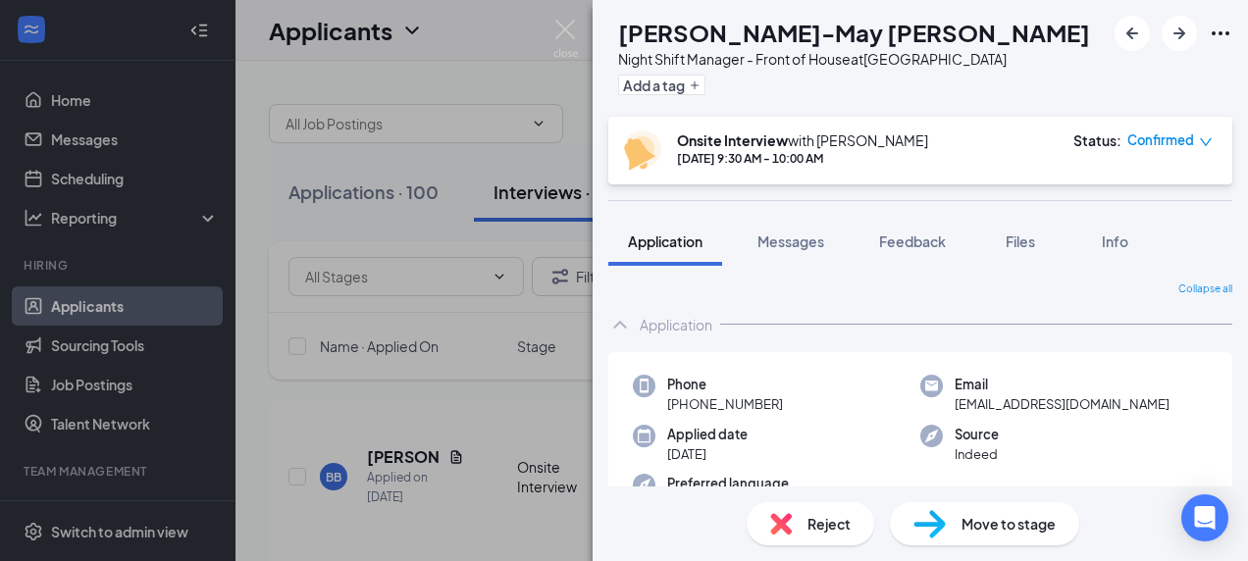
click at [822, 515] on span "Reject" at bounding box center [829, 524] width 43 height 22
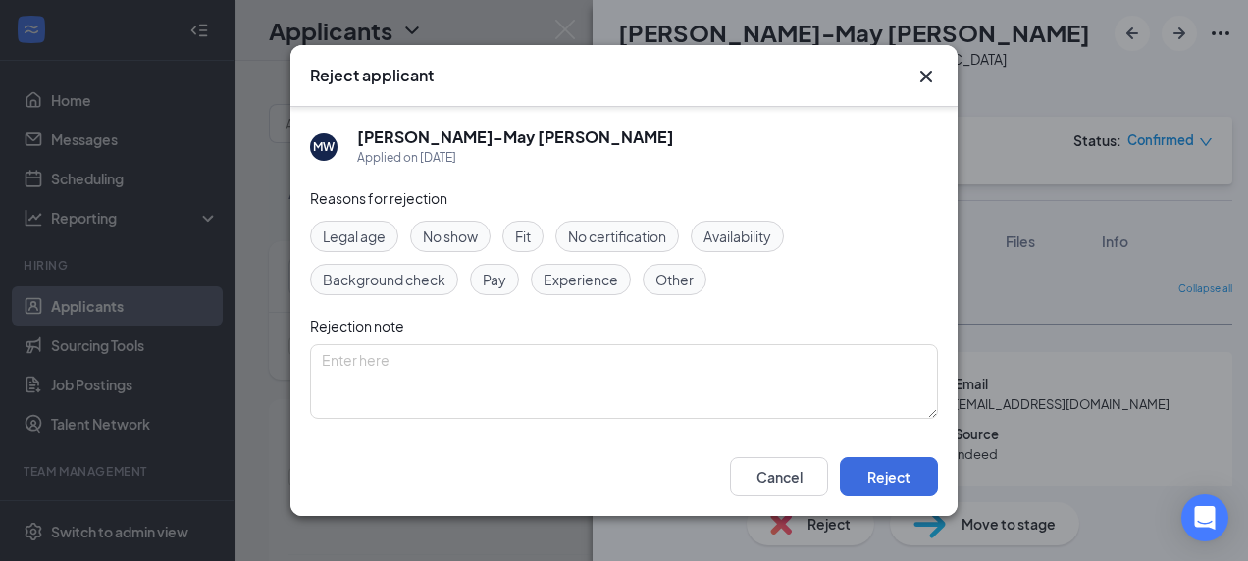
scroll to position [142, 0]
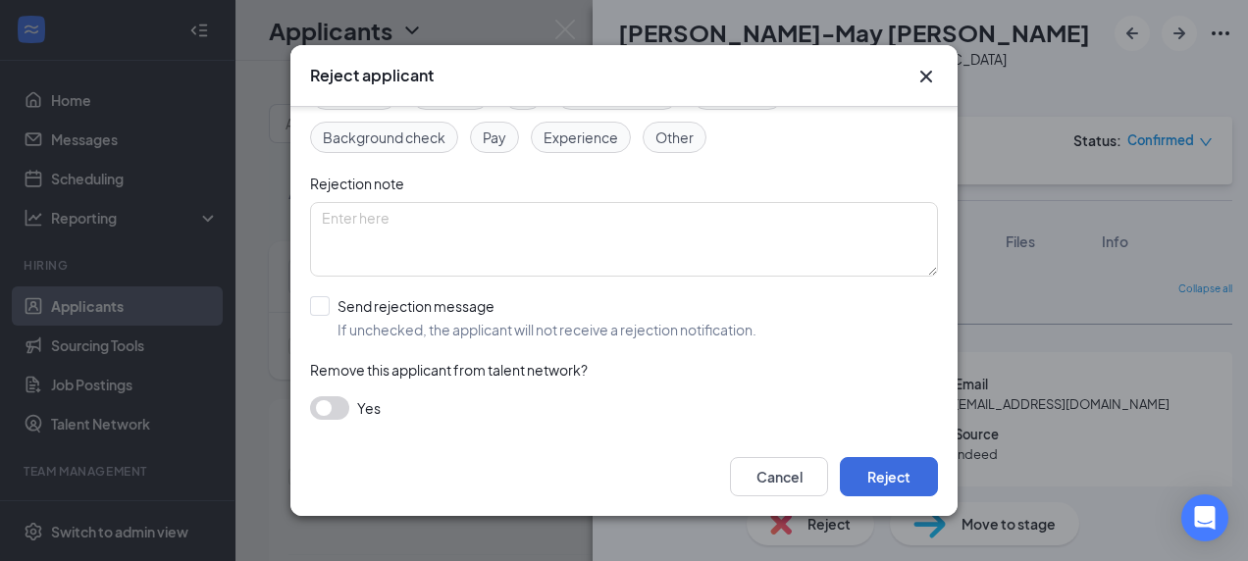
click at [469, 287] on div "Reasons for rejection Legal age No show Fit No certification Availability Backg…" at bounding box center [624, 242] width 628 height 395
click at [387, 324] on input "Send rejection message If unchecked, the applicant will not receive a rejection…" at bounding box center [533, 317] width 447 height 43
checkbox input "true"
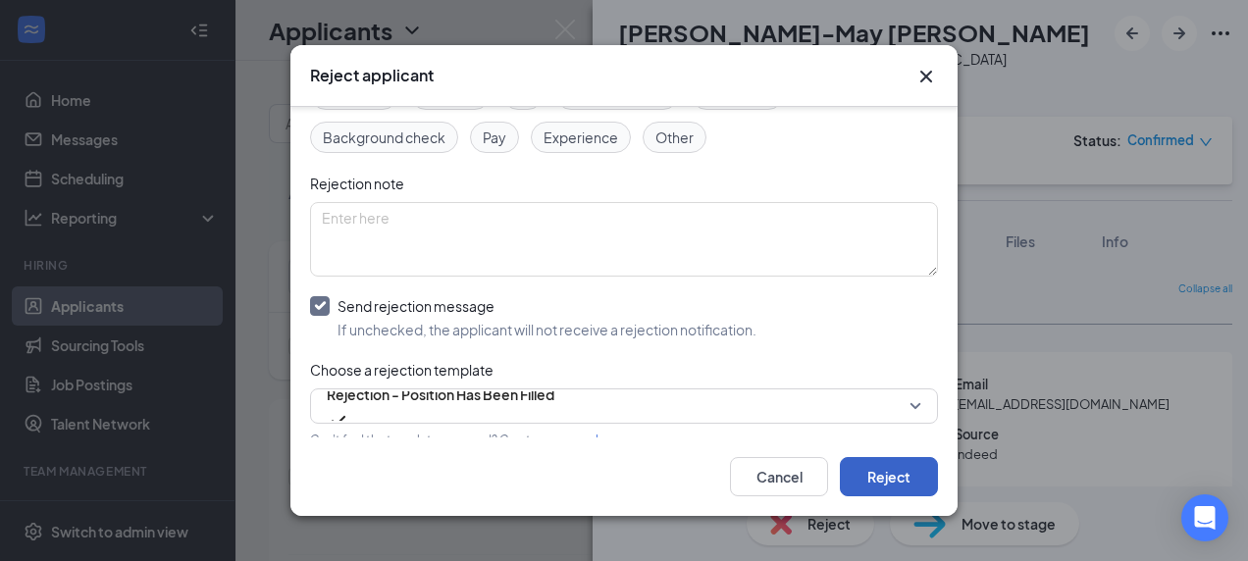
click at [911, 489] on button "Reject" at bounding box center [889, 476] width 98 height 39
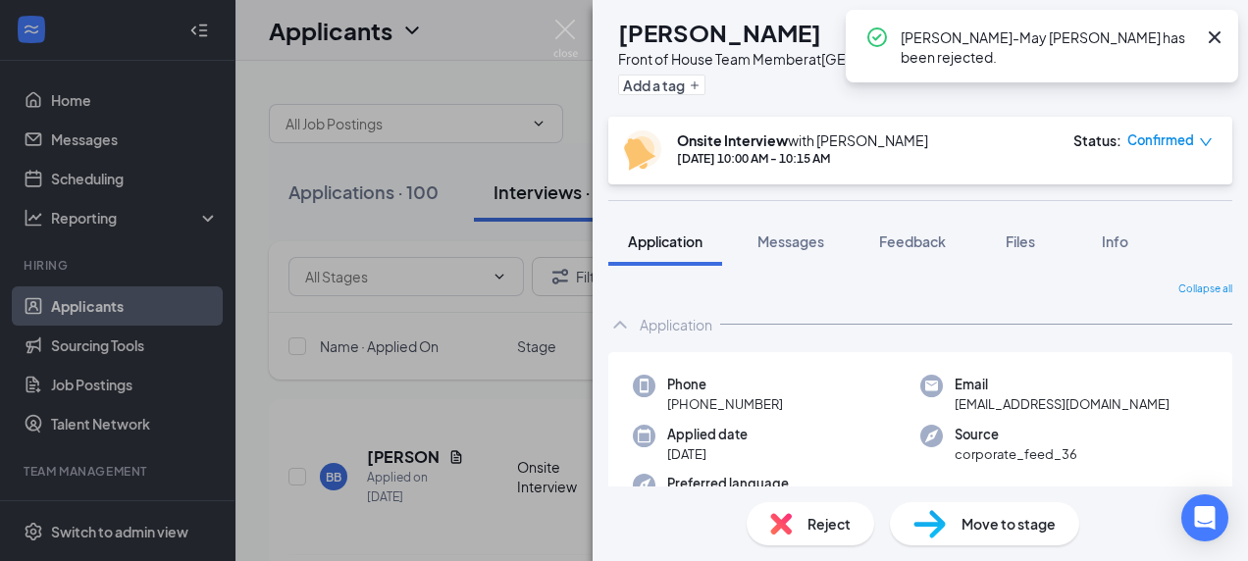
click at [789, 542] on div "Reject" at bounding box center [811, 524] width 128 height 43
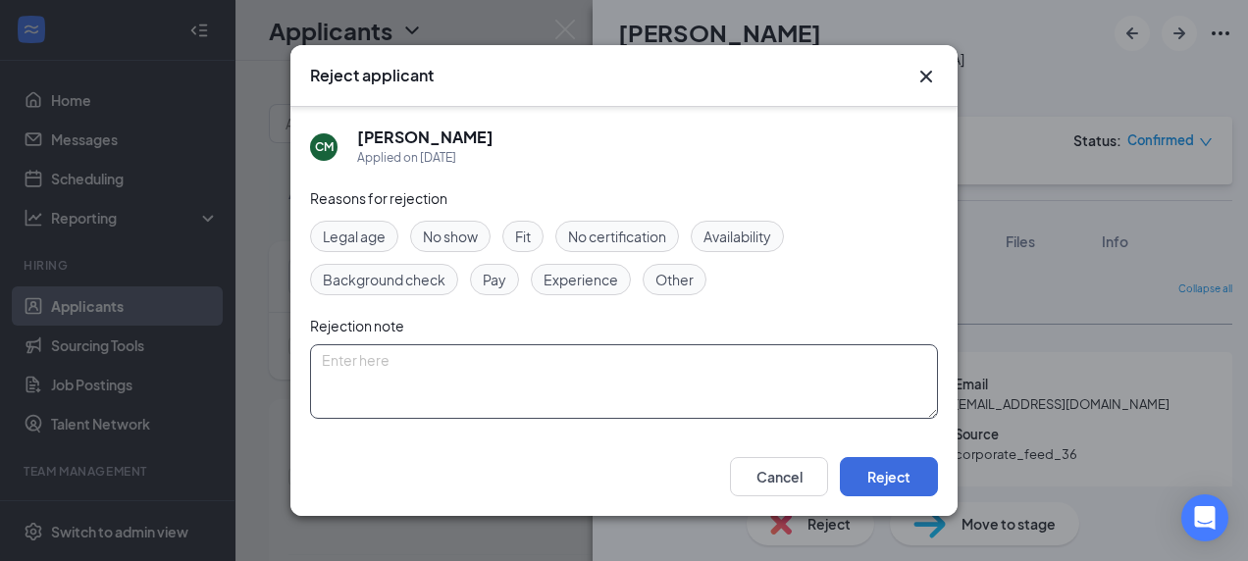
scroll to position [142, 0]
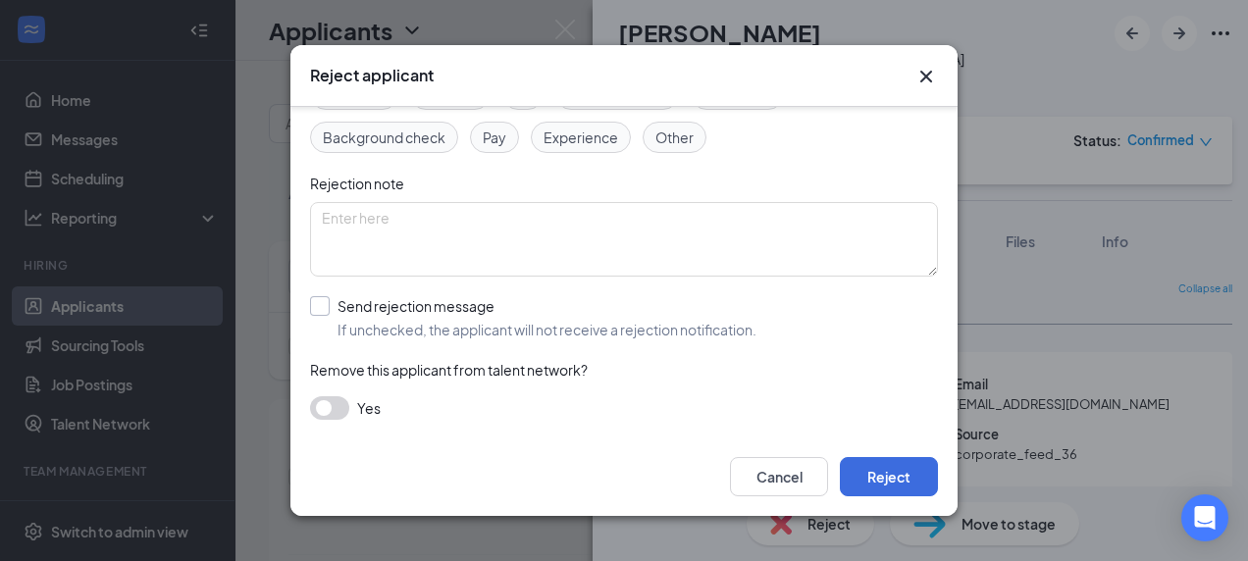
click at [538, 331] on input "Send rejection message If unchecked, the applicant will not receive a rejection…" at bounding box center [533, 317] width 447 height 43
checkbox input "true"
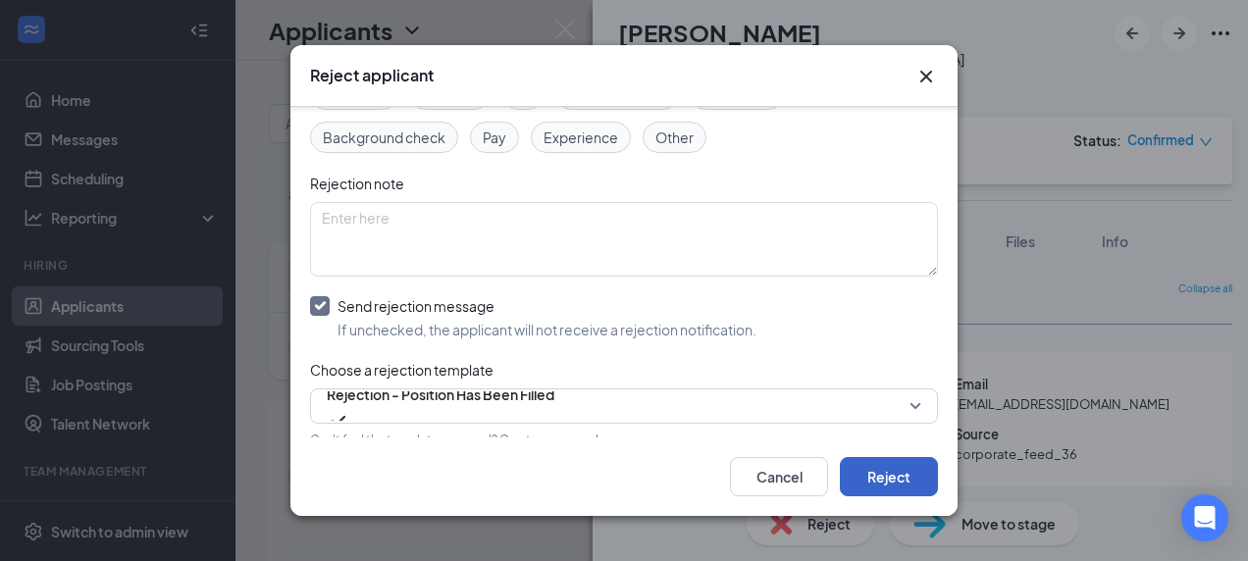
click at [913, 490] on button "Reject" at bounding box center [889, 476] width 98 height 39
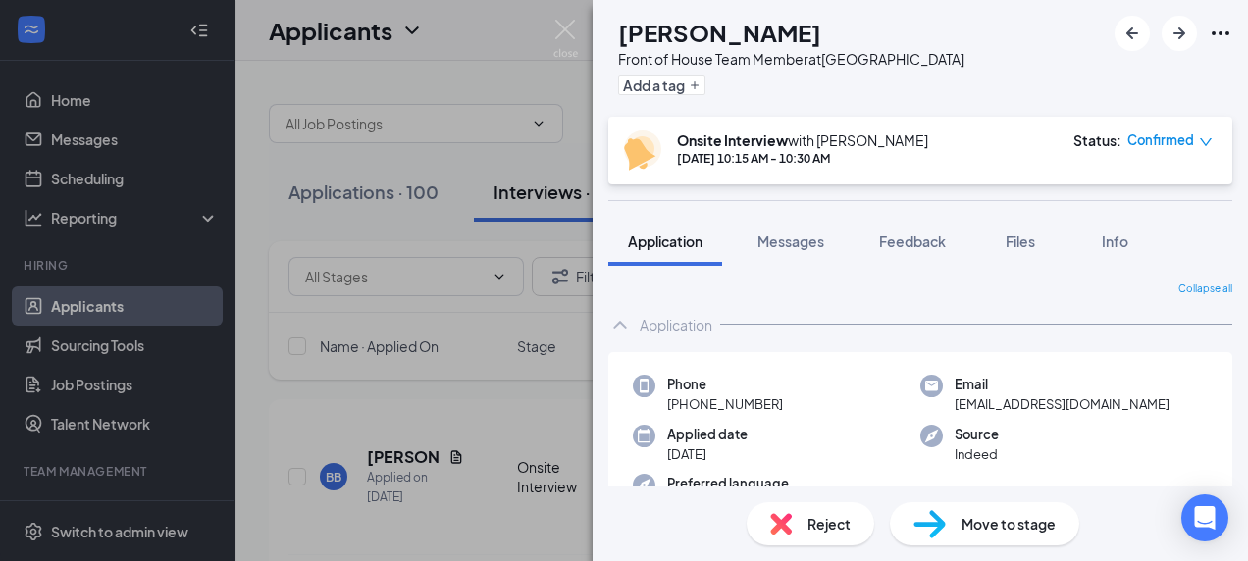
click at [796, 538] on div "Reject" at bounding box center [811, 524] width 128 height 43
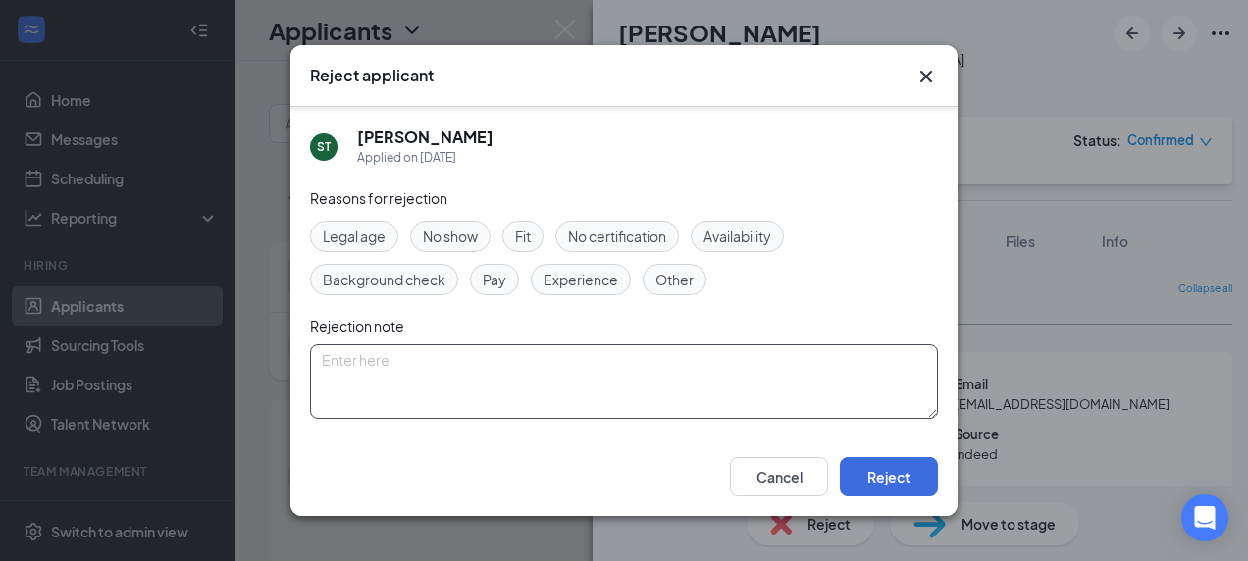
scroll to position [142, 0]
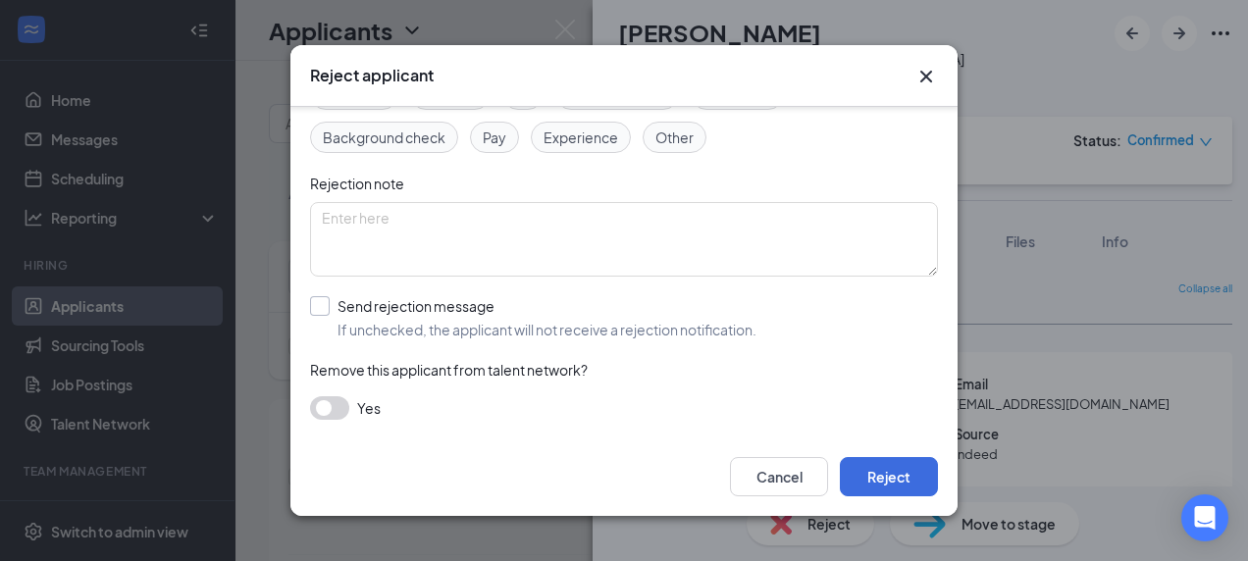
click at [484, 336] on input "Send rejection message If unchecked, the applicant will not receive a rejection…" at bounding box center [533, 317] width 447 height 43
checkbox input "true"
click at [876, 506] on div "Cancel Reject" at bounding box center [624, 477] width 667 height 79
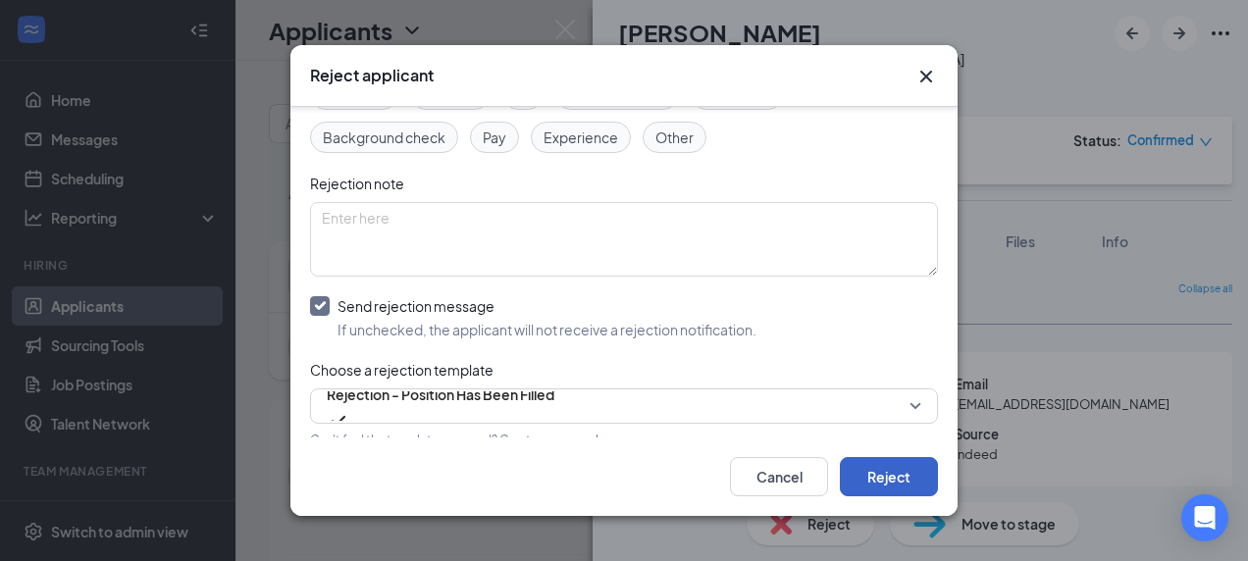
click at [893, 475] on button "Reject" at bounding box center [889, 476] width 98 height 39
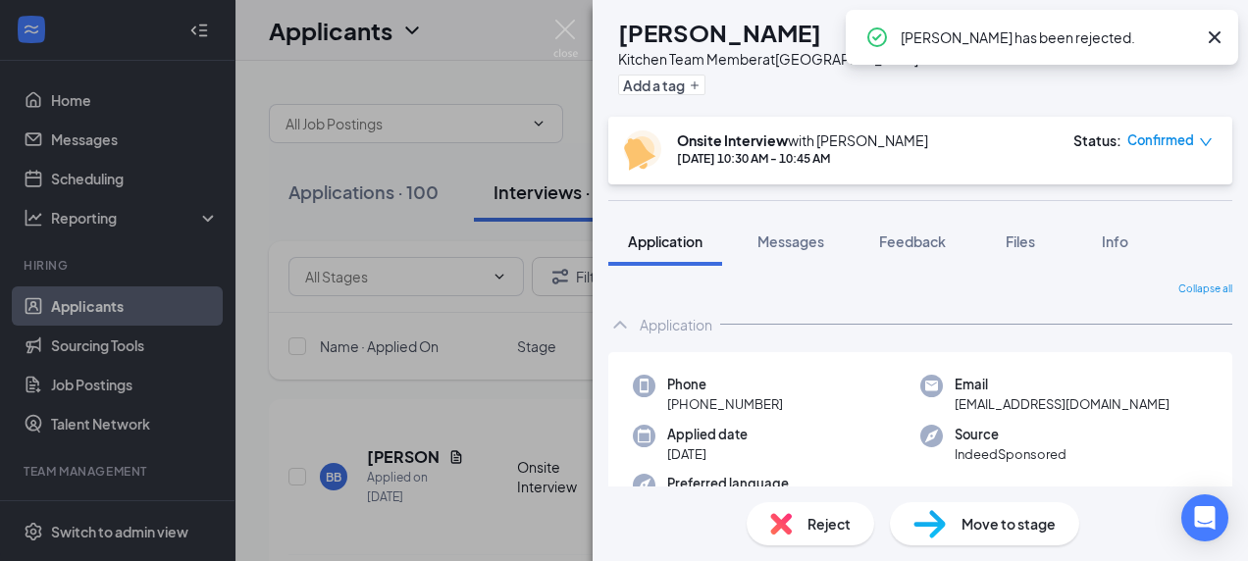
scroll to position [155, 0]
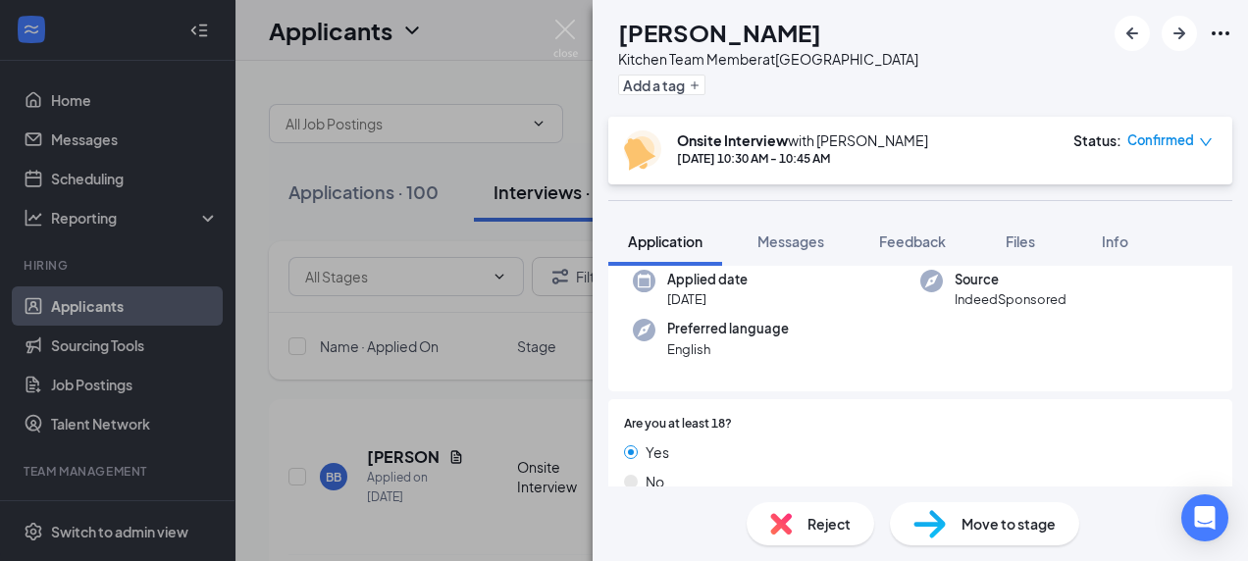
click at [800, 522] on div "Reject" at bounding box center [811, 524] width 128 height 43
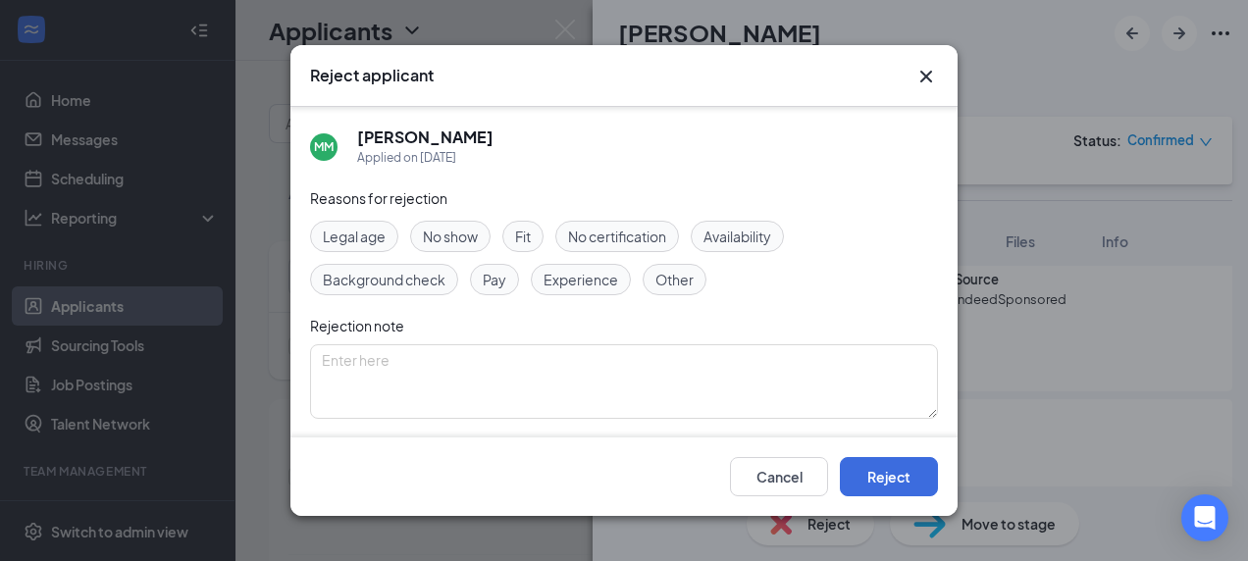
scroll to position [142, 0]
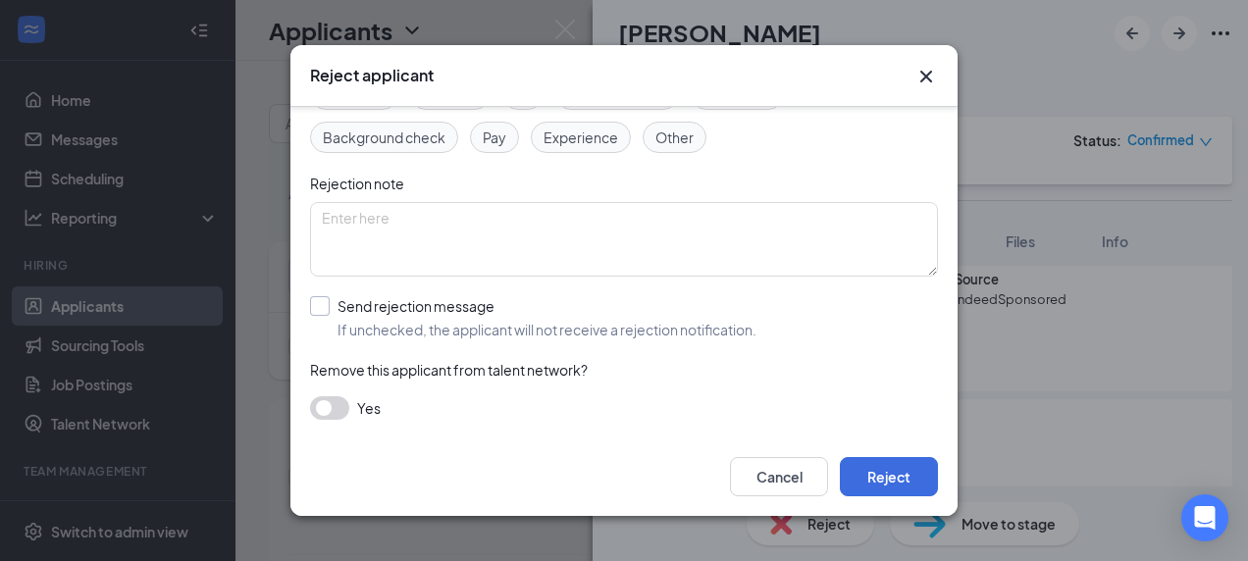
click at [406, 312] on input "Send rejection message If unchecked, the applicant will not receive a rejection…" at bounding box center [533, 317] width 447 height 43
checkbox input "true"
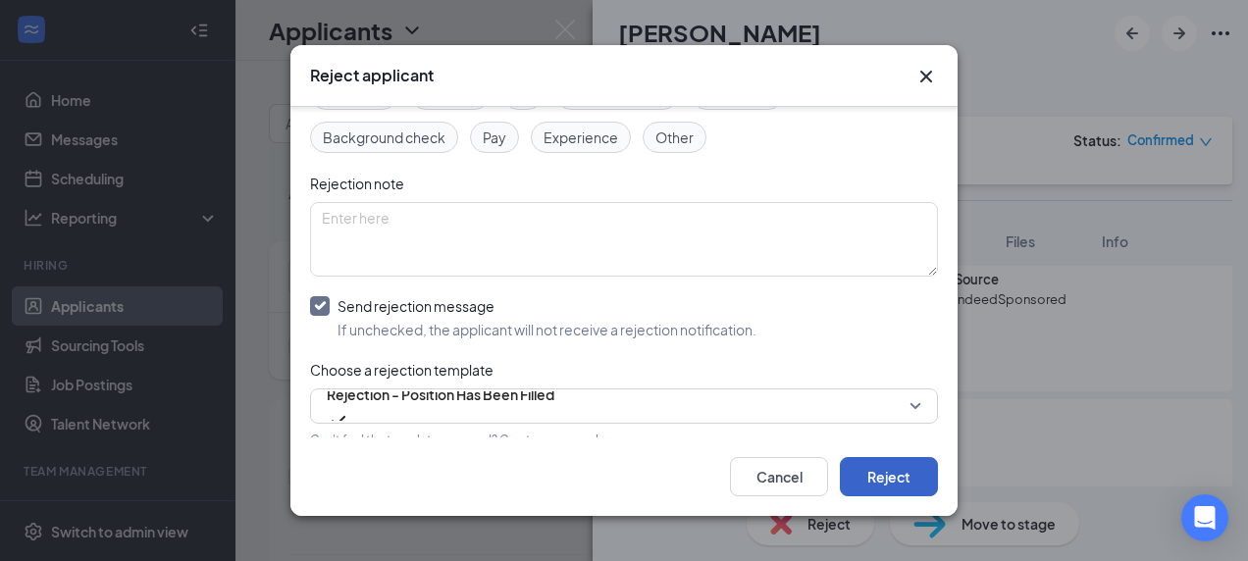
click at [883, 486] on button "Reject" at bounding box center [889, 476] width 98 height 39
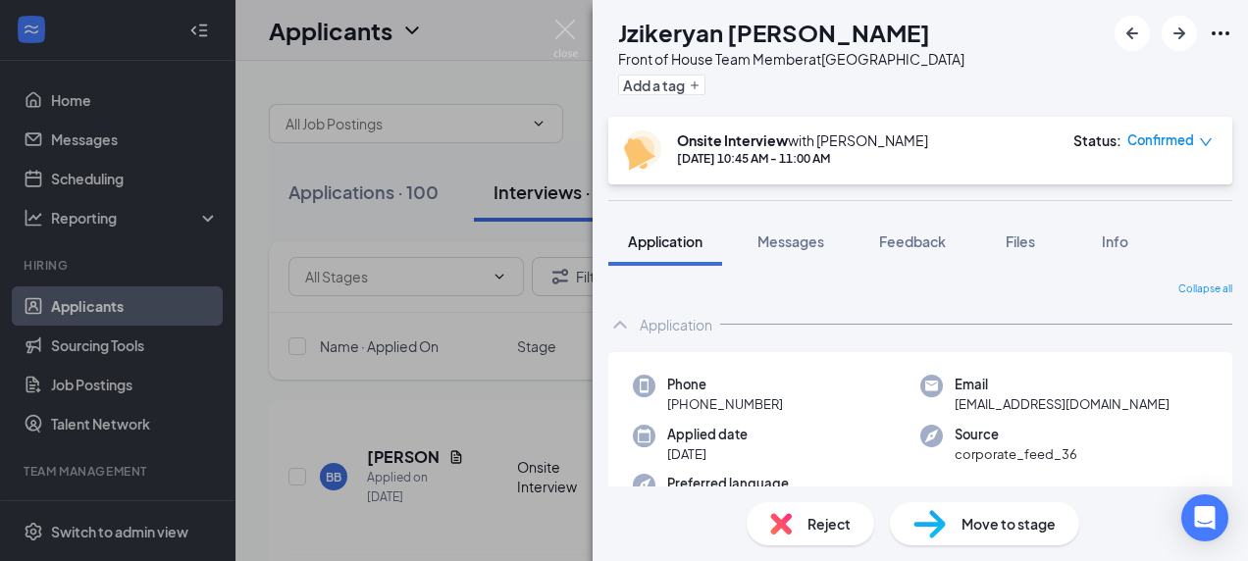
click at [817, 527] on span "Reject" at bounding box center [829, 524] width 43 height 22
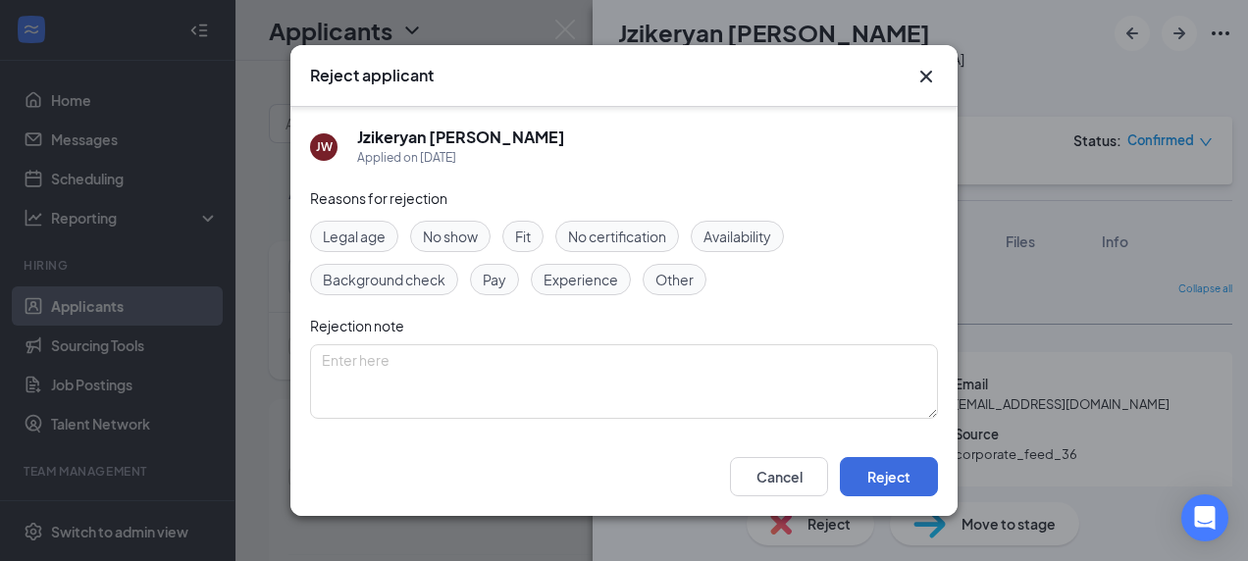
scroll to position [142, 0]
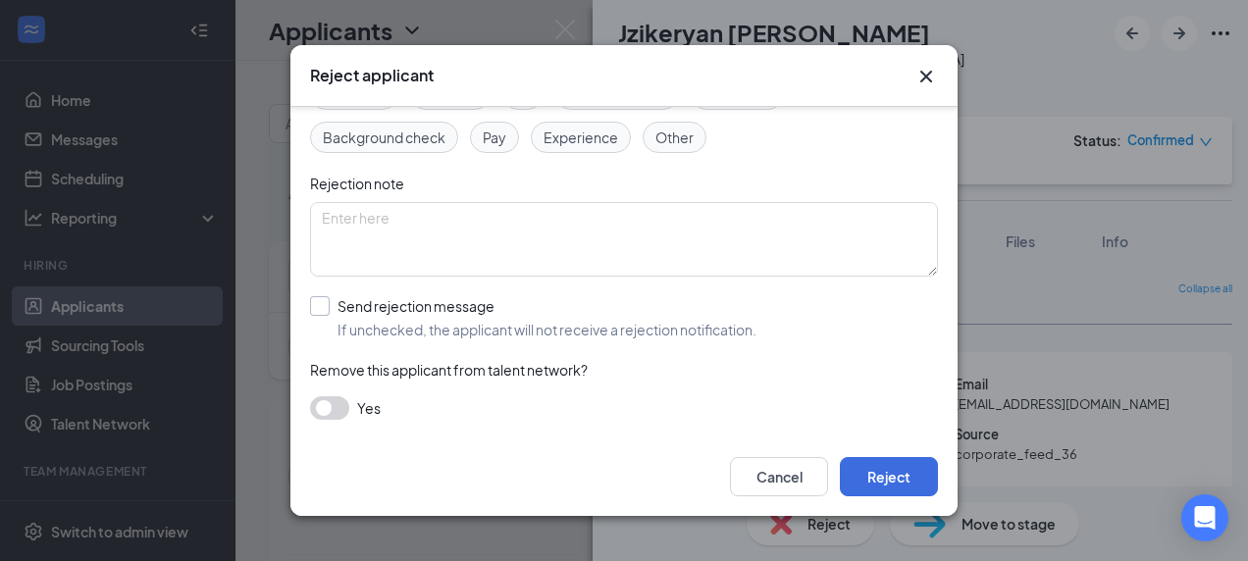
click at [335, 304] on input "Send rejection message If unchecked, the applicant will not receive a rejection…" at bounding box center [533, 317] width 447 height 43
checkbox input "true"
click at [861, 497] on div "Cancel Reject" at bounding box center [624, 477] width 667 height 79
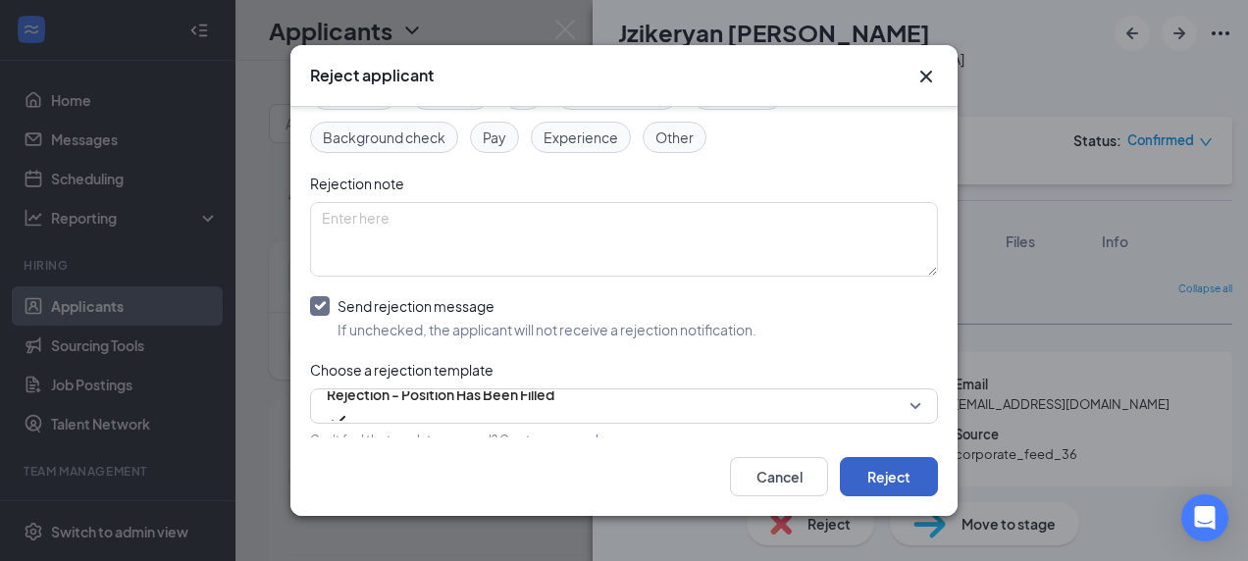
click at [881, 471] on button "Reject" at bounding box center [889, 476] width 98 height 39
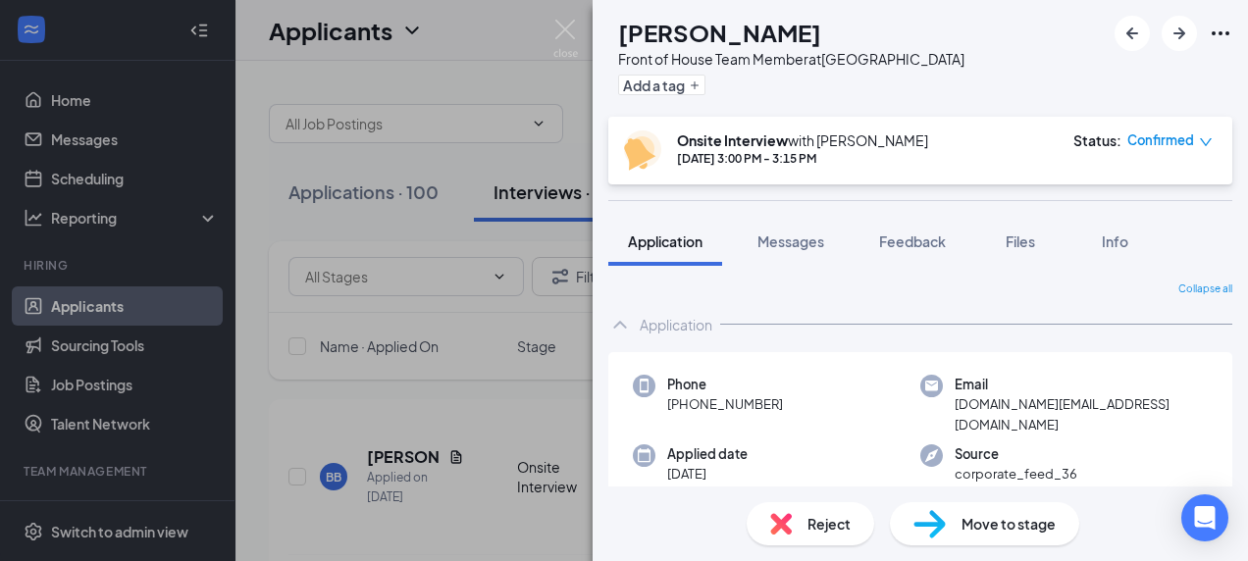
click at [812, 524] on span "Reject" at bounding box center [829, 524] width 43 height 22
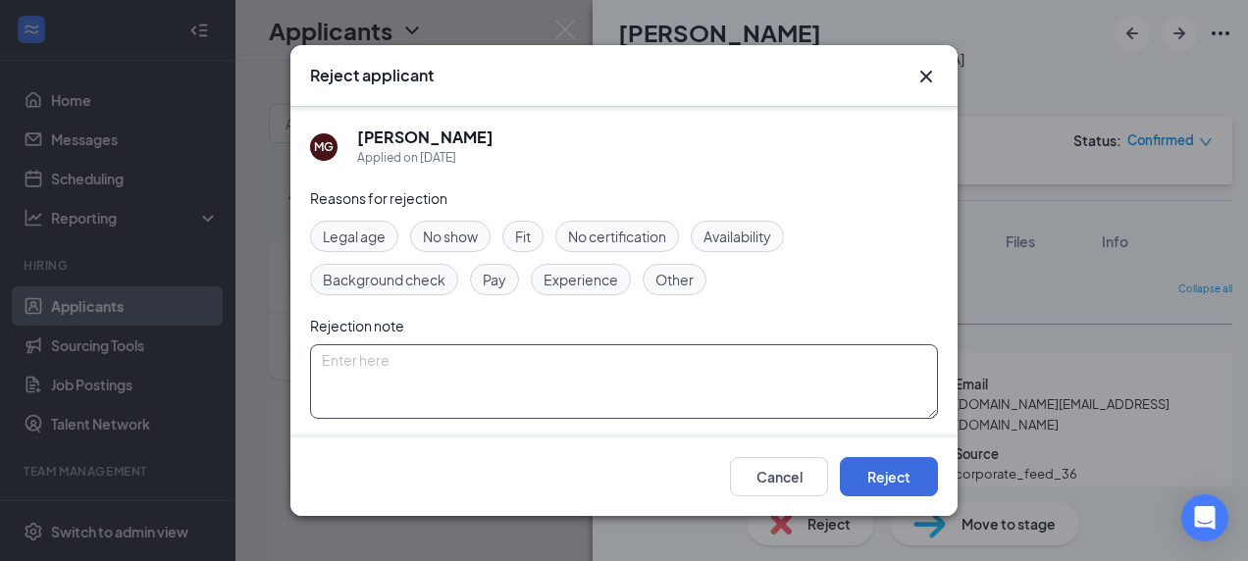
scroll to position [142, 0]
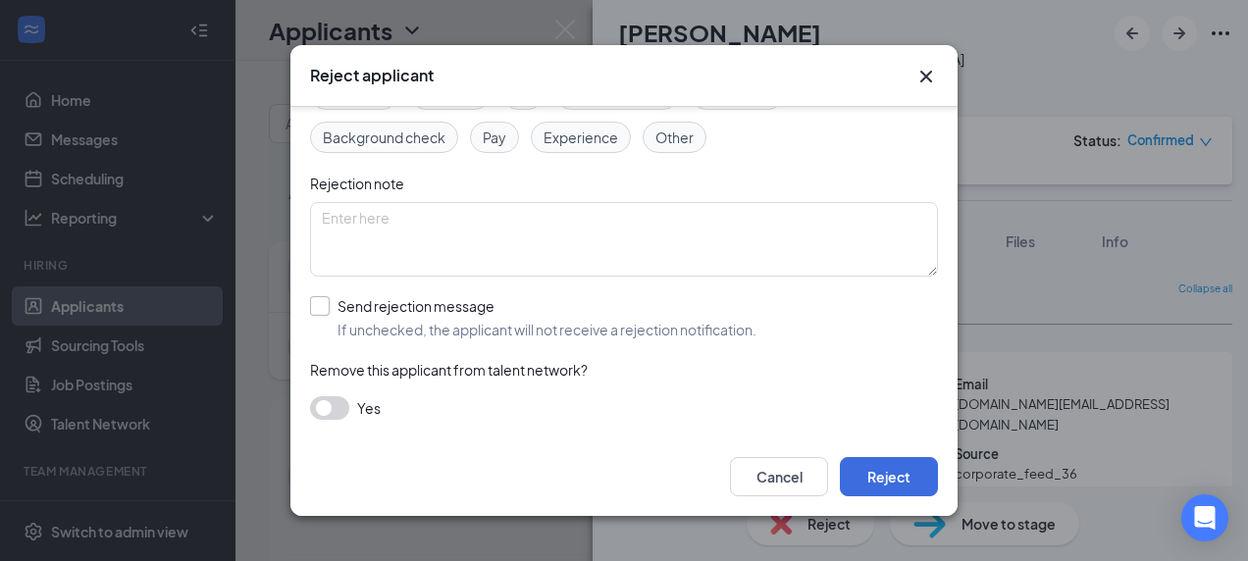
click at [440, 309] on input "Send rejection message If unchecked, the applicant will not receive a rejection…" at bounding box center [533, 317] width 447 height 43
checkbox input "true"
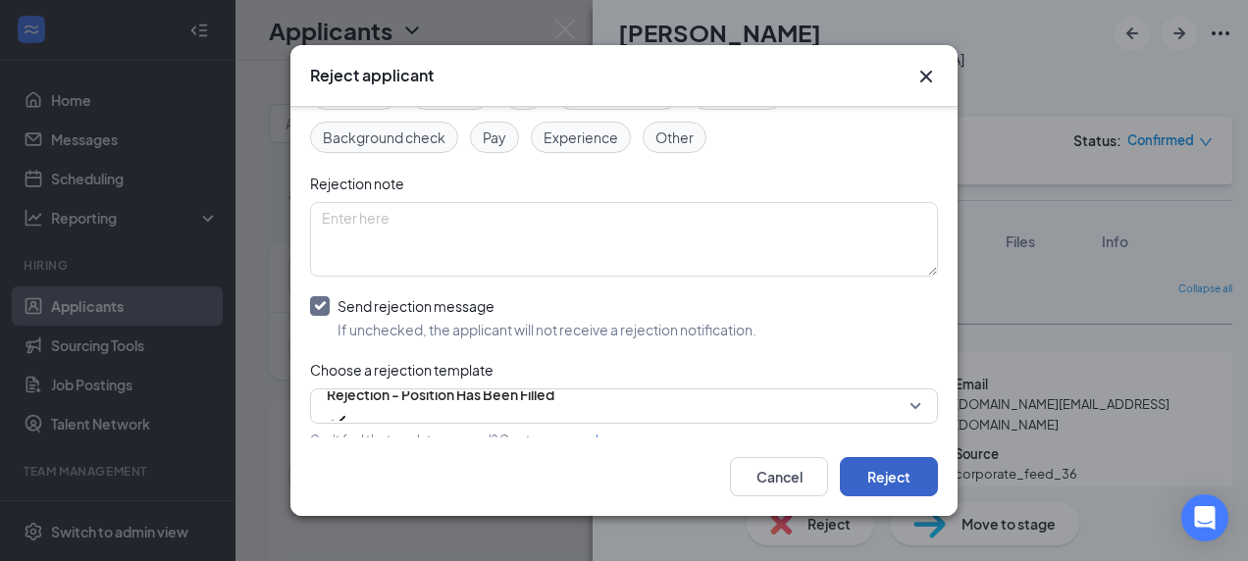
click at [906, 468] on button "Reject" at bounding box center [889, 476] width 98 height 39
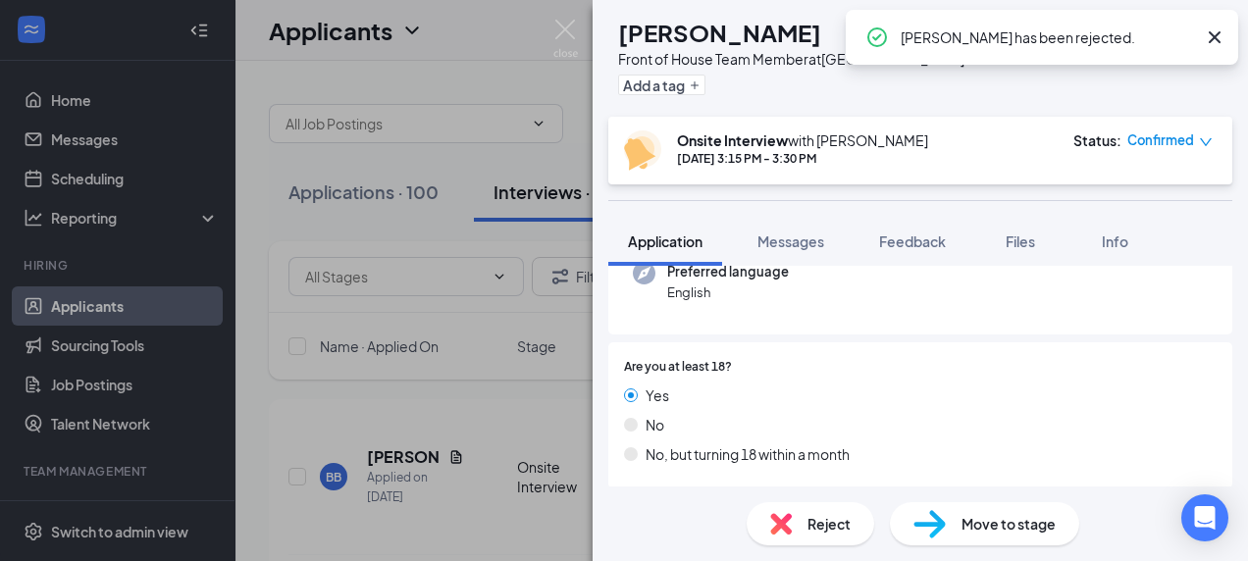
scroll to position [213, 0]
click at [834, 524] on span "Reject" at bounding box center [829, 524] width 43 height 22
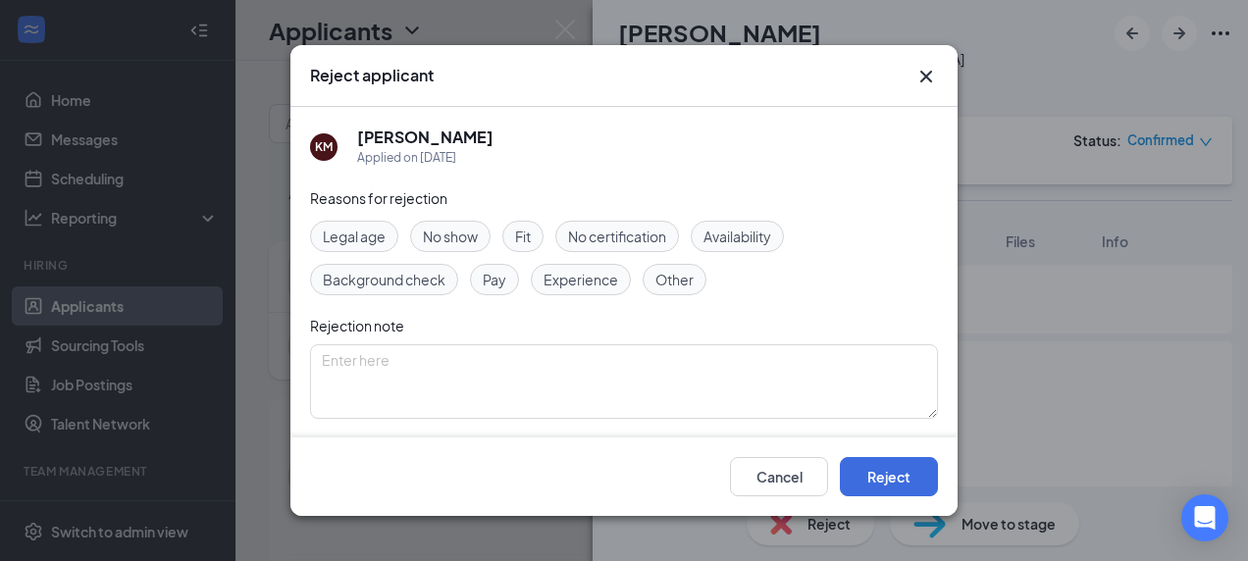
scroll to position [142, 0]
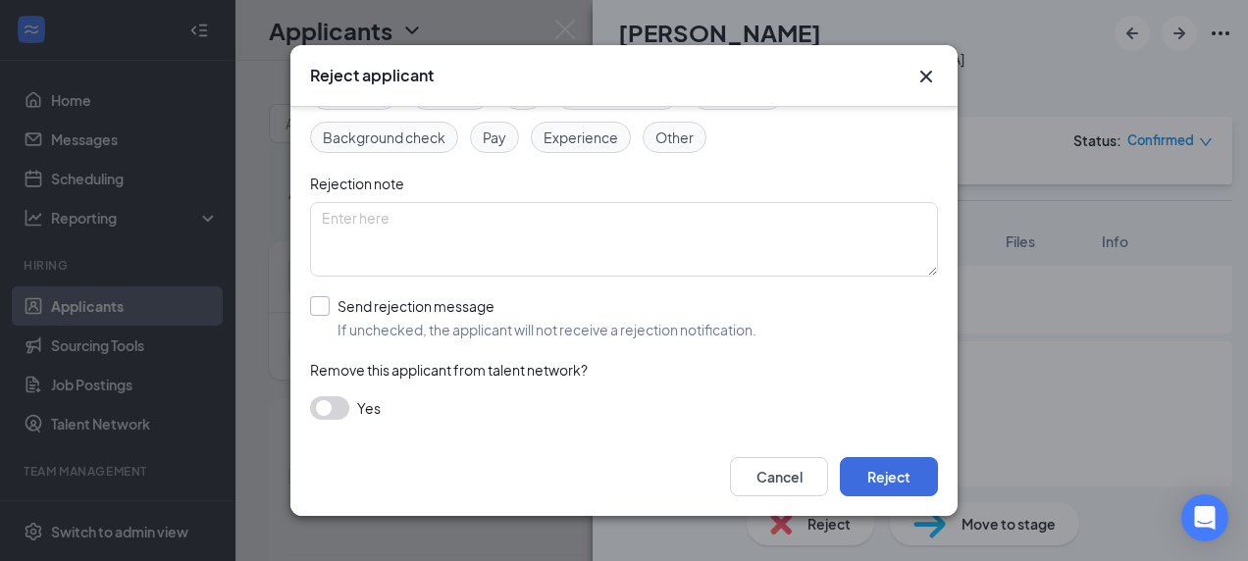
click at [489, 324] on input "Send rejection message If unchecked, the applicant will not receive a rejection…" at bounding box center [533, 317] width 447 height 43
checkbox input "true"
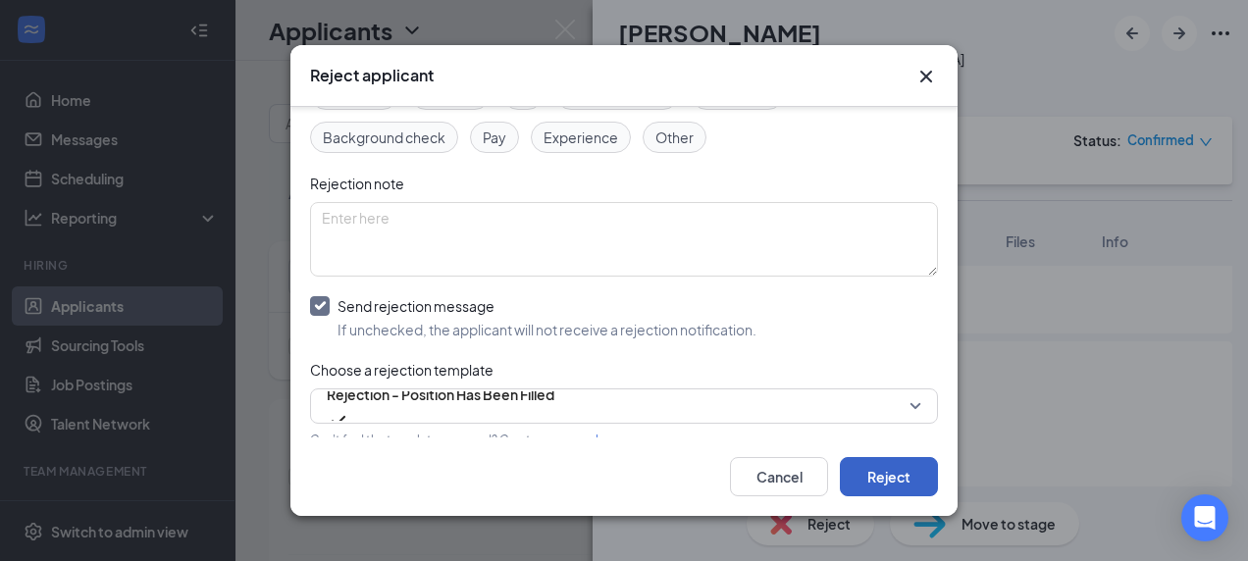
click at [892, 473] on button "Reject" at bounding box center [889, 476] width 98 height 39
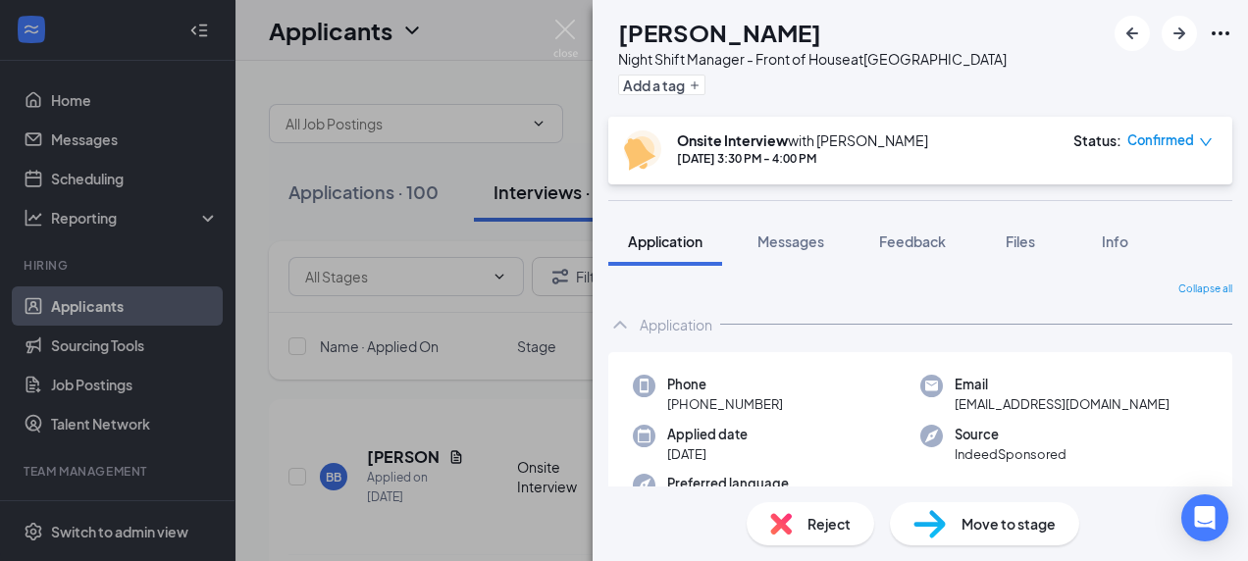
click at [804, 521] on div "Reject" at bounding box center [811, 524] width 128 height 43
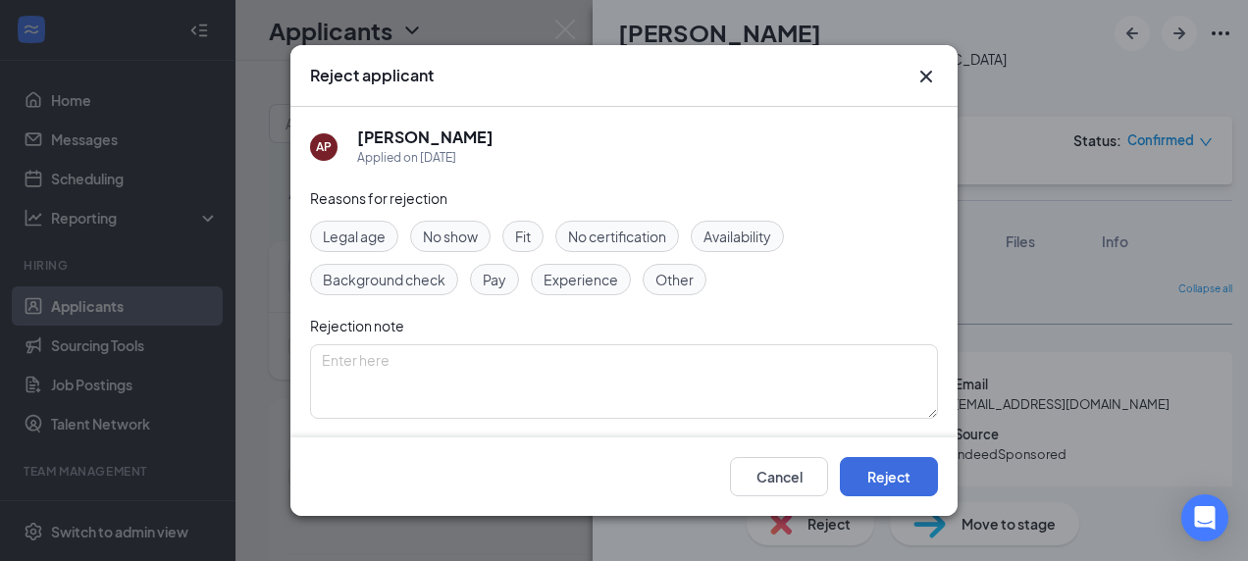
click at [930, 77] on icon "Cross" at bounding box center [927, 77] width 24 height 24
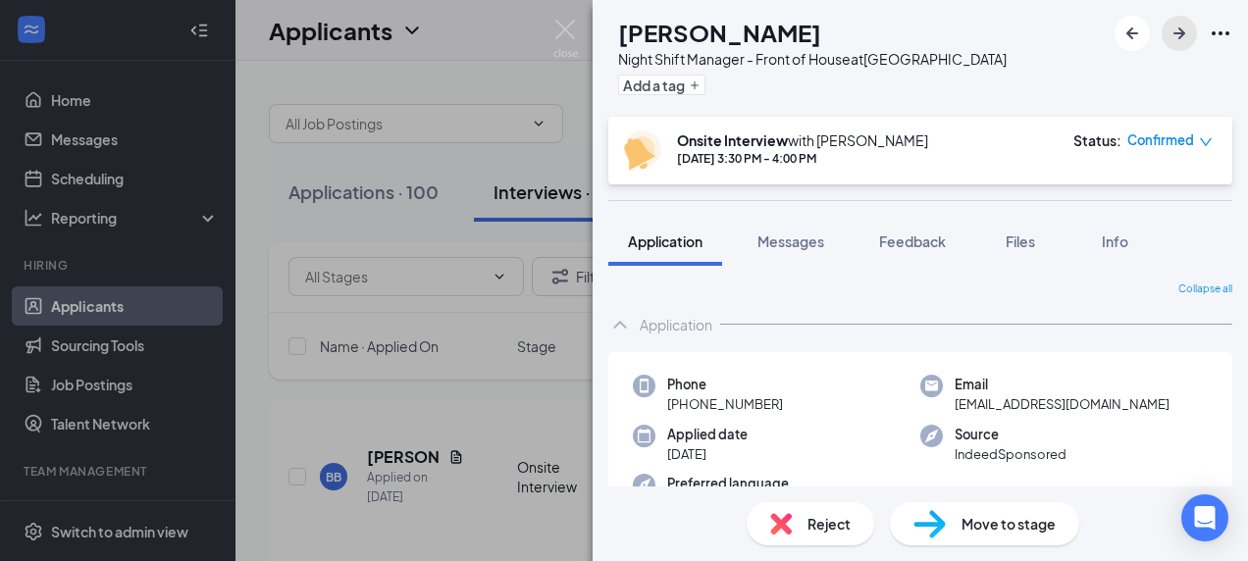
click at [1186, 31] on icon "ArrowRight" at bounding box center [1180, 34] width 24 height 24
click at [797, 532] on div "Reject" at bounding box center [811, 524] width 128 height 43
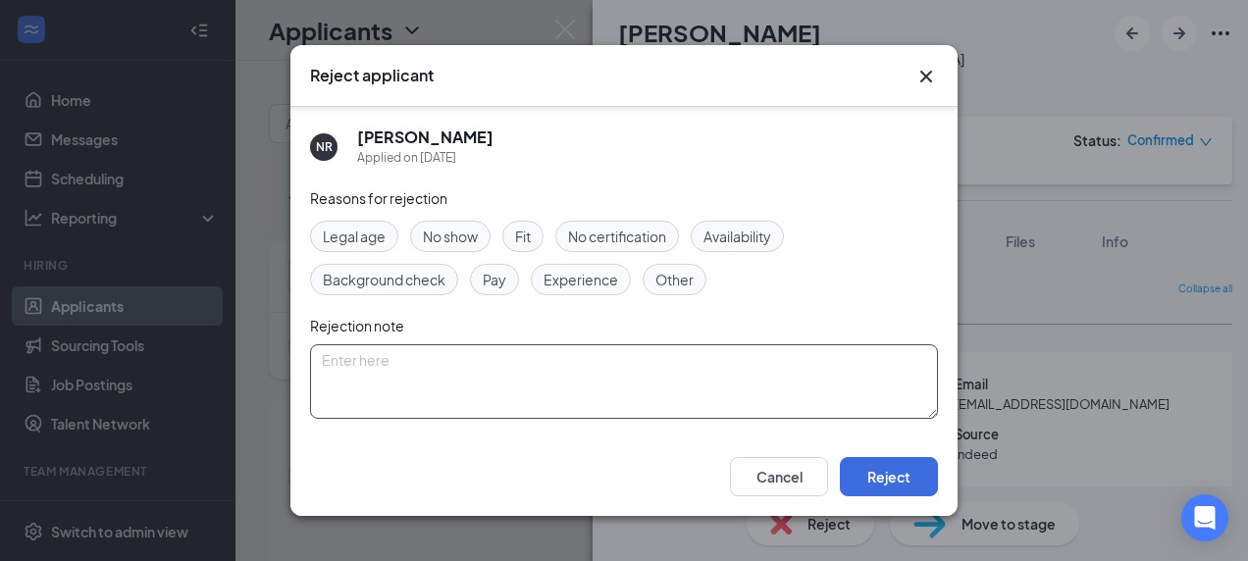
scroll to position [142, 0]
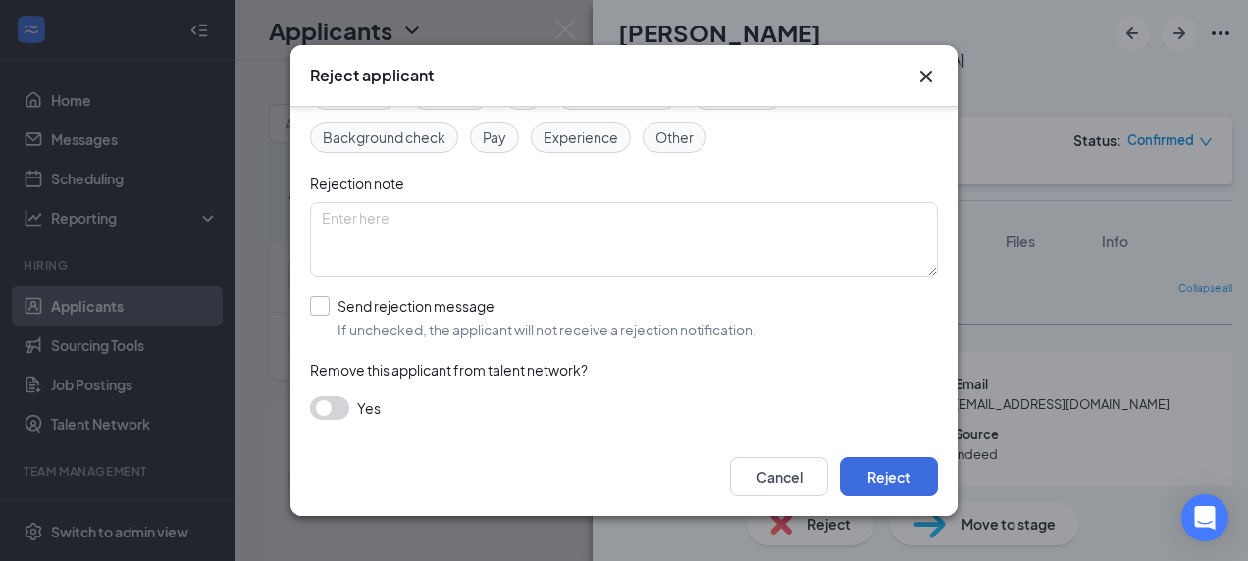
click at [356, 310] on input "Send rejection message If unchecked, the applicant will not receive a rejection…" at bounding box center [533, 317] width 447 height 43
checkbox input "true"
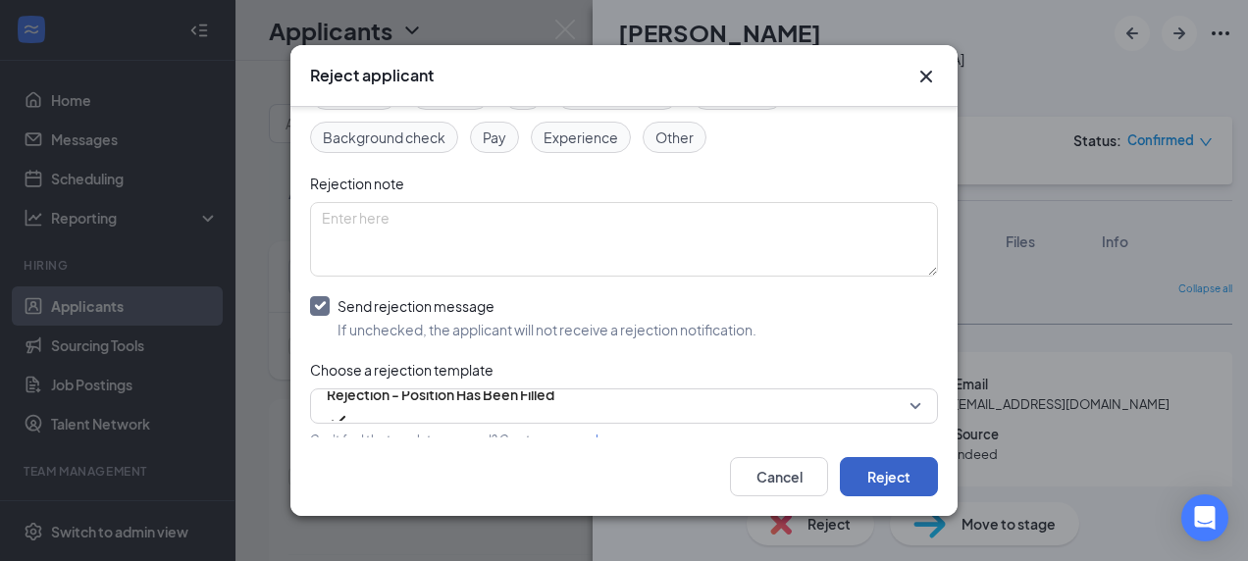
click at [900, 481] on button "Reject" at bounding box center [889, 476] width 98 height 39
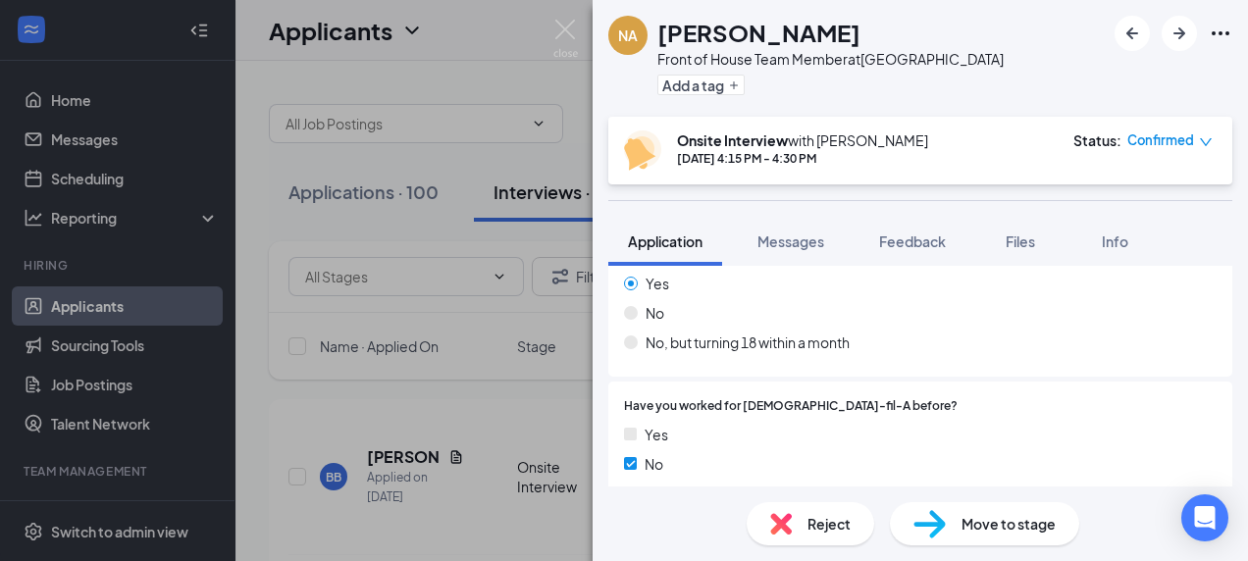
scroll to position [325, 0]
click at [797, 519] on div "Reject" at bounding box center [811, 524] width 128 height 43
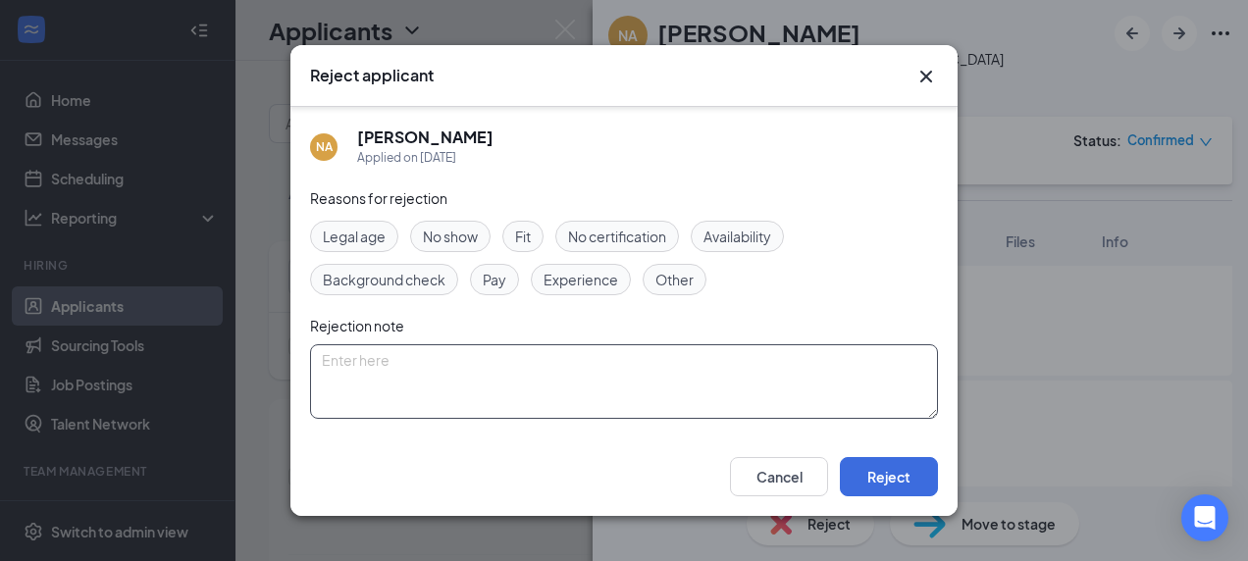
scroll to position [142, 0]
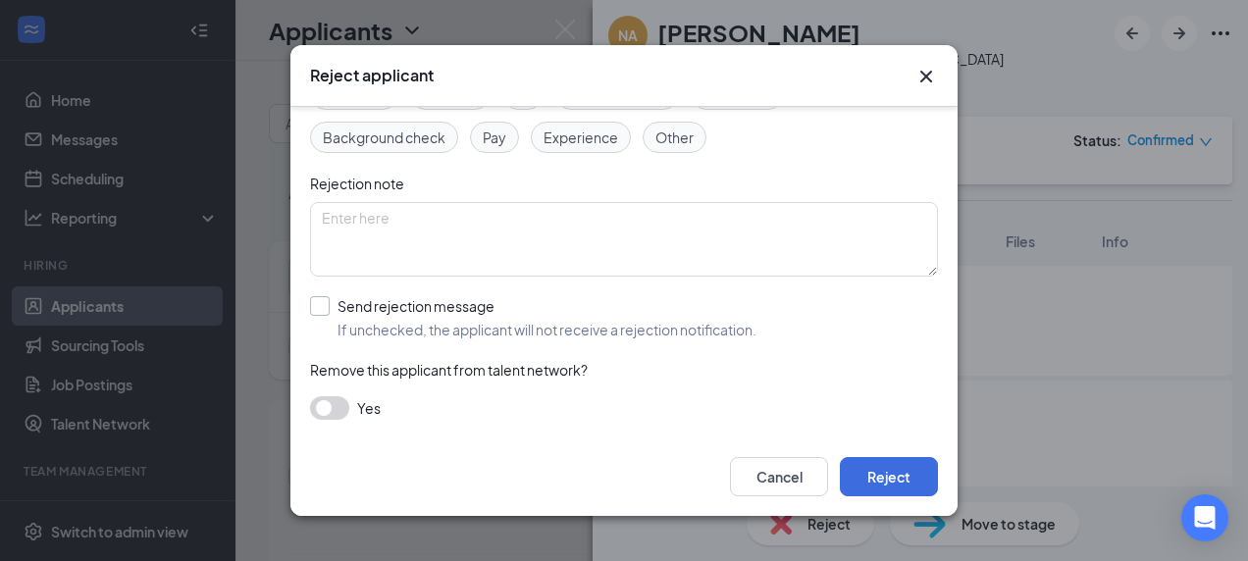
click at [372, 305] on input "Send rejection message If unchecked, the applicant will not receive a rejection…" at bounding box center [533, 317] width 447 height 43
checkbox input "true"
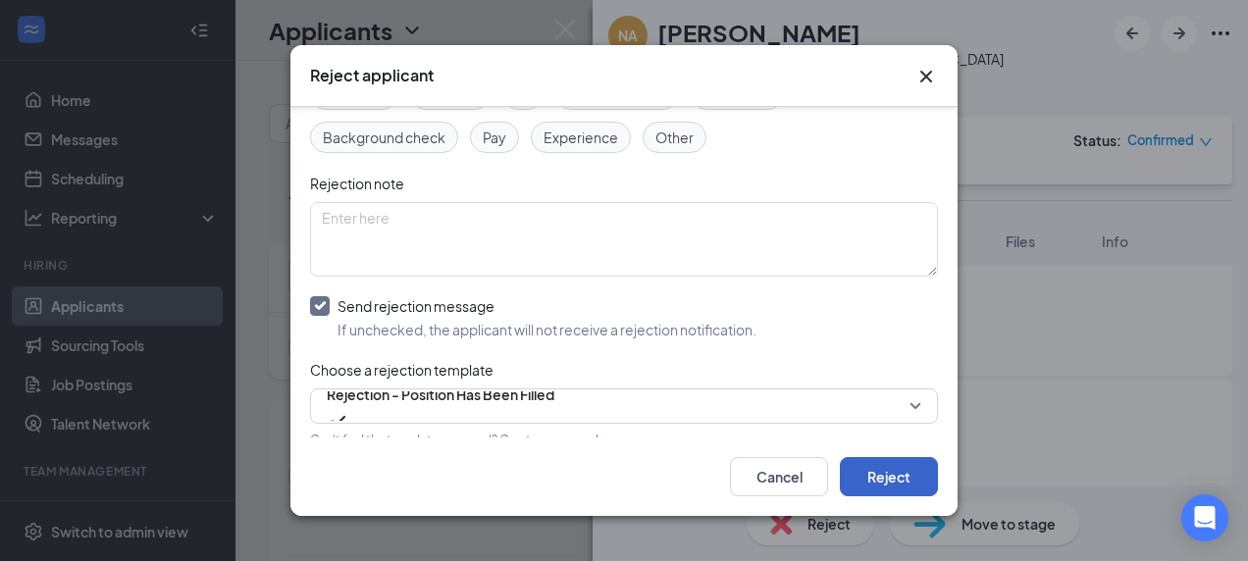
click at [917, 461] on button "Reject" at bounding box center [889, 476] width 98 height 39
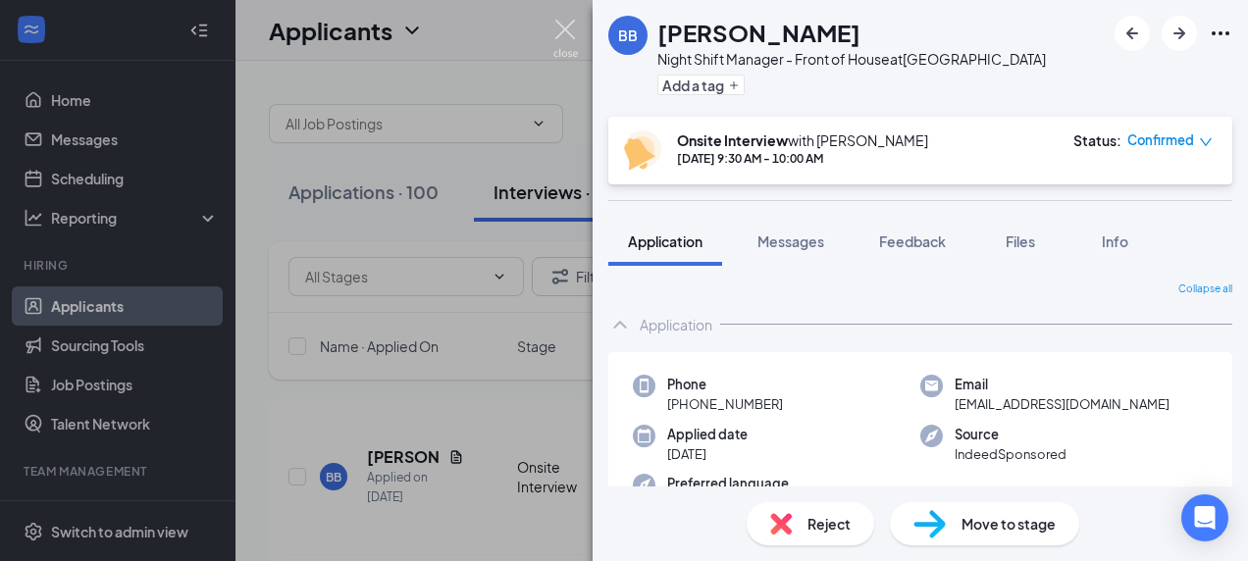
click at [575, 43] on img at bounding box center [566, 39] width 25 height 38
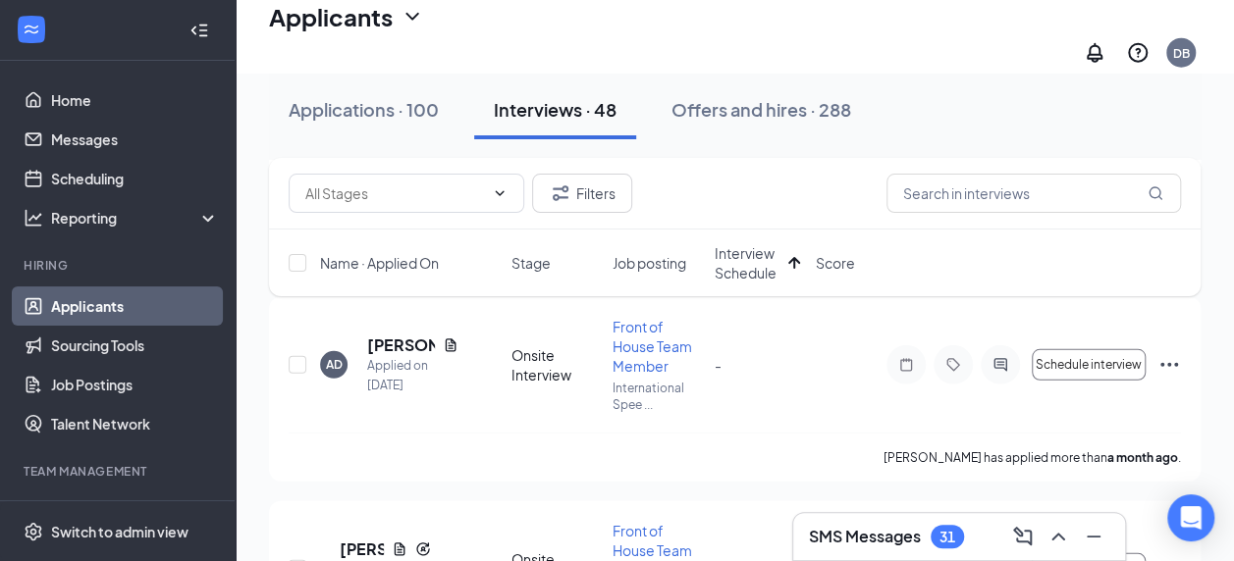
scroll to position [6298, 0]
